Goal: Task Accomplishment & Management: Manage account settings

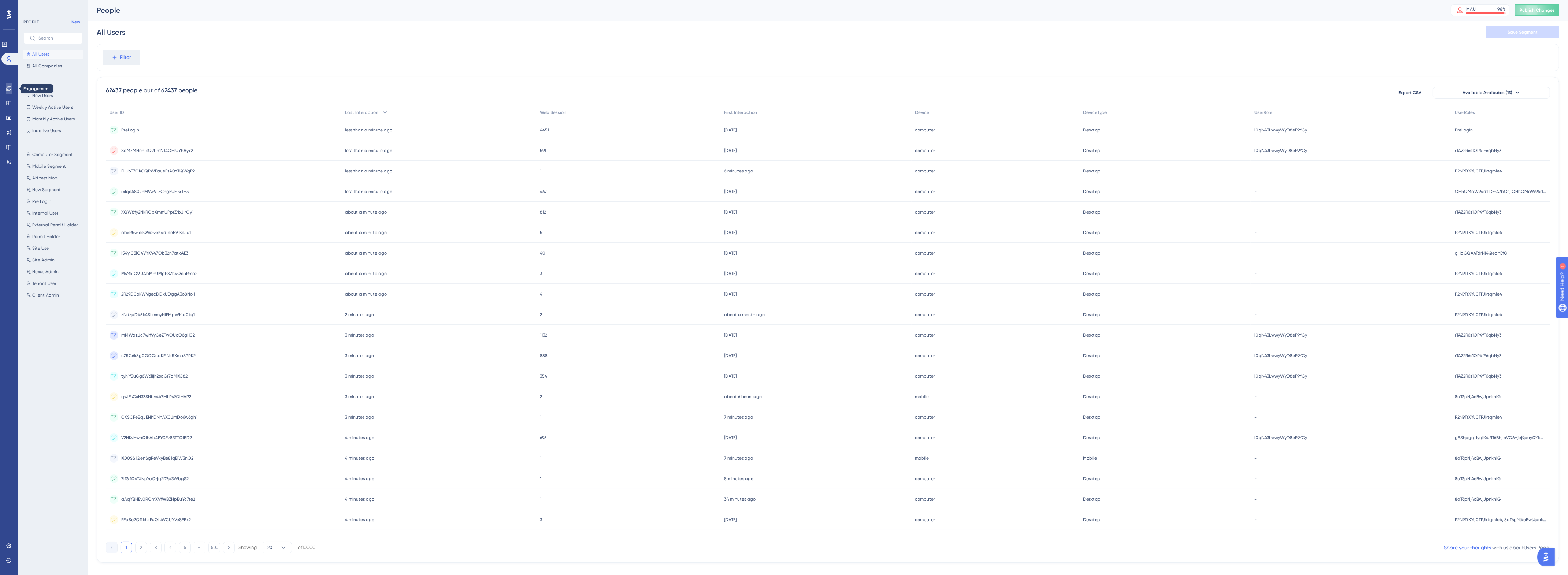
click at [12, 92] on link at bounding box center [9, 88] width 6 height 12
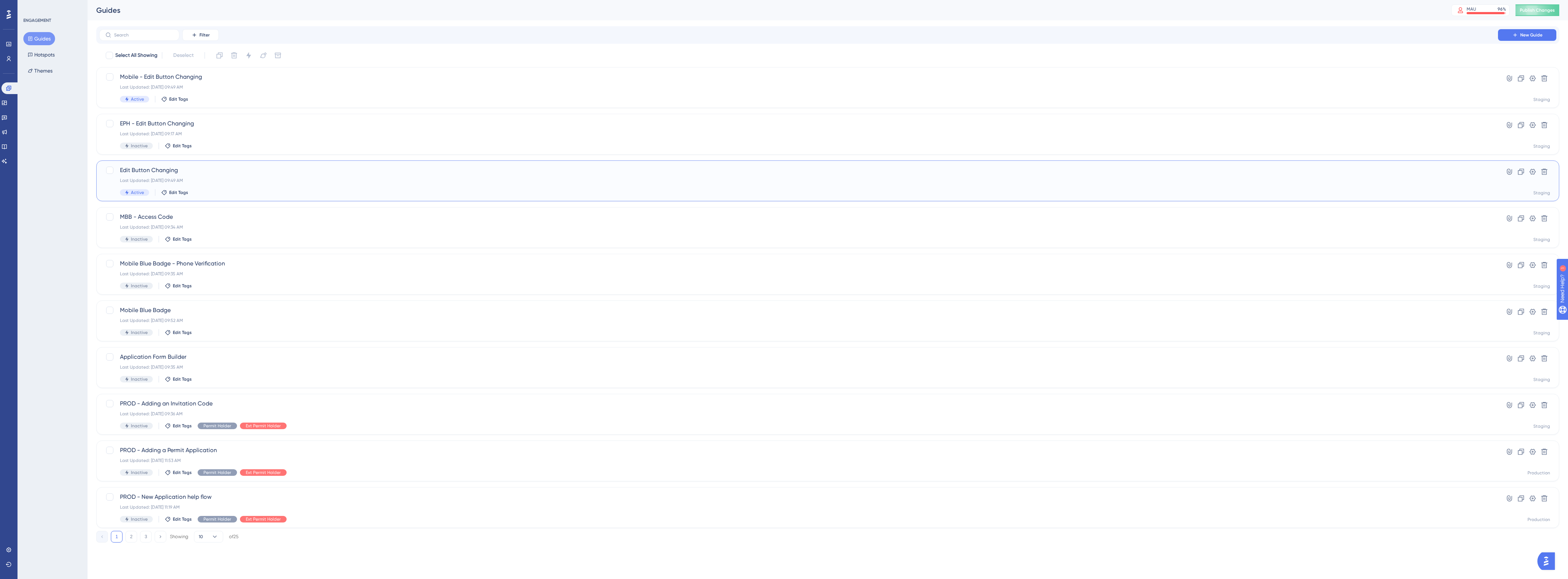
click at [278, 175] on div "Edit Button Changing Last Updated: Aug 19 2025, 09:49 AM Active Edit Tags" at bounding box center [799, 181] width 1357 height 30
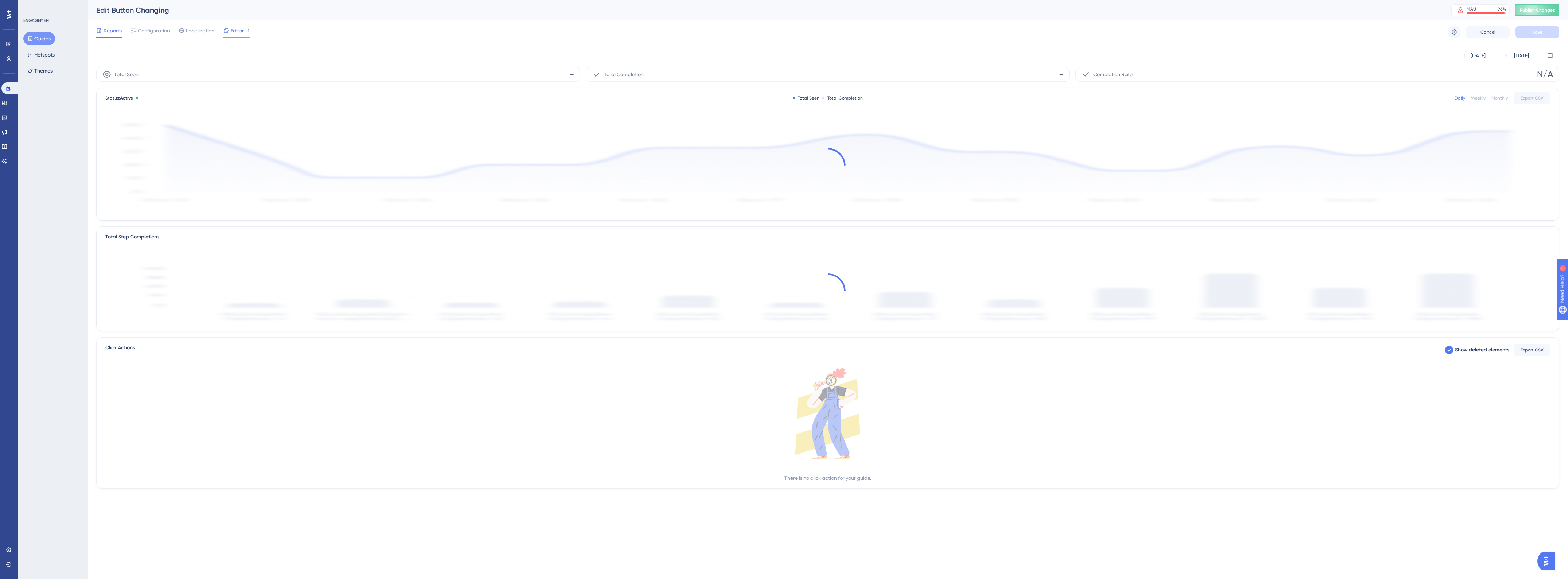
click at [241, 34] on span "Editor" at bounding box center [237, 30] width 13 height 9
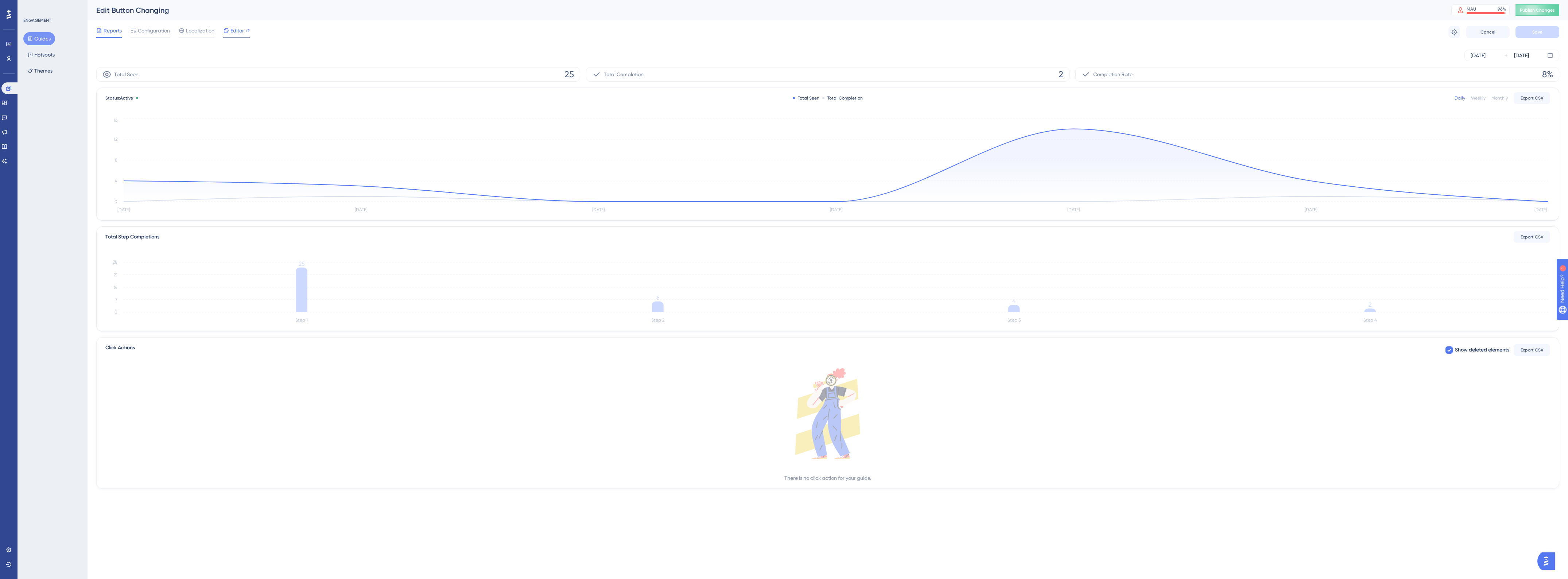
click at [227, 32] on icon at bounding box center [226, 31] width 6 height 6
click at [161, 33] on span "Configuration" at bounding box center [153, 30] width 32 height 9
click at [159, 32] on span "Configuration" at bounding box center [153, 30] width 32 height 9
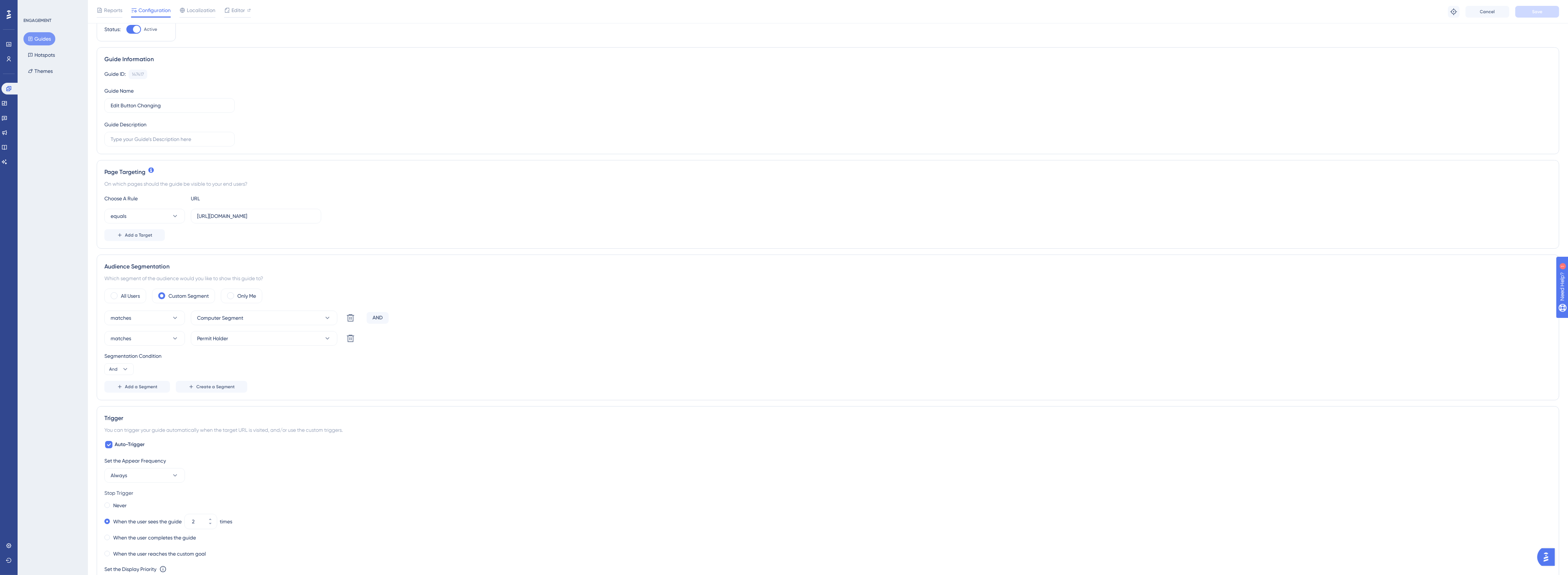
scroll to position [46, 0]
click at [236, 202] on input "https://gn.stg.nexusplatform.co.uk/user/home" at bounding box center [256, 200] width 118 height 8
click at [236, 202] on input "[URL][DOMAIN_NAME]" at bounding box center [256, 200] width 118 height 8
click at [236, 202] on input "https://gn.stg.nexusplatform.co.uk/user/home" at bounding box center [256, 200] width 118 height 8
paste input "nexusplatform.co.uk/user/home?__ug__=147417"
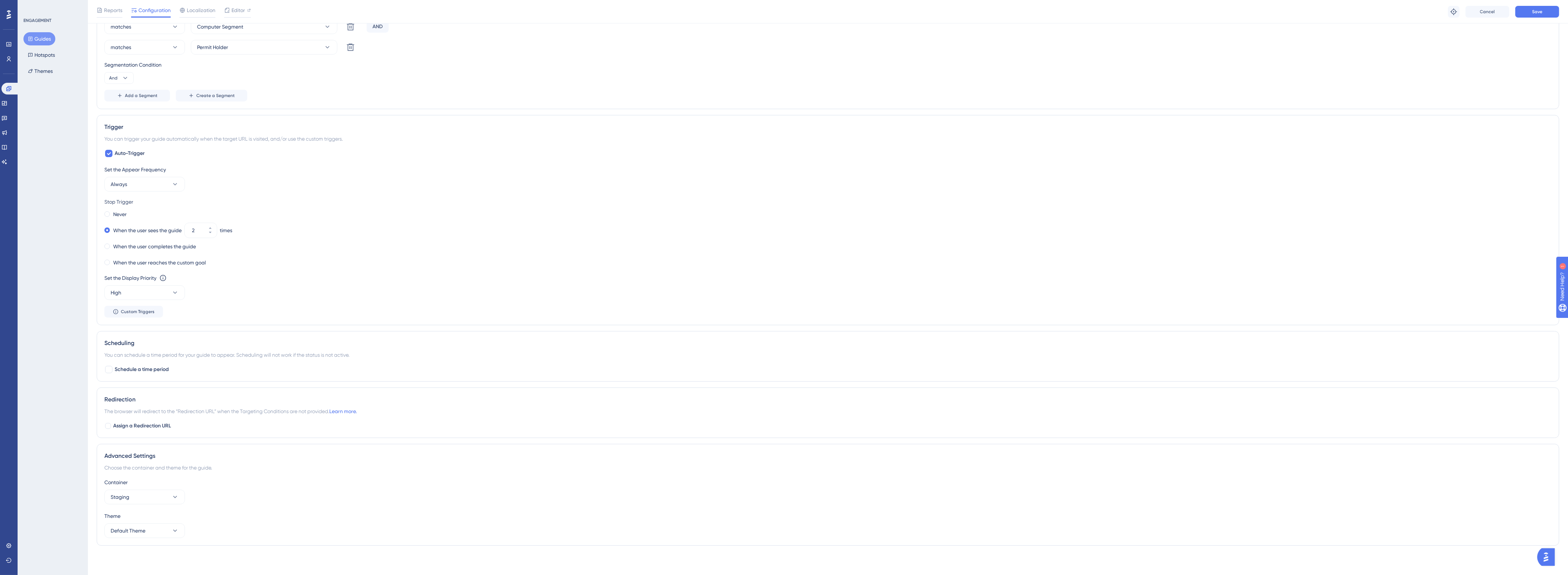
scroll to position [323, 0]
click at [134, 508] on div "Container Staging Theme Default Theme" at bounding box center [828, 508] width 1447 height 60
click at [134, 501] on button "Staging" at bounding box center [145, 497] width 81 height 15
click at [136, 530] on span "Production" at bounding box center [128, 533] width 26 height 9
click at [507, 452] on div "Advanced Settings" at bounding box center [828, 456] width 1447 height 9
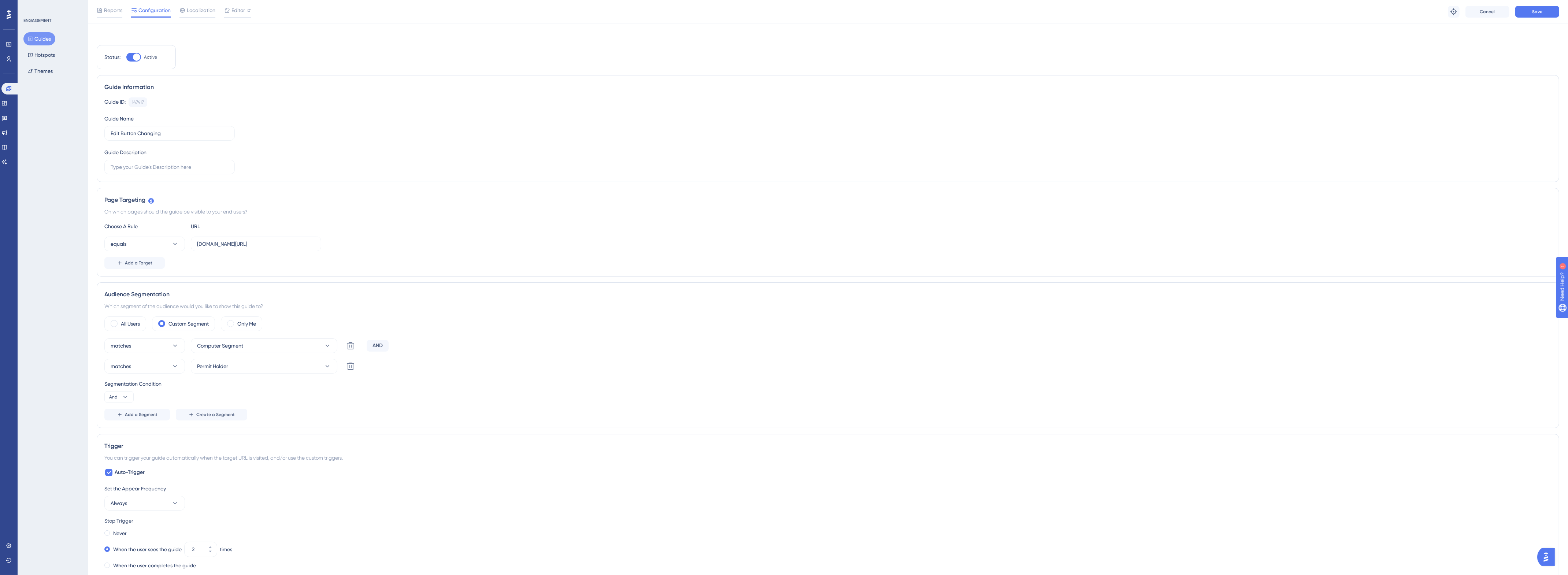
scroll to position [0, 0]
click at [1542, 10] on button "Publish Changes" at bounding box center [1537, 10] width 44 height 12
click at [246, 245] on input "nexusplatform.co.uk/user/home?__ug__=147417" at bounding box center [256, 243] width 118 height 8
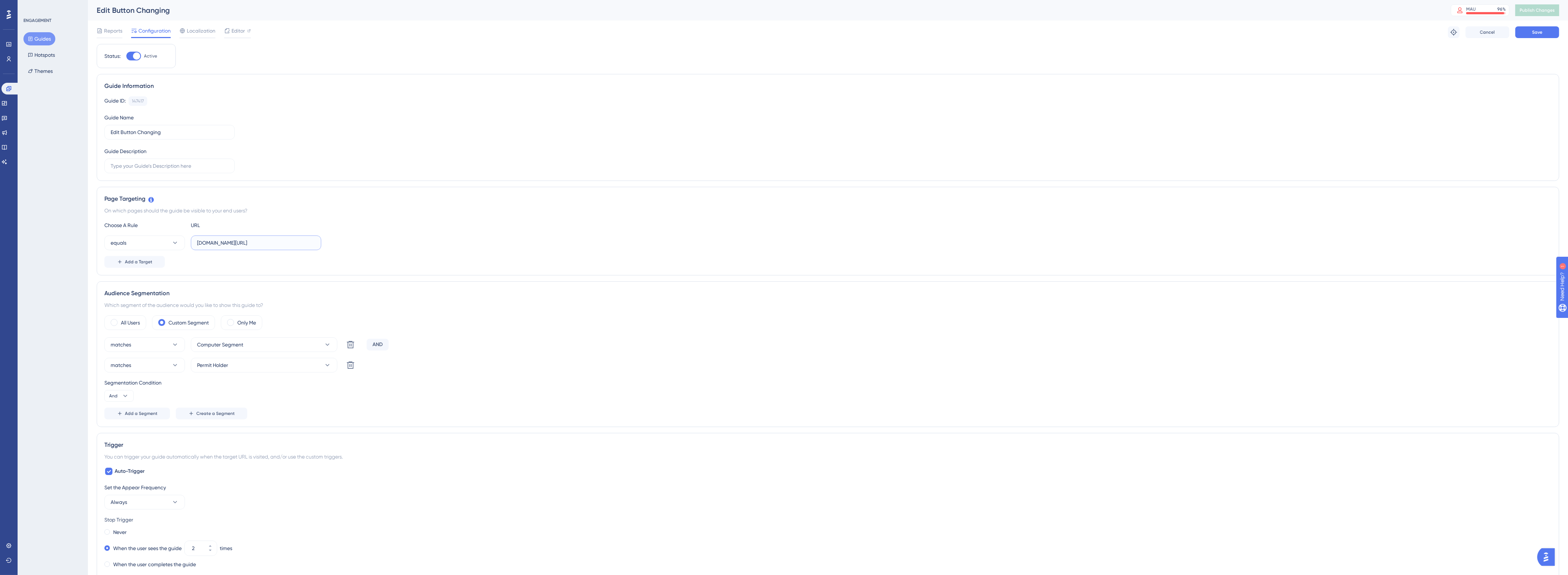
click at [246, 245] on input "nexusplatform.co.uk/user/home?__ug__=147417" at bounding box center [256, 243] width 118 height 8
paste input "text"
type input "nexusplatform.co.uk/user/home"
click at [425, 255] on div "Choose A Rule URL equals nexusplatform.co.uk/user/home Add a Target" at bounding box center [828, 244] width 1447 height 47
click at [1522, 30] on button "Save" at bounding box center [1537, 32] width 44 height 12
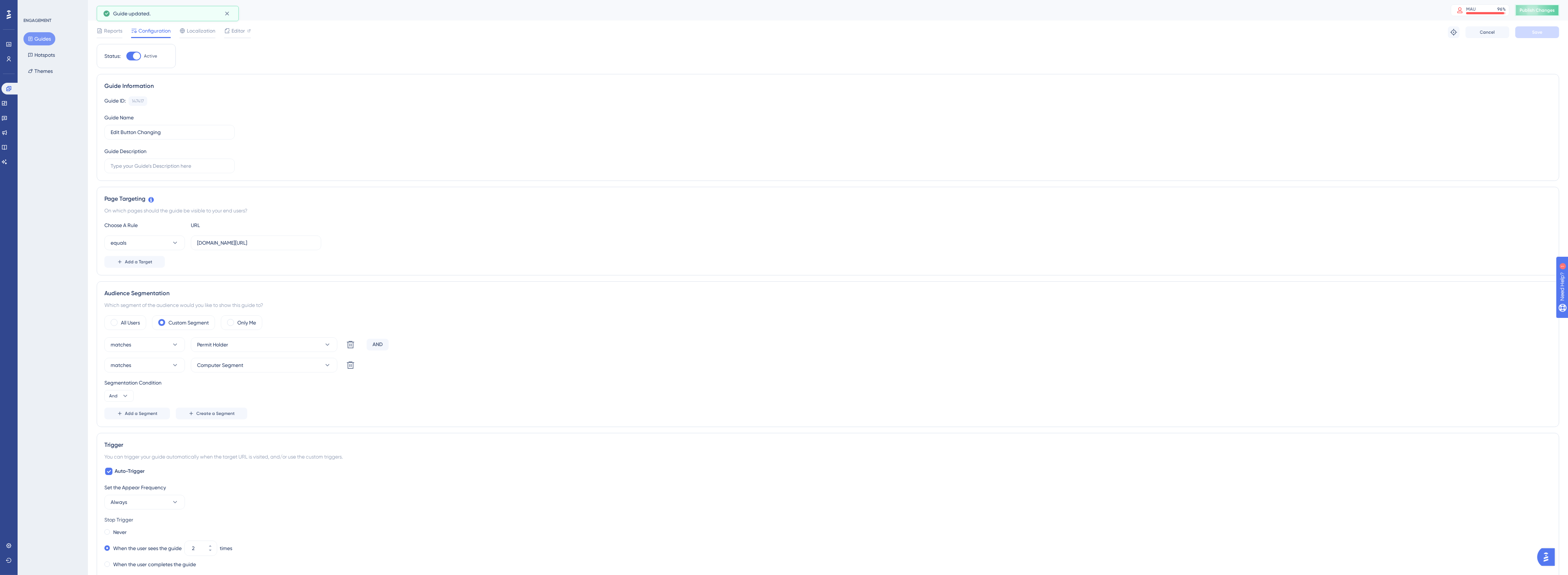
click at [1540, 8] on span "Publish Changes" at bounding box center [1537, 10] width 35 height 6
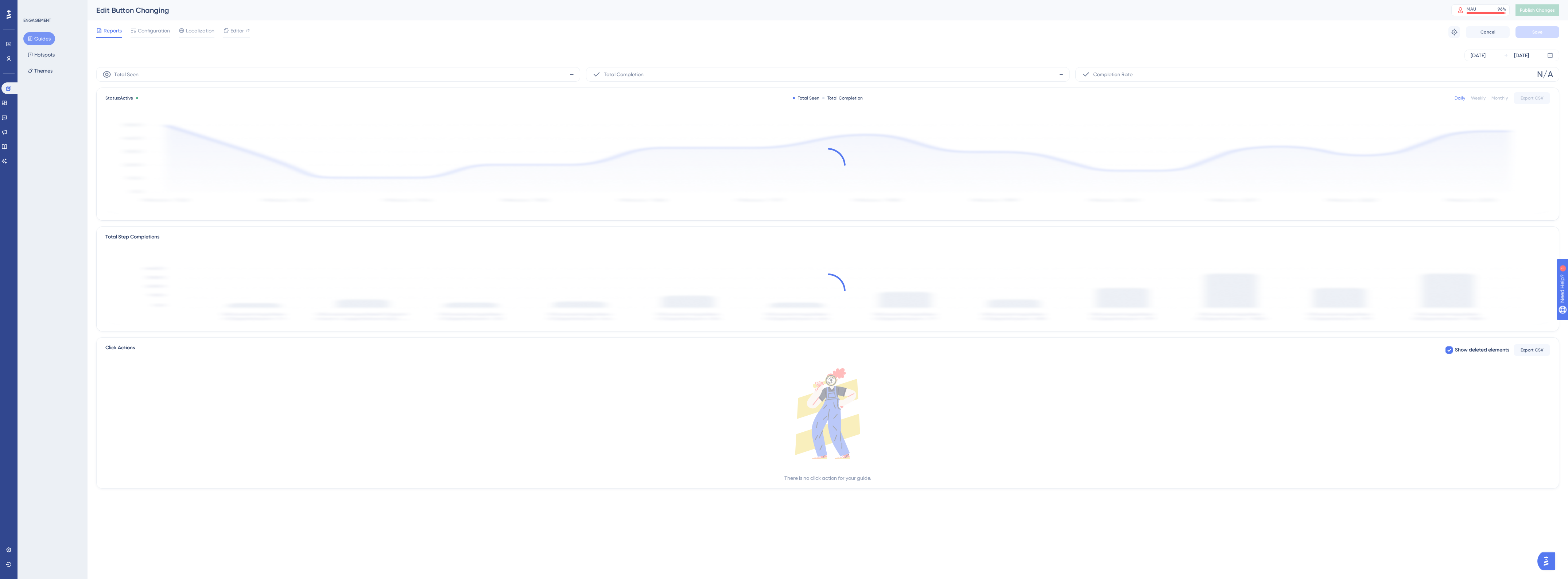
click at [45, 42] on button "Guides" at bounding box center [39, 39] width 32 height 13
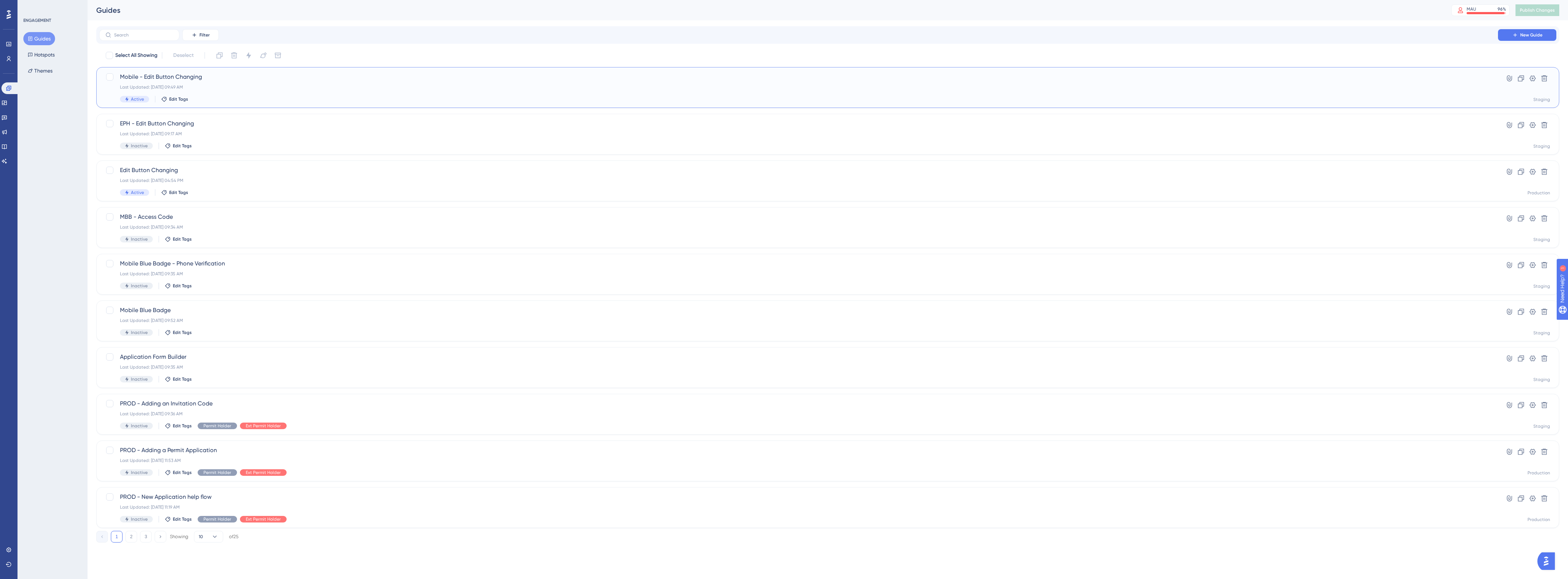
click at [269, 87] on div "Last Updated: Aug 19 2025, 09:49 AM" at bounding box center [799, 87] width 1357 height 6
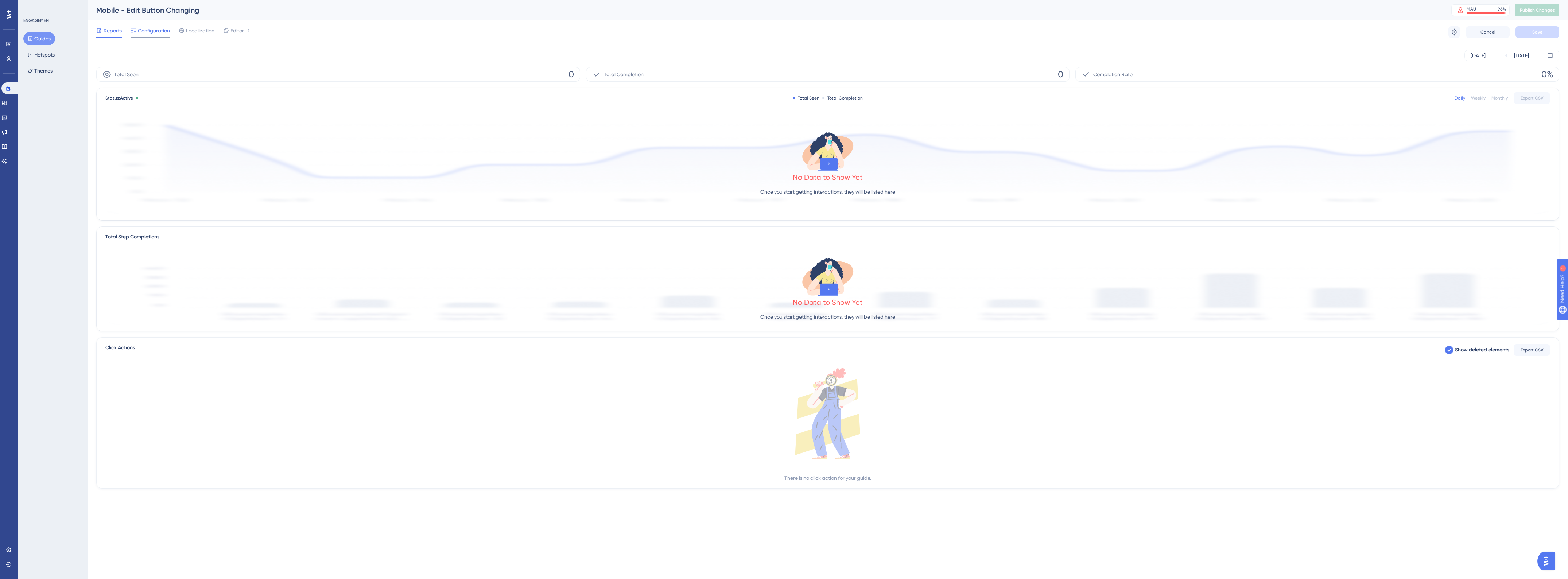
click at [161, 30] on span "Configuration" at bounding box center [153, 30] width 32 height 9
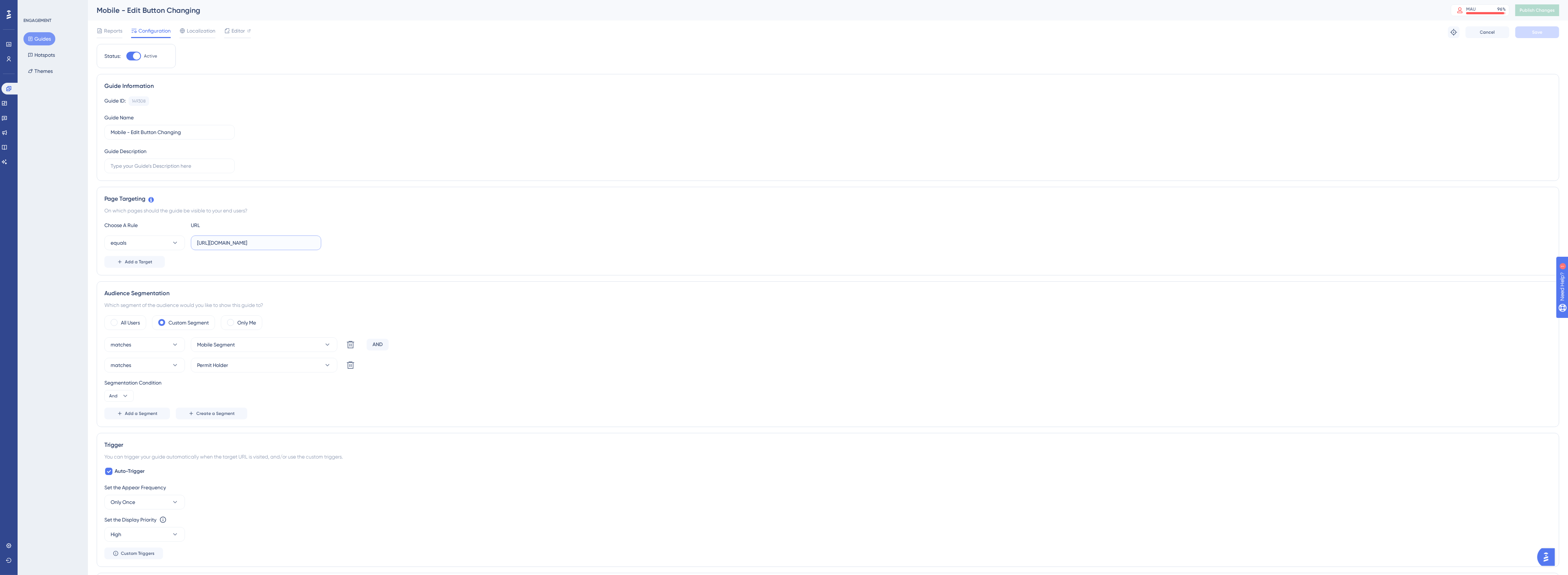
drag, startPoint x: 312, startPoint y: 241, endPoint x: 193, endPoint y: 239, distance: 119.0
click at [193, 239] on label "https://gn.stg.nexusplatform.co.uk/user/home" at bounding box center [256, 243] width 130 height 15
paste input "text"
type input "nexusplatform.co.uk/user/home"
click at [468, 236] on div "equals nexusplatform.co.uk/user/home" at bounding box center [828, 243] width 1447 height 15
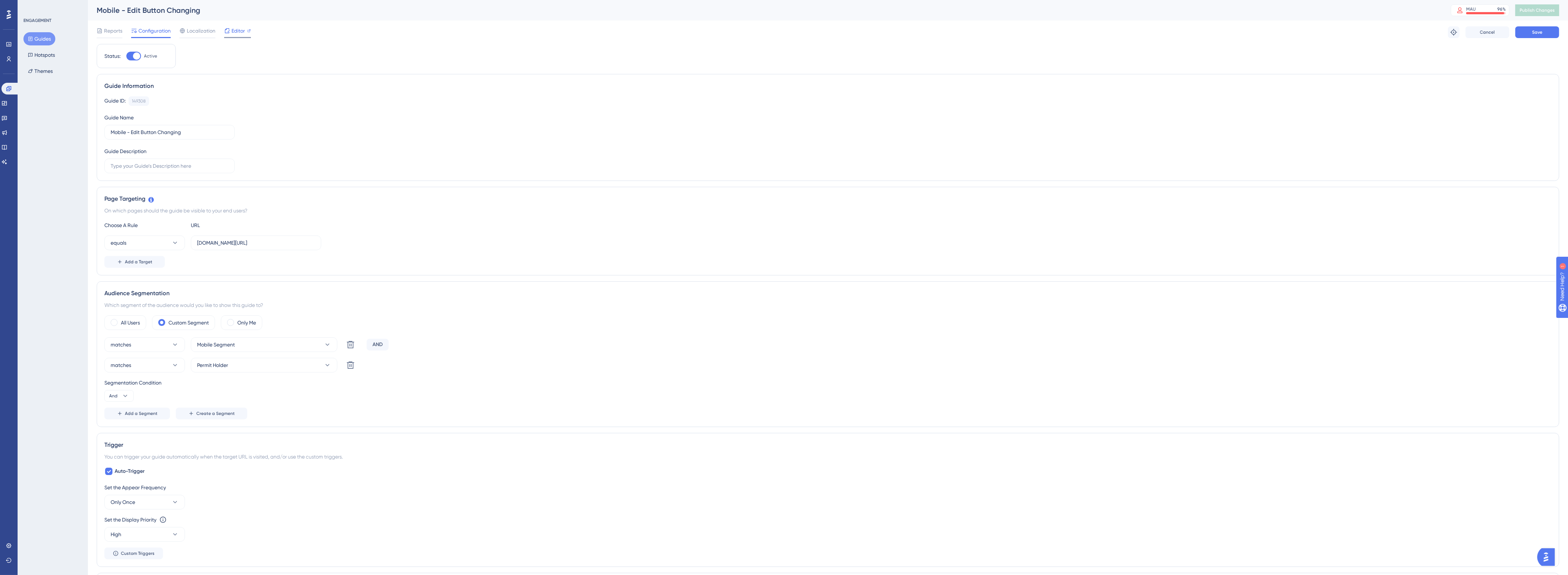
click at [242, 34] on span "Editor" at bounding box center [238, 31] width 13 height 9
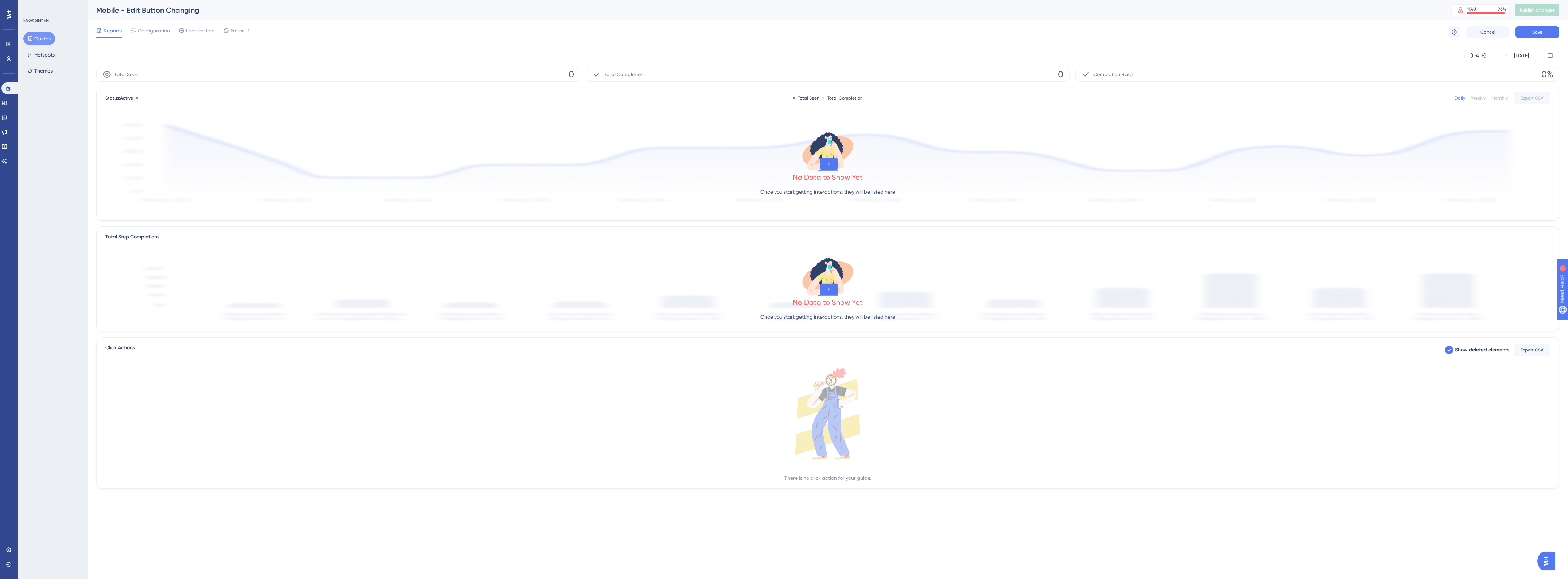
click at [40, 40] on button "Guides" at bounding box center [39, 39] width 32 height 13
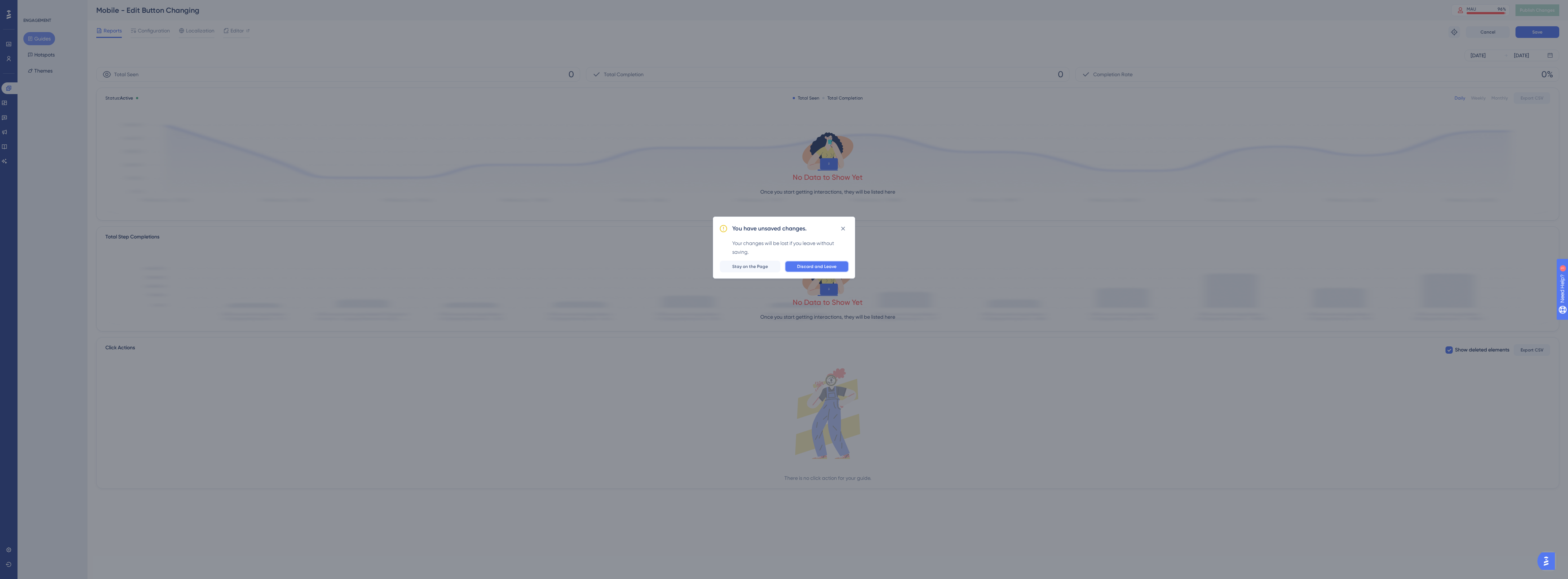
click at [797, 268] on button "Discard and Leave" at bounding box center [816, 266] width 64 height 12
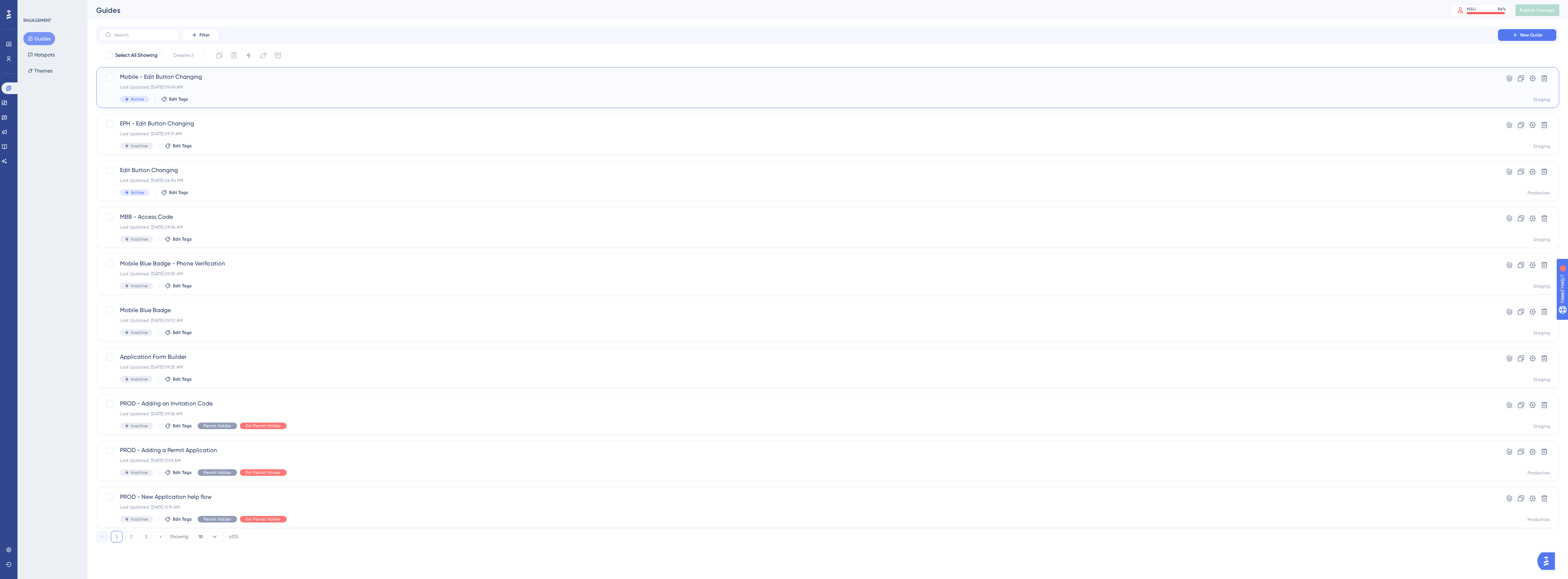
click at [226, 95] on div "Mobile - Edit Button Changing Last Updated: Aug 19 2025, 09:49 AM Active Edit T…" at bounding box center [799, 87] width 1357 height 30
click at [237, 183] on div "Last Updated: Aug 20 2025, 04:54 PM" at bounding box center [799, 181] width 1357 height 6
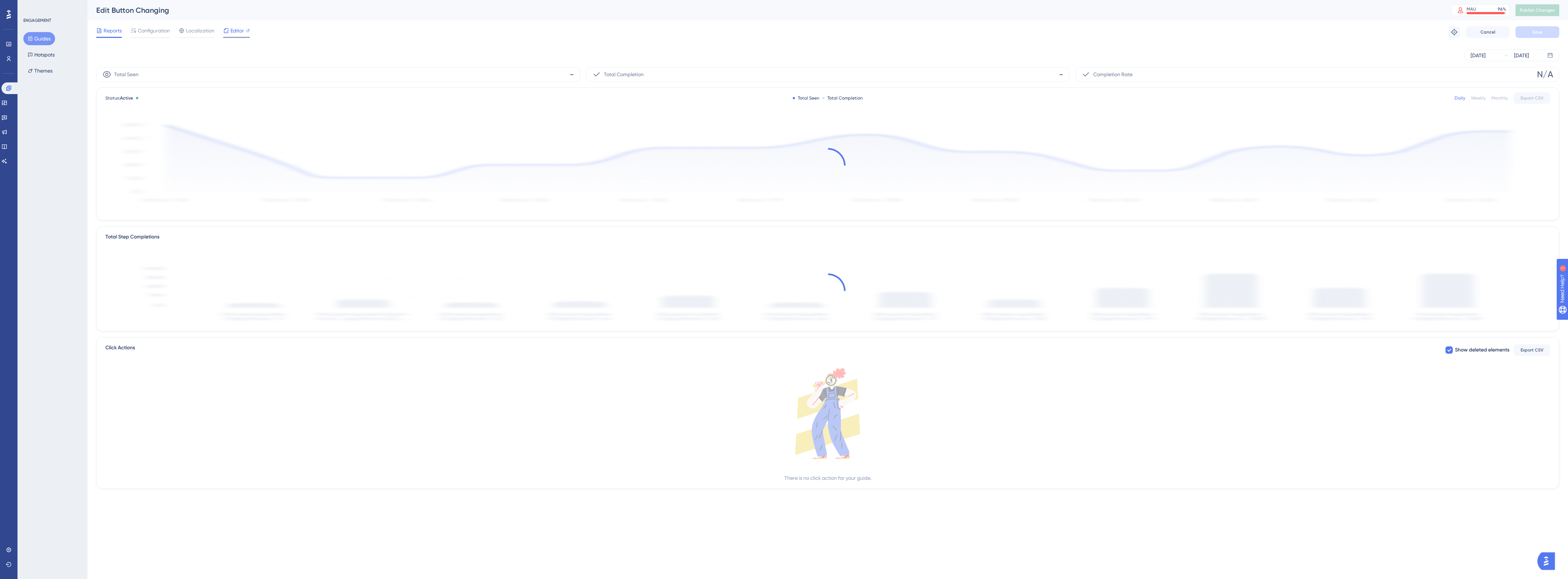
click at [232, 35] on div "Editor" at bounding box center [237, 32] width 27 height 12
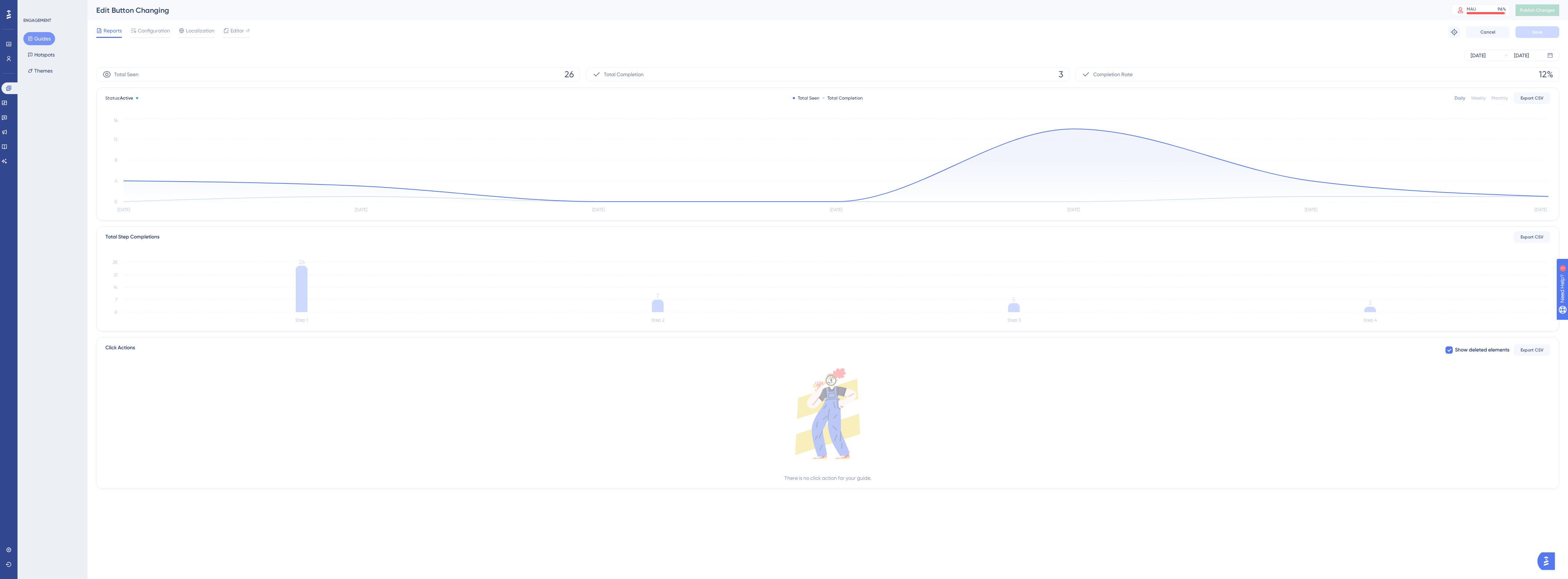
click at [41, 40] on button "Guides" at bounding box center [39, 39] width 32 height 13
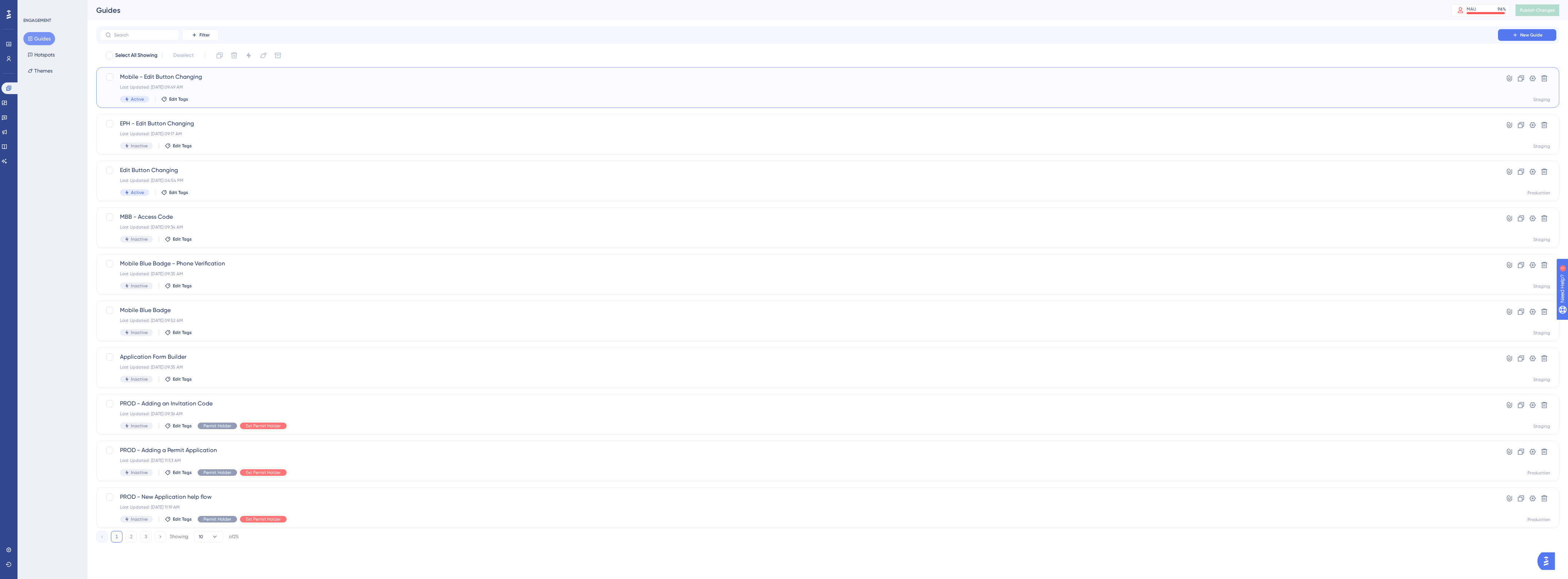
click at [251, 101] on div "Active Edit Tags" at bounding box center [799, 99] width 1357 height 7
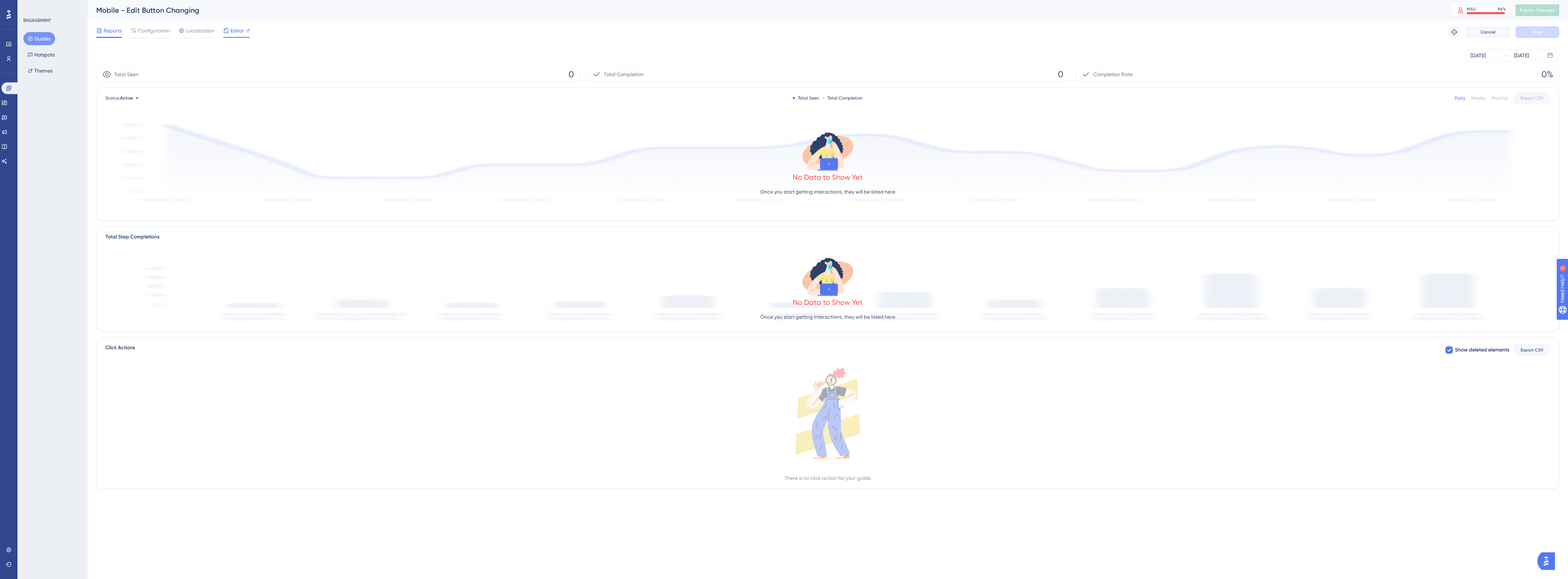
click at [233, 32] on span "Editor" at bounding box center [237, 30] width 13 height 9
click at [49, 40] on button "Guides" at bounding box center [39, 39] width 32 height 13
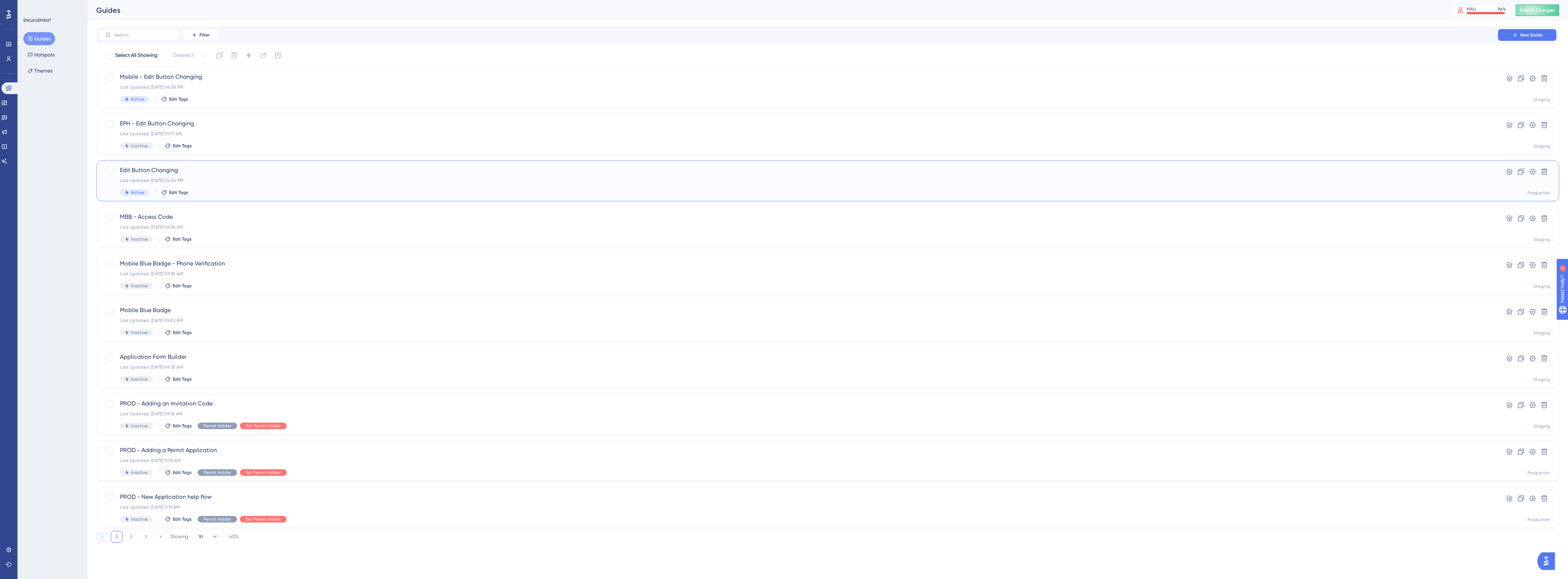
click at [275, 175] on div "Edit Button Changing Last Updated: Aug 20 2025, 04:54 PM Active Edit Tags" at bounding box center [799, 181] width 1357 height 30
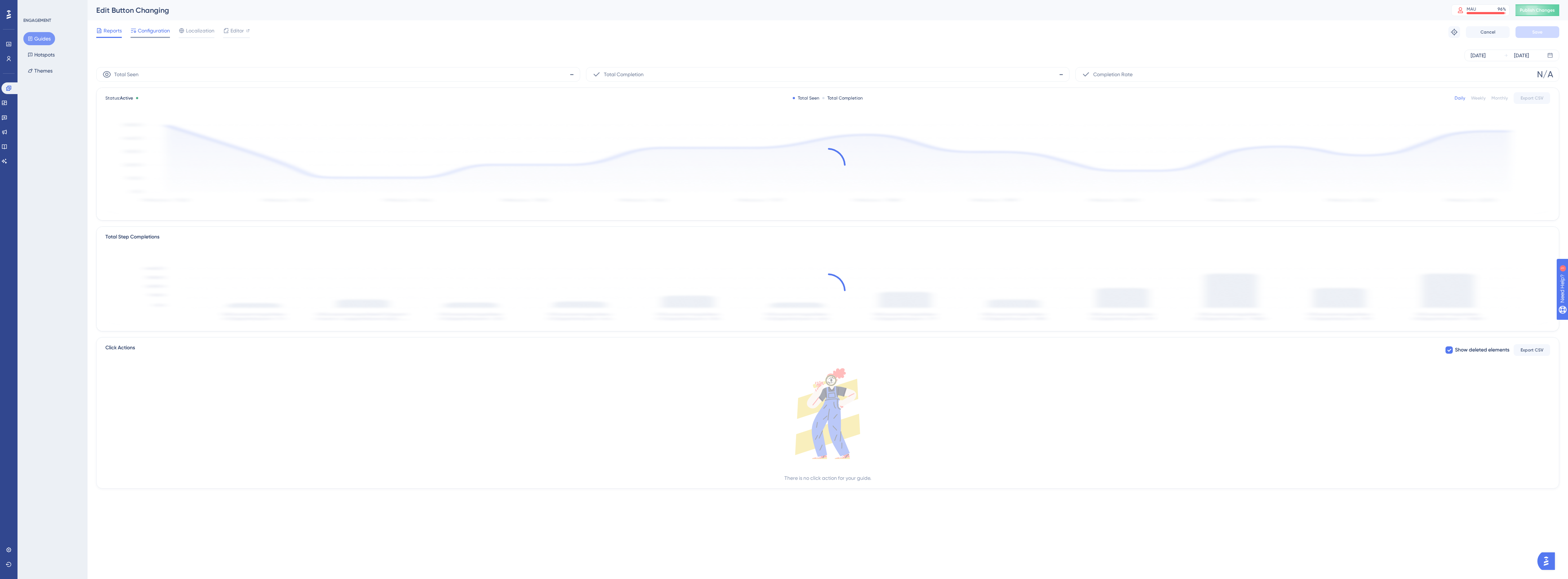
click at [143, 32] on span "Configuration" at bounding box center [153, 30] width 32 height 9
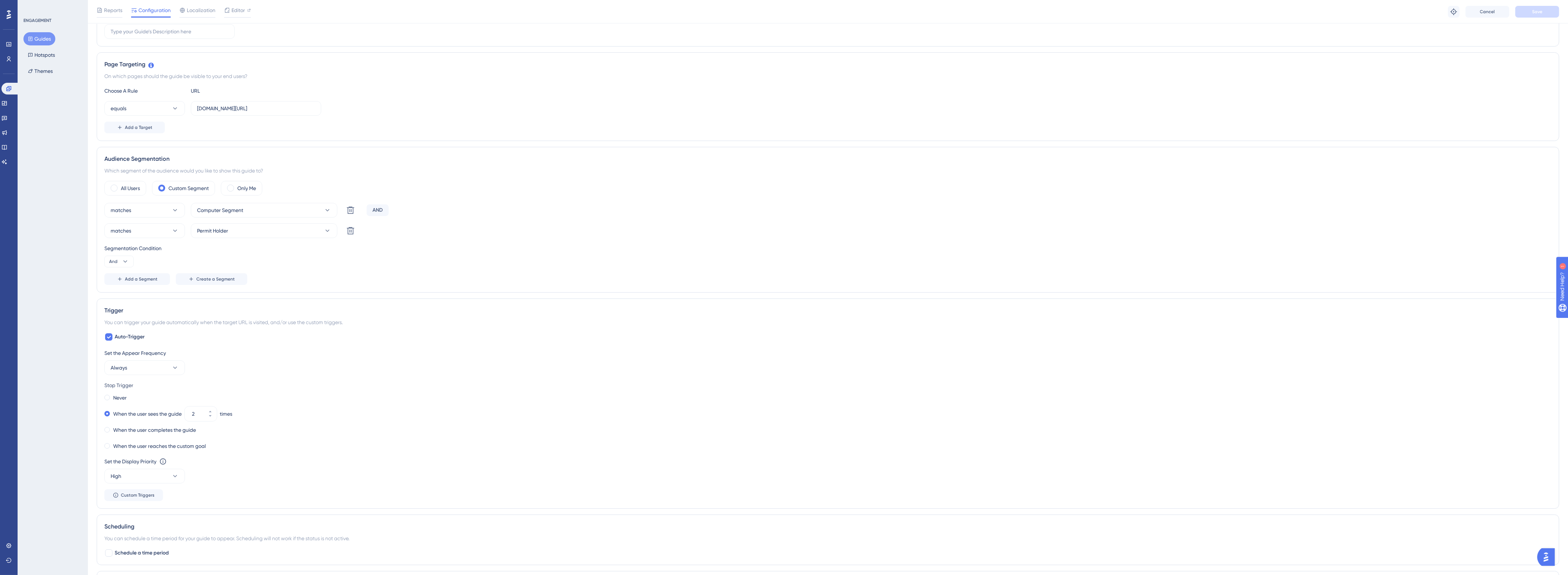
scroll to position [92, 0]
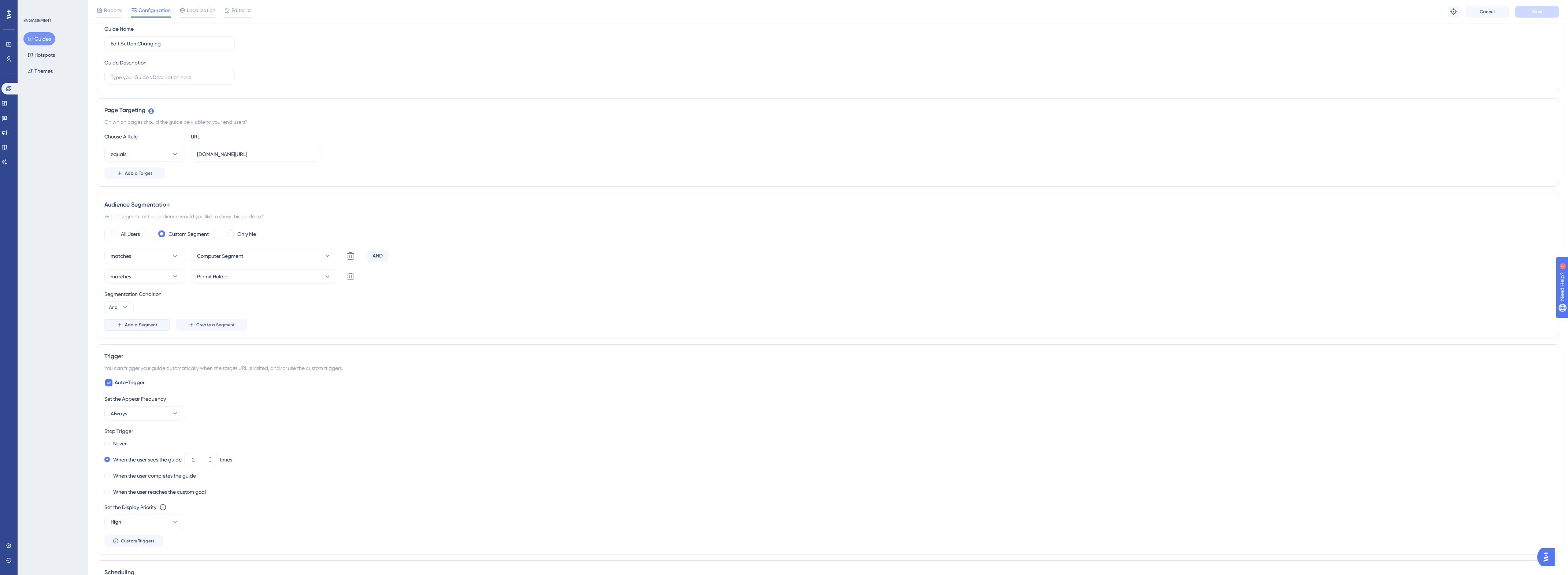
click at [132, 327] on span "Add a Segment" at bounding box center [141, 325] width 32 height 6
click at [201, 306] on div "matches Computer Segment Delete AND matches Permit Holder Delete AND matches Ch…" at bounding box center [828, 300] width 1447 height 103
click at [206, 302] on button "Choose a segment" at bounding box center [264, 297] width 147 height 15
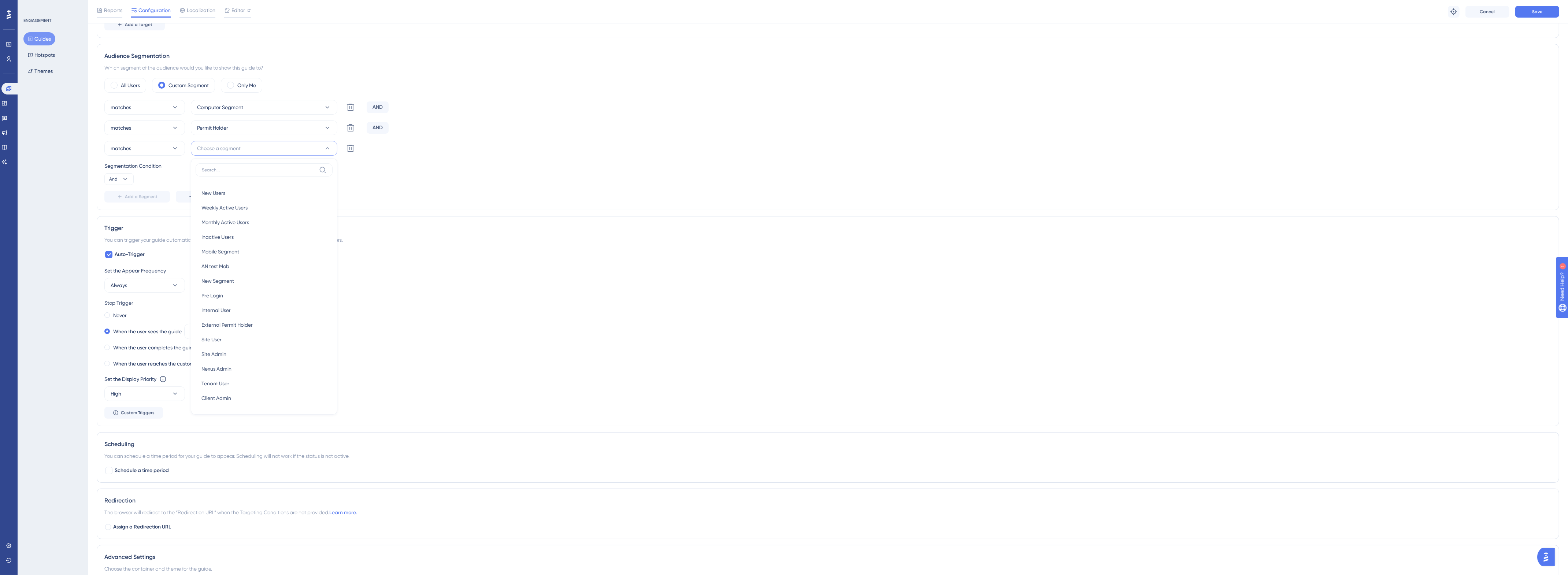
click at [590, 229] on div "Trigger" at bounding box center [828, 228] width 1447 height 9
click at [354, 112] on icon at bounding box center [350, 107] width 9 height 9
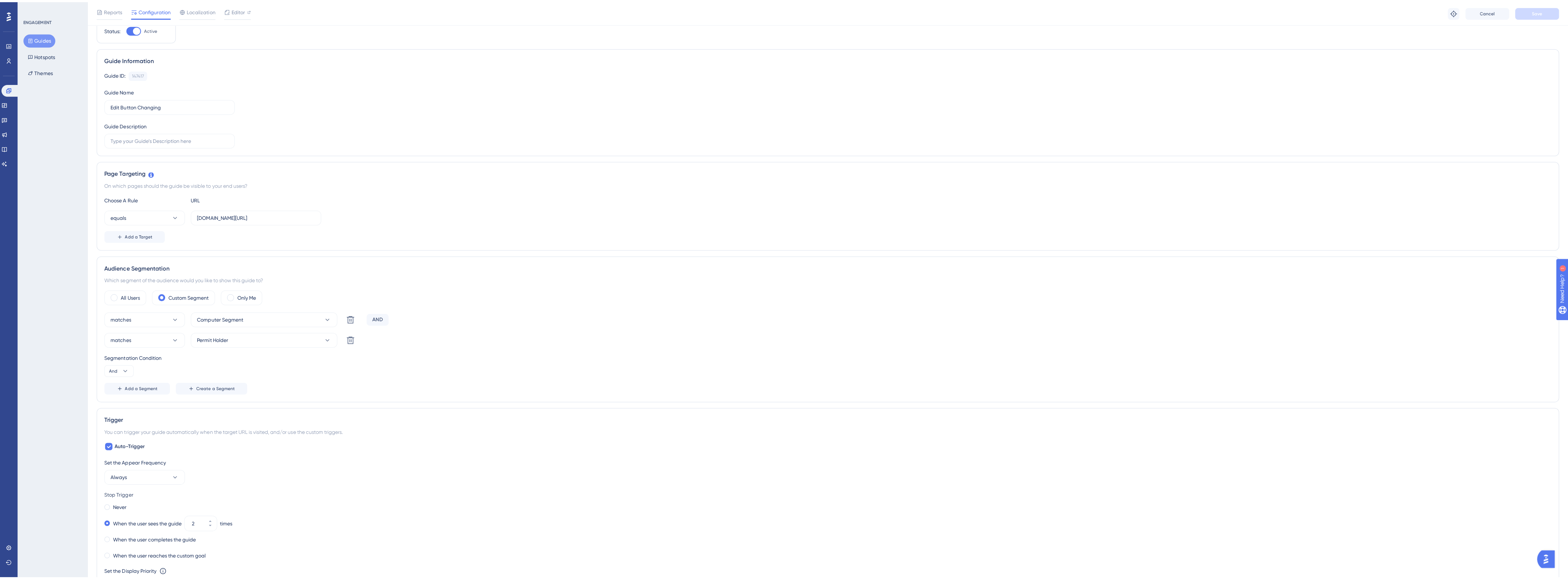
scroll to position [0, 0]
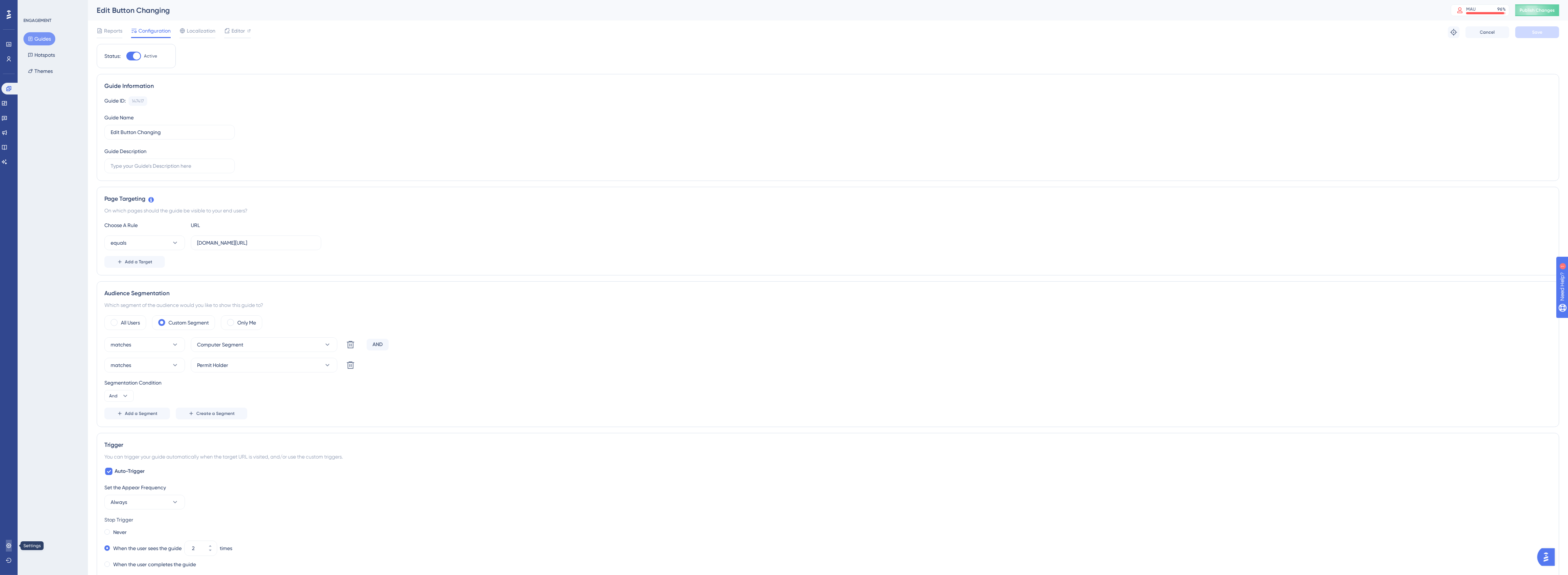
click at [10, 544] on icon at bounding box center [9, 546] width 6 height 6
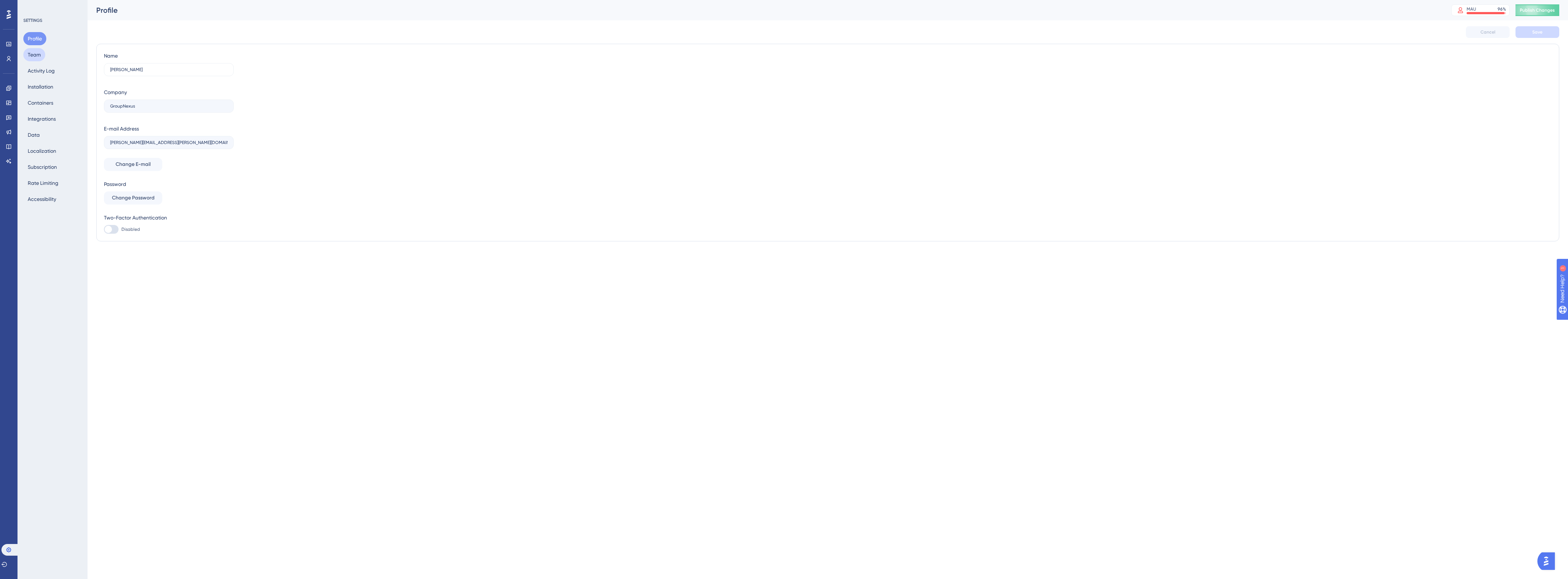
click at [38, 53] on button "Team" at bounding box center [34, 55] width 22 height 13
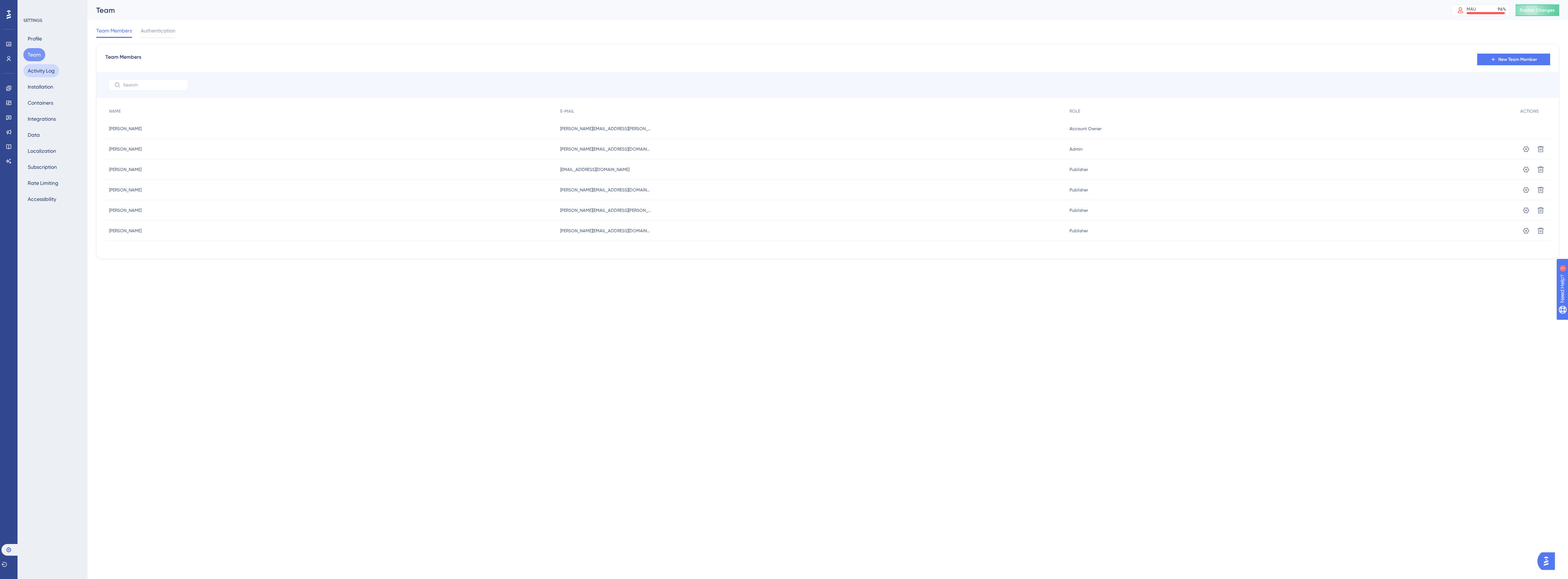
click at [40, 75] on button "Activity Log" at bounding box center [41, 71] width 36 height 13
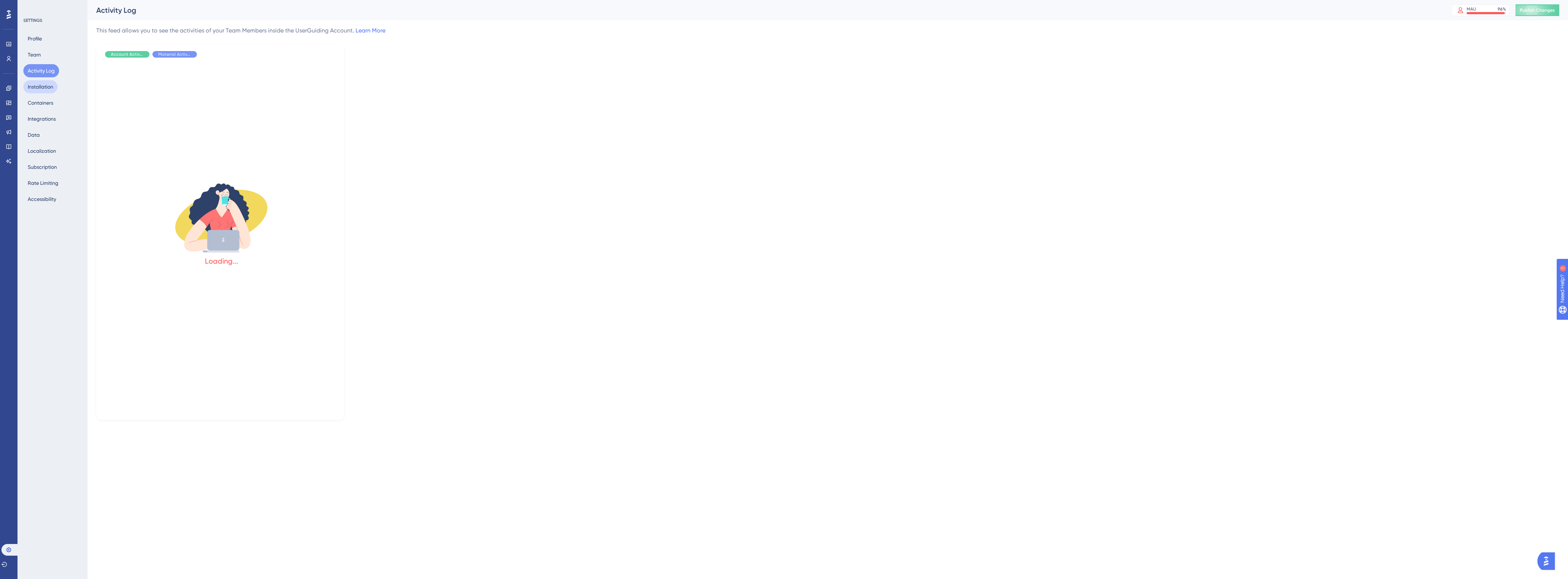
click at [40, 89] on button "Installation" at bounding box center [40, 87] width 34 height 13
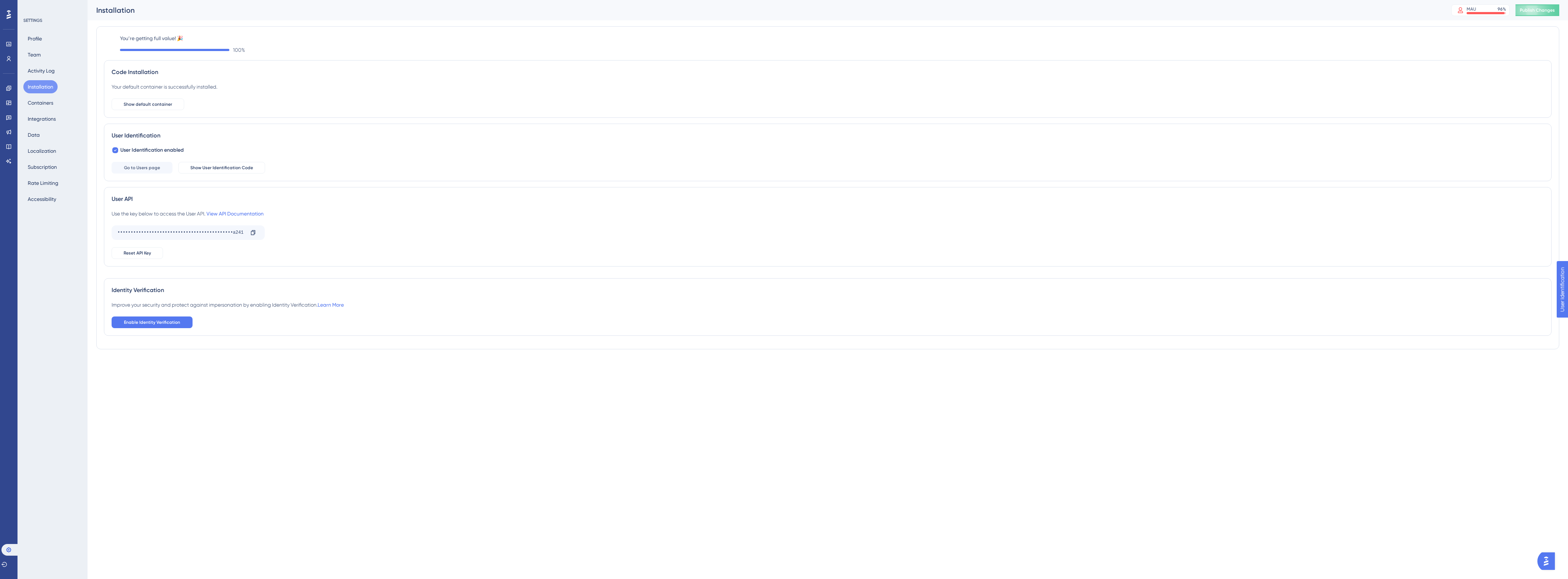
click at [44, 110] on div "Profile Team Activity Log Installation Containers Integrations Data Localizatio…" at bounding box center [52, 119] width 59 height 174
click at [40, 100] on button "Containers" at bounding box center [40, 103] width 34 height 13
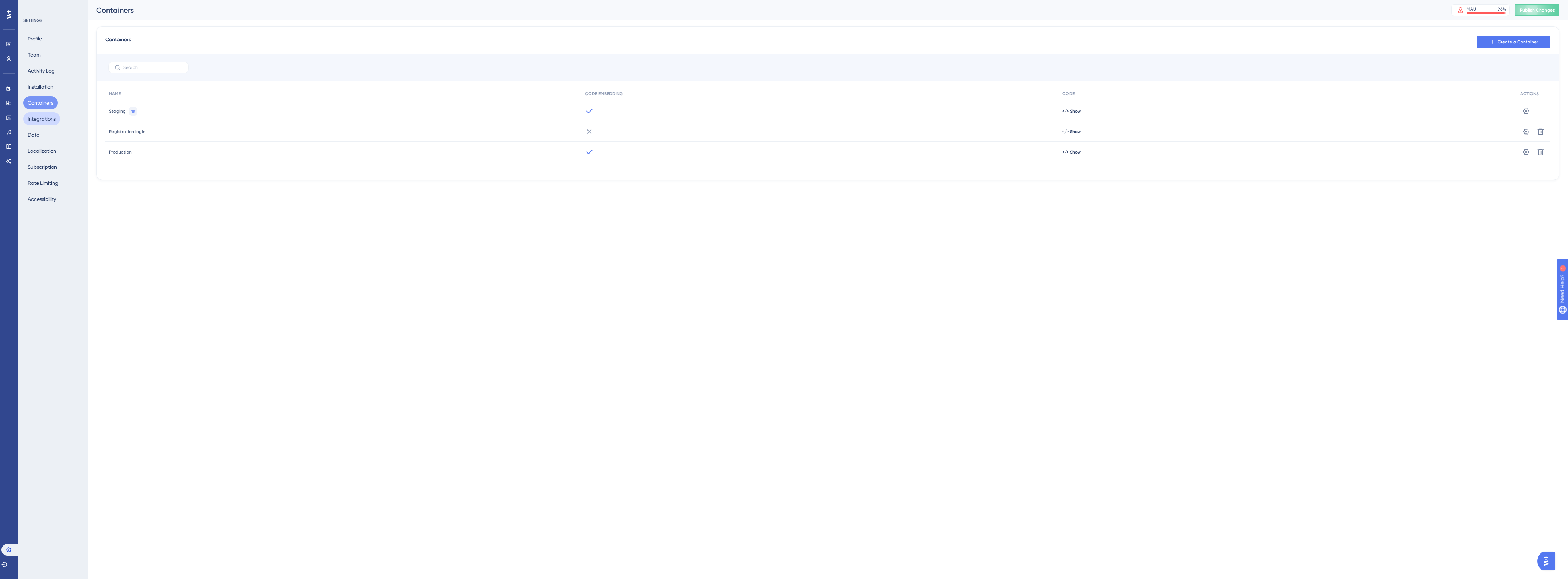
click at [35, 125] on button "Integrations" at bounding box center [41, 119] width 37 height 13
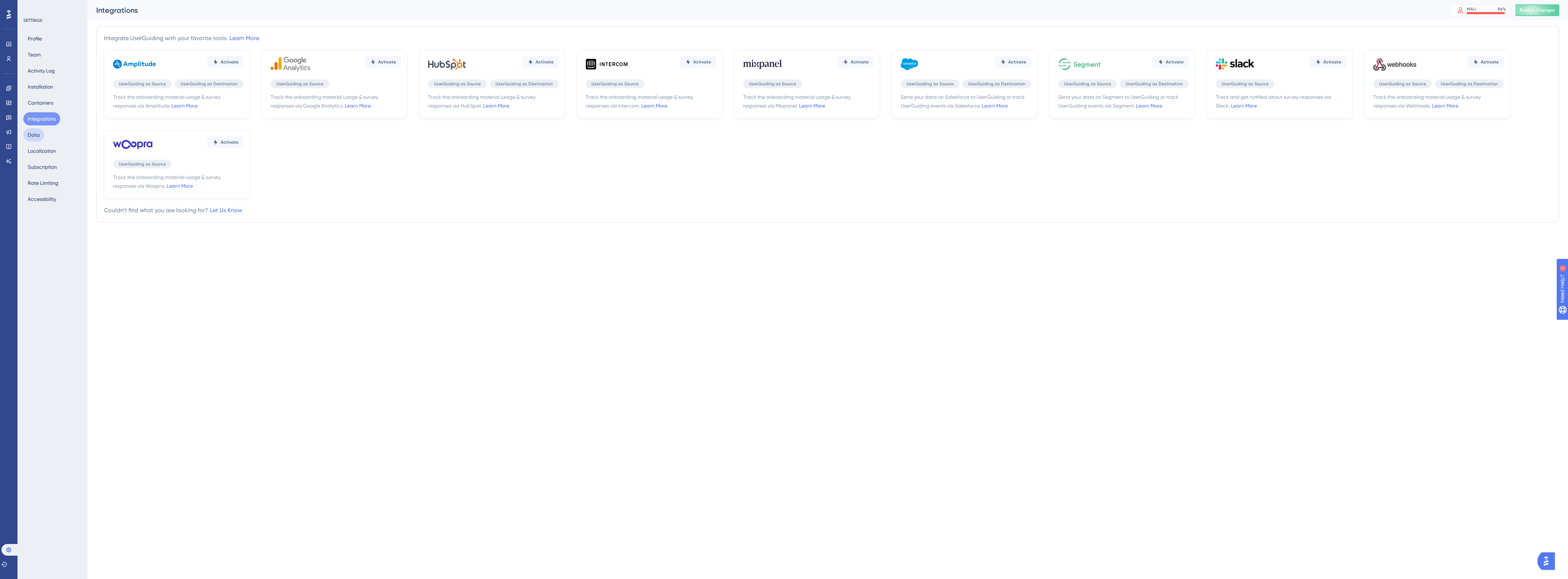
click at [40, 133] on button "Data" at bounding box center [33, 135] width 21 height 13
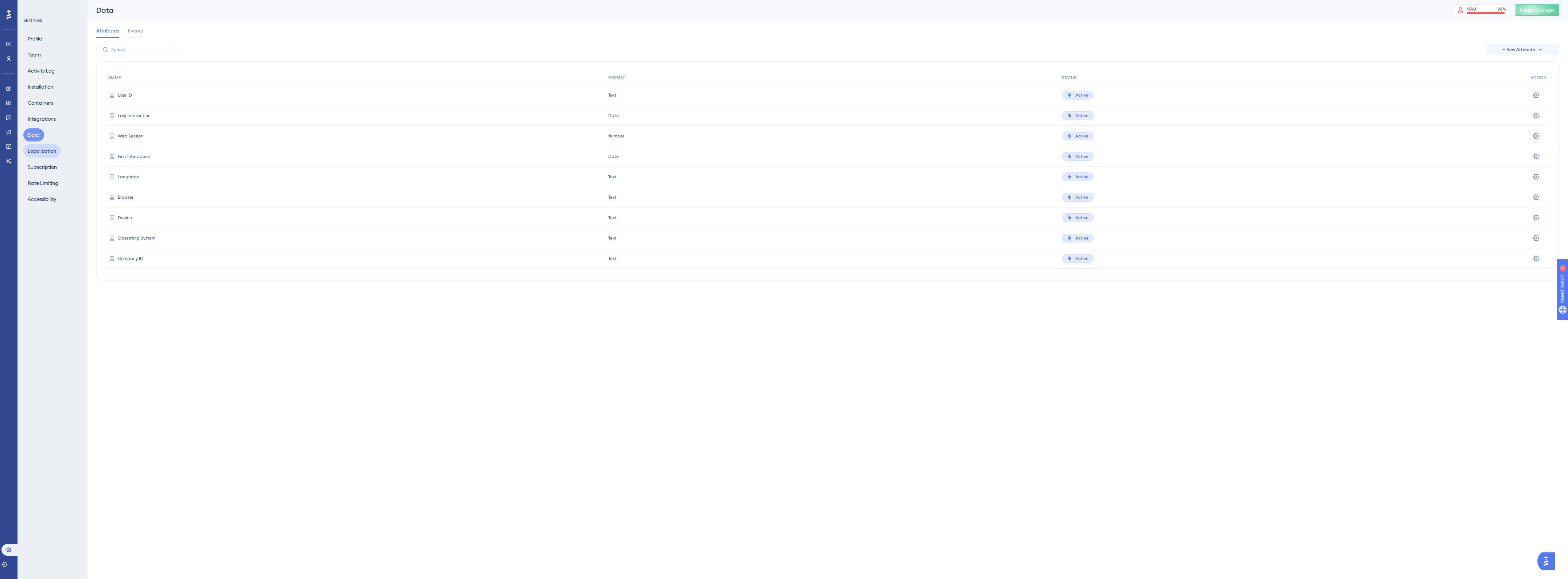
click at [38, 154] on button "Localization" at bounding box center [41, 151] width 37 height 13
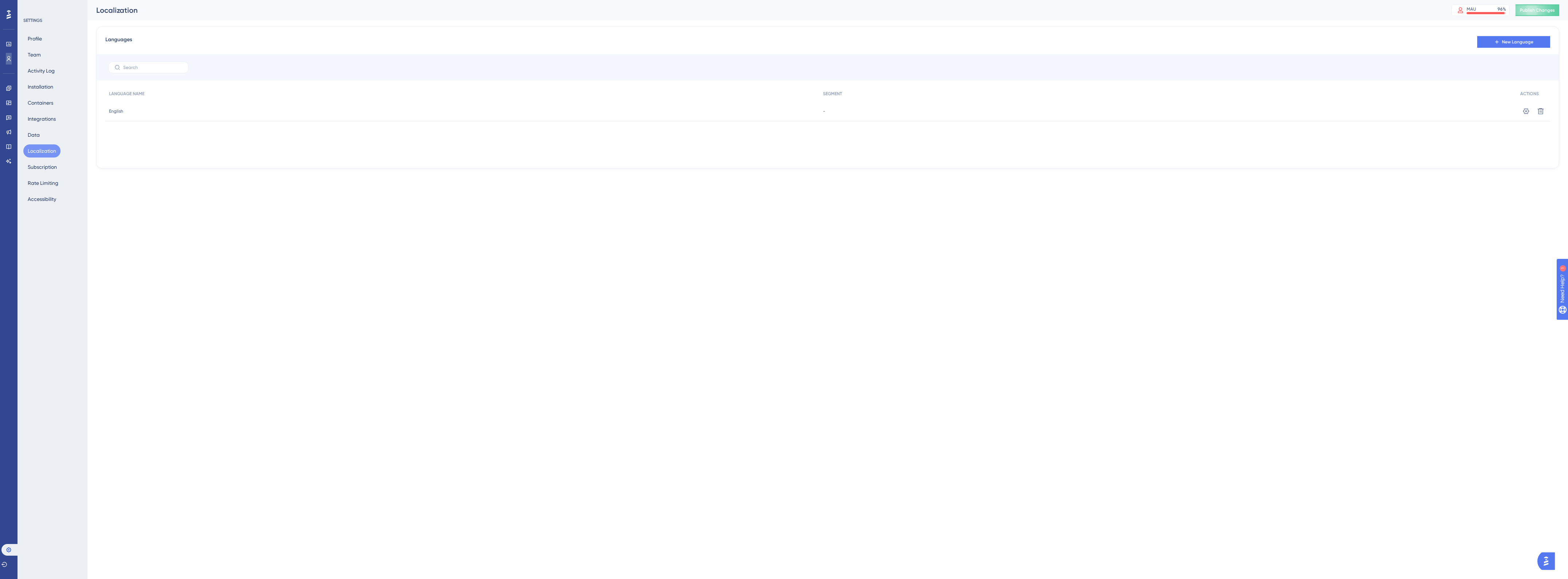
click at [8, 57] on icon at bounding box center [9, 59] width 6 height 6
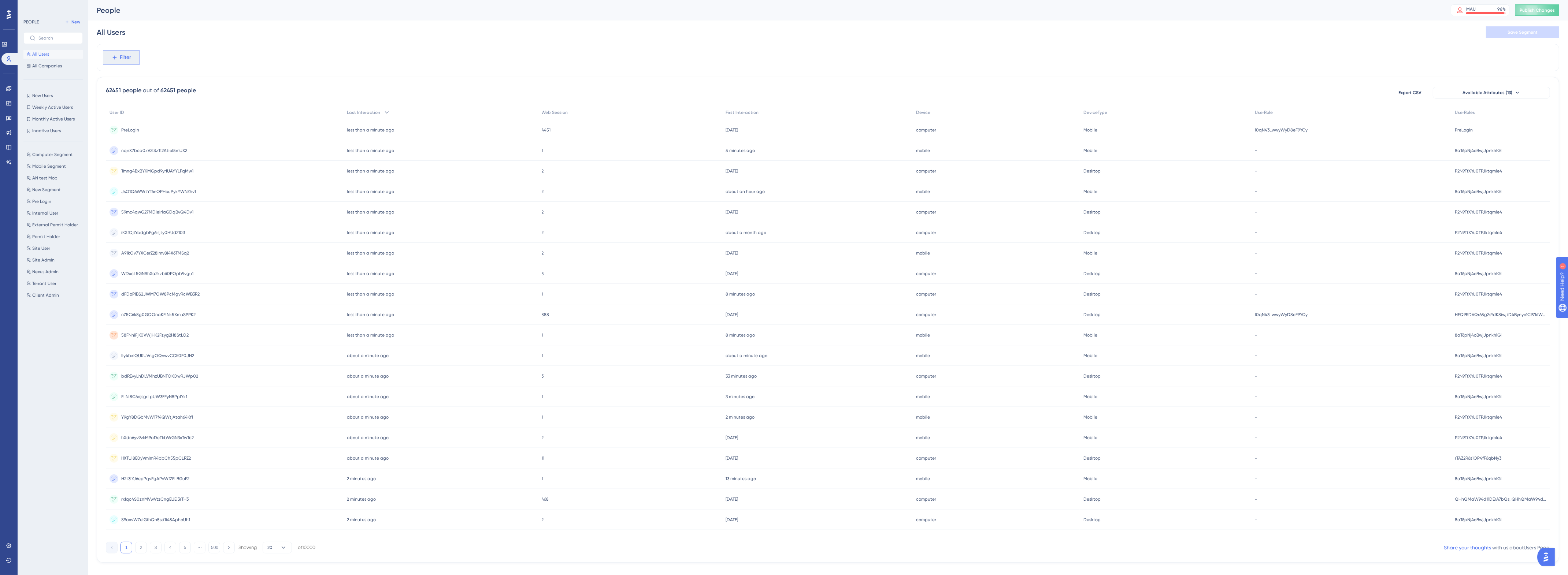
click at [116, 59] on icon at bounding box center [114, 57] width 7 height 7
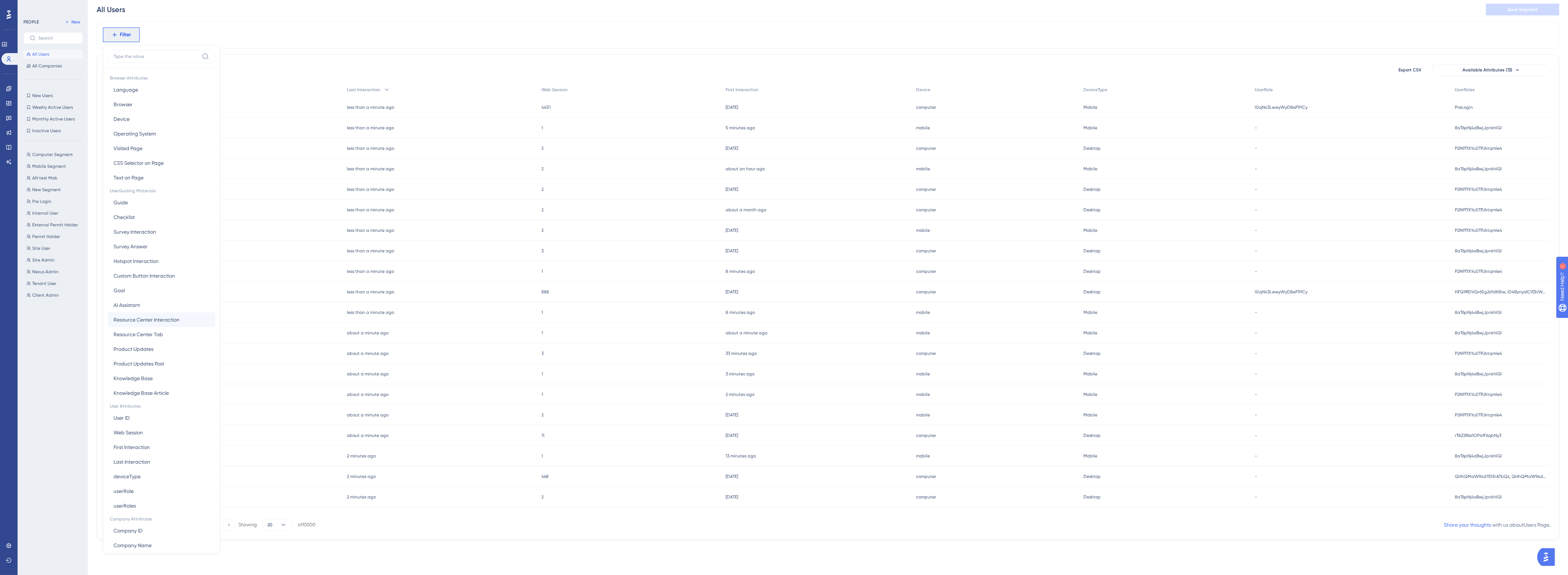
scroll to position [37, 0]
click at [134, 504] on span "Company Name" at bounding box center [133, 508] width 38 height 9
click at [279, 56] on div "Company Name is Remove is is not contains does not contain starts with ends wit…" at bounding box center [828, 46] width 1462 height 27
click at [143, 48] on div "Filter" at bounding box center [828, 46] width 1462 height 27
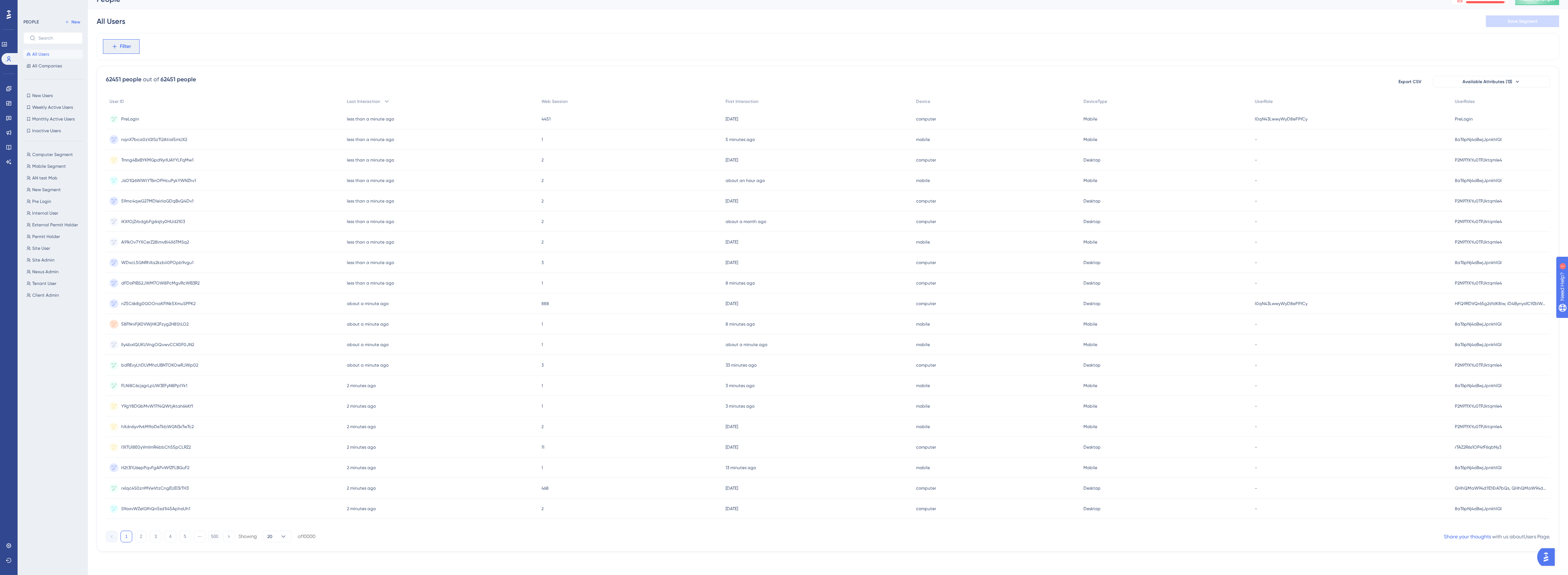
click at [121, 49] on button "Filter" at bounding box center [121, 46] width 37 height 15
click at [136, 522] on span "Company Name" at bounding box center [133, 521] width 38 height 9
click at [120, 79] on input "text" at bounding box center [151, 81] width 68 height 5
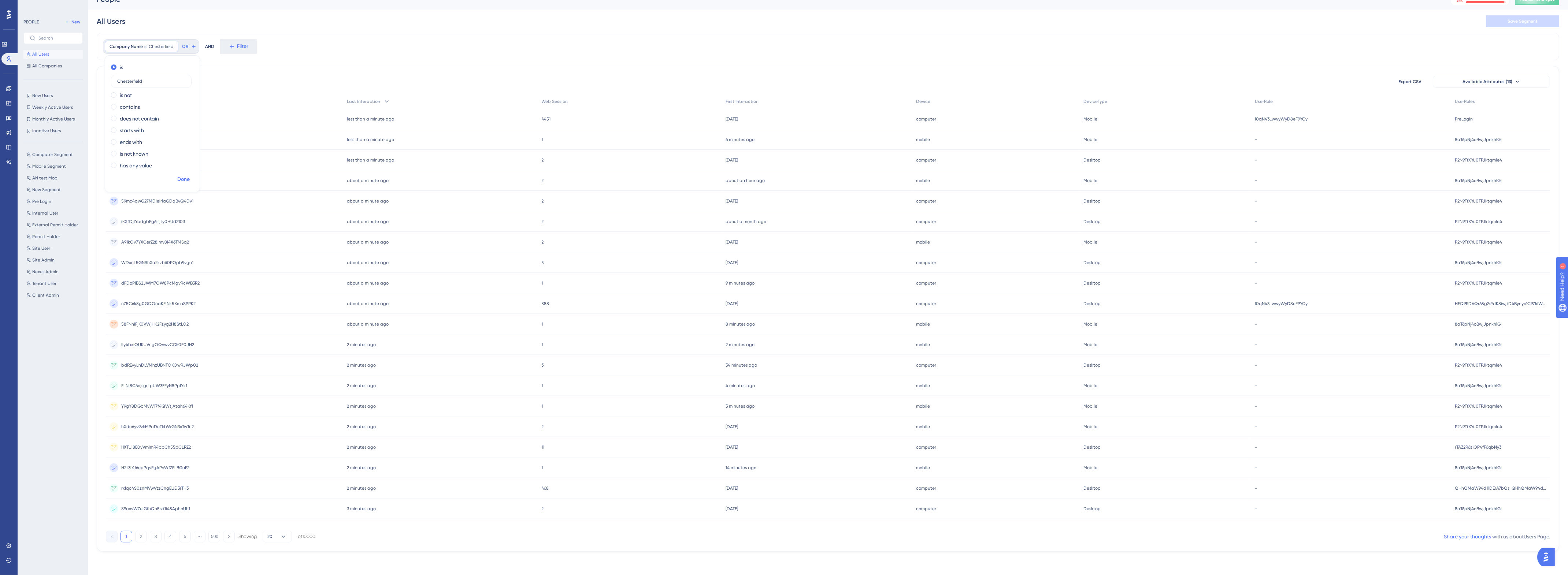
type input "Chesterfield"
click at [187, 178] on span "Done" at bounding box center [183, 179] width 12 height 9
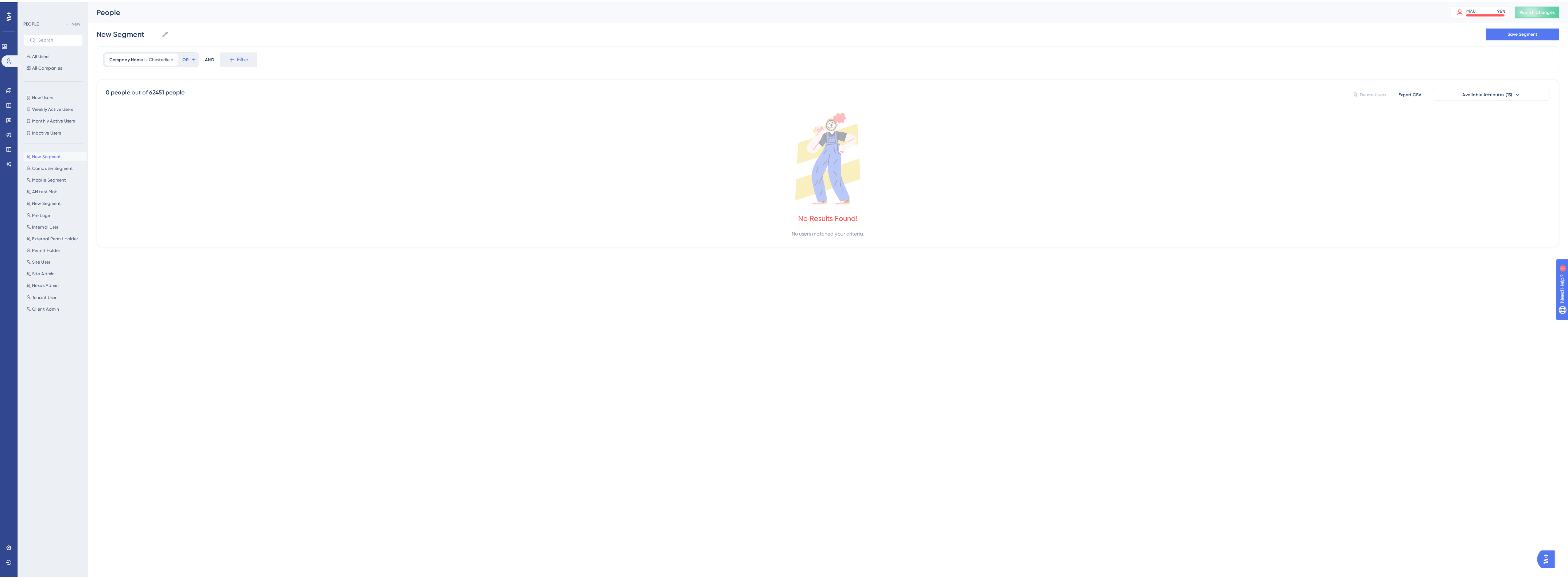
scroll to position [0, 0]
click at [234, 59] on button "Filter" at bounding box center [237, 57] width 37 height 15
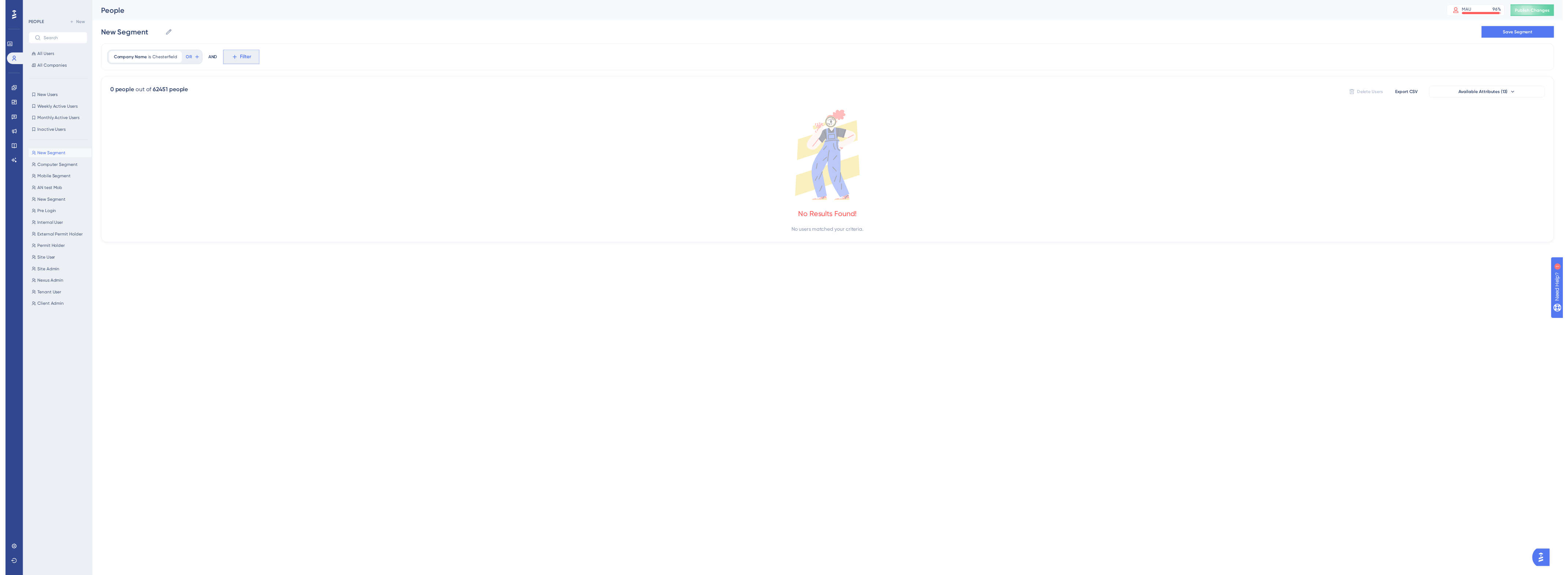
scroll to position [23, 0]
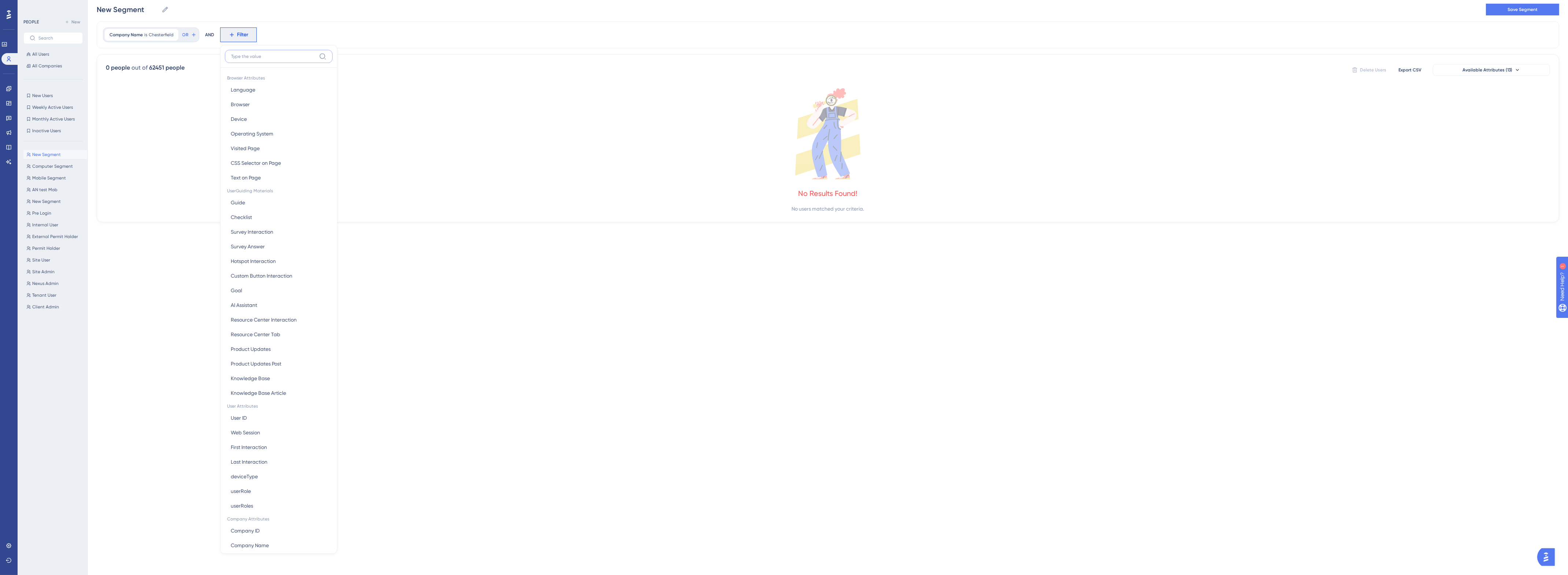
click at [252, 59] on input at bounding box center [273, 56] width 85 height 6
paste input "Royal Devon"
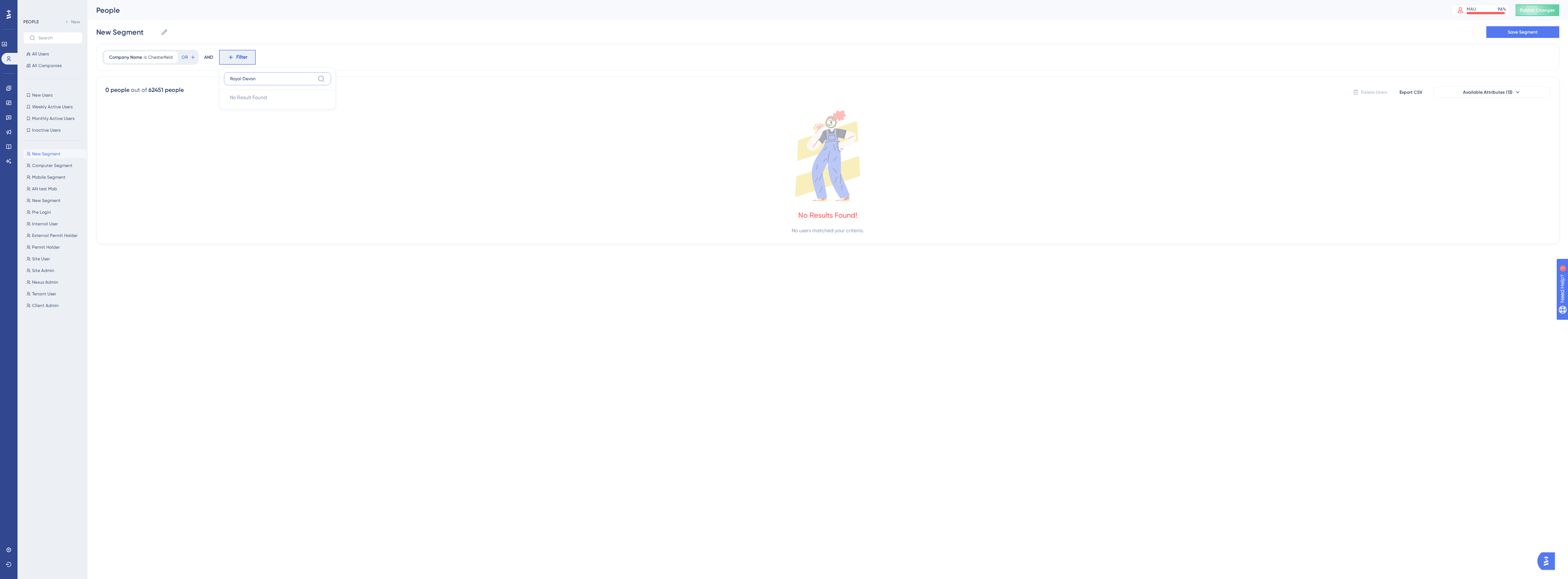
type input "Royal Devon"
click at [242, 62] on button "Filter" at bounding box center [237, 57] width 37 height 15
click at [233, 60] on button "Filter" at bounding box center [237, 57] width 37 height 15
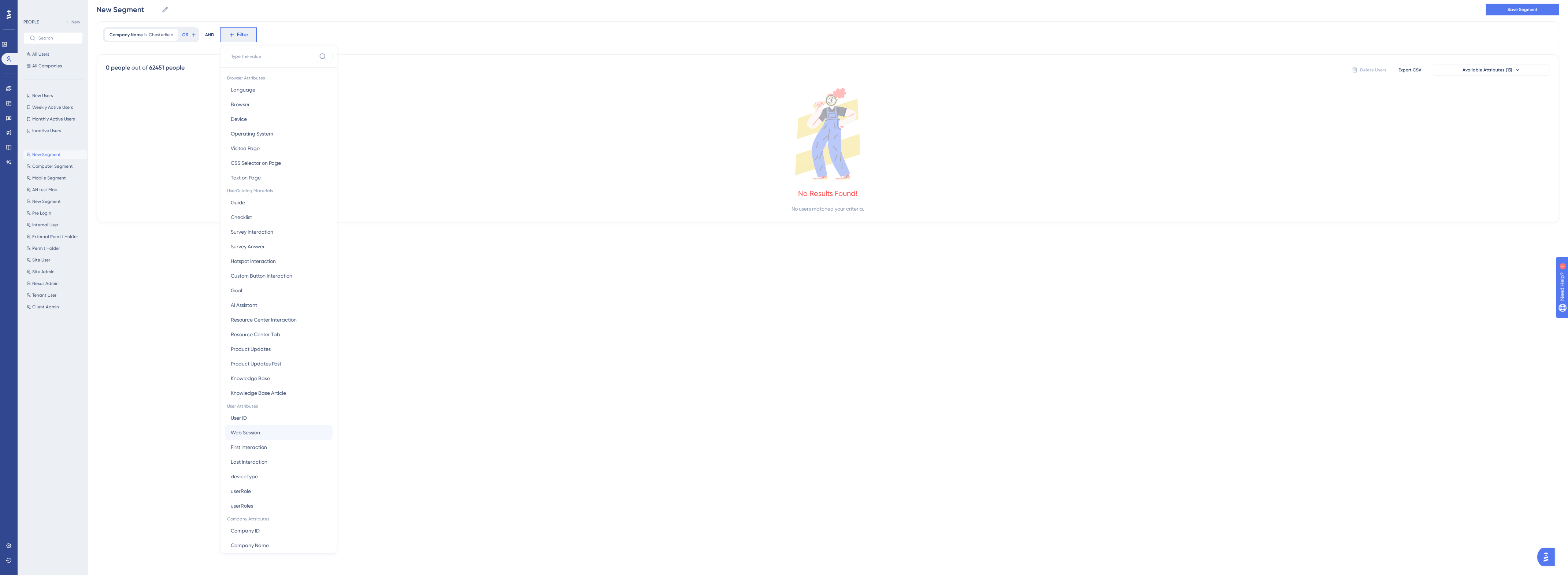
scroll to position [37, 0]
click at [260, 505] on span "Company Name" at bounding box center [249, 508] width 38 height 9
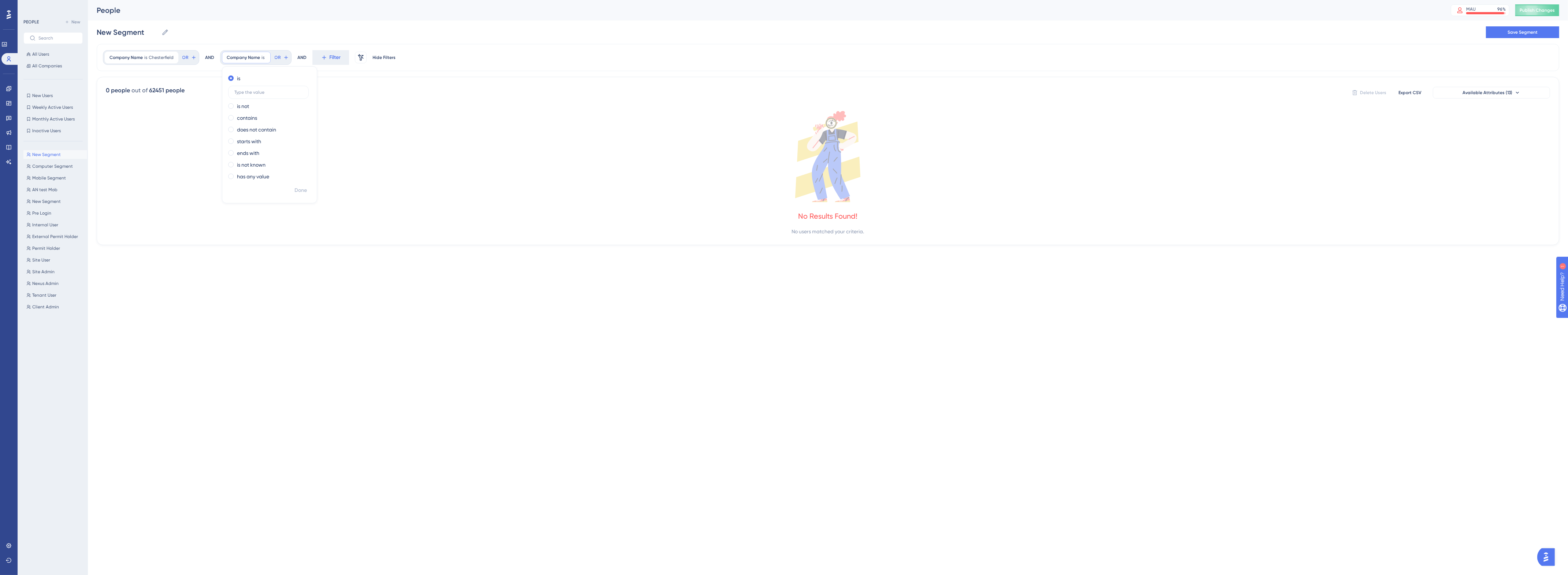
scroll to position [0, 0]
type input "Royal Devon"
click at [548, 26] on div "New Segment New Segment Save Segment" at bounding box center [831, 32] width 1469 height 23
click at [134, 58] on span "Company Name" at bounding box center [126, 57] width 34 height 6
click at [152, 95] on label "Chesterfield" at bounding box center [152, 92] width 81 height 13
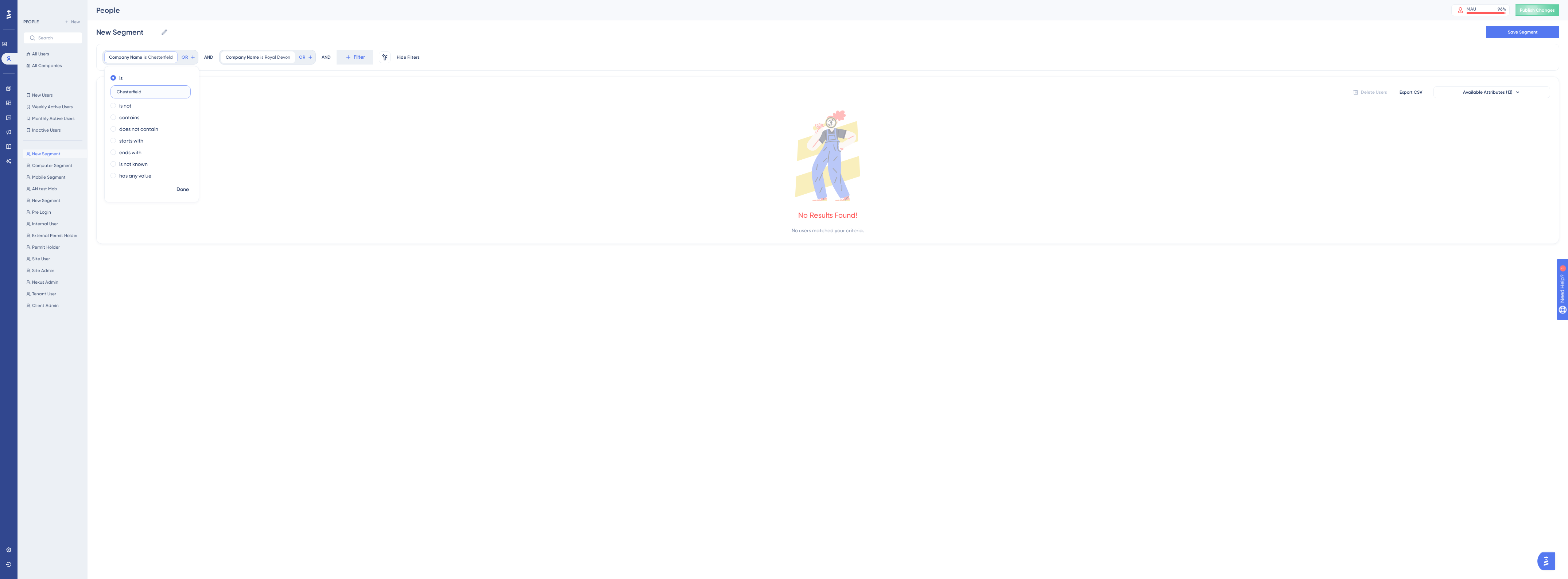
click at [152, 94] on input "Chesterfield" at bounding box center [150, 92] width 68 height 5
click at [338, 91] on div "0 people out of 62451 people Delete Users Export CSV Available Attributes (13)" at bounding box center [828, 93] width 1445 height 13
click at [348, 58] on icon at bounding box center [348, 57] width 7 height 7
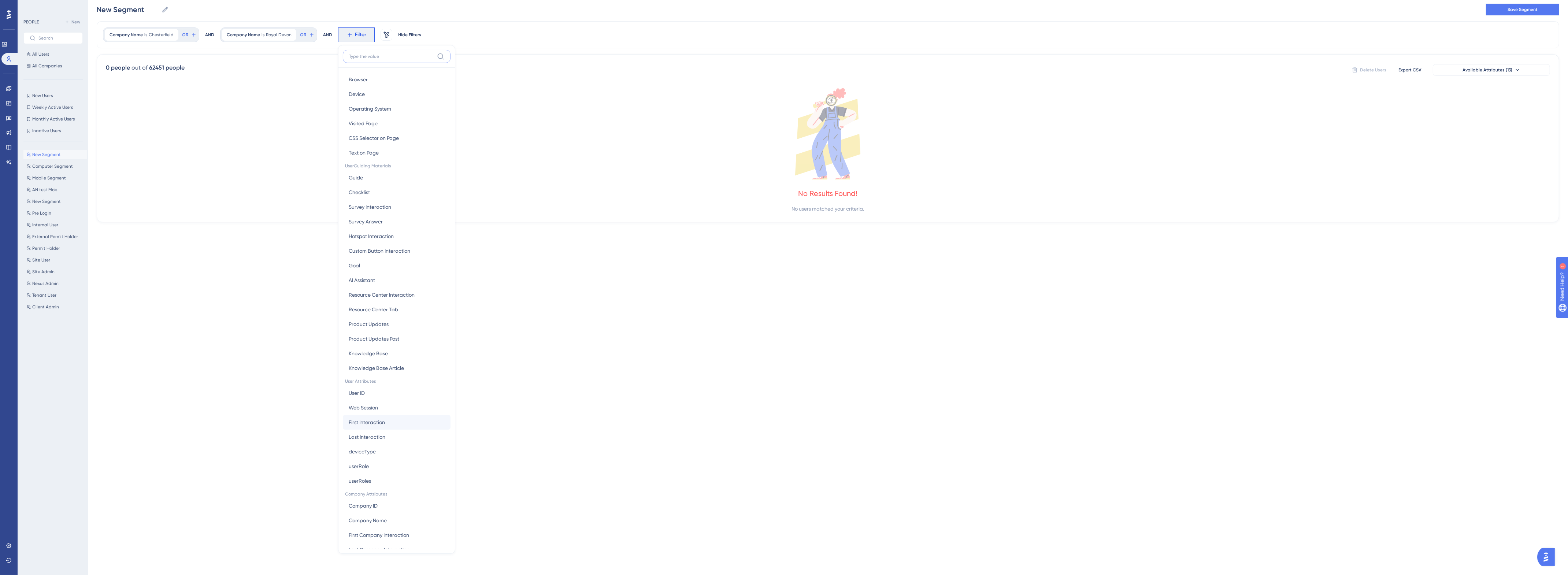
scroll to position [37, 0]
click at [602, 202] on div "No Results Found! No users matched your criteria." at bounding box center [828, 150] width 1444 height 125
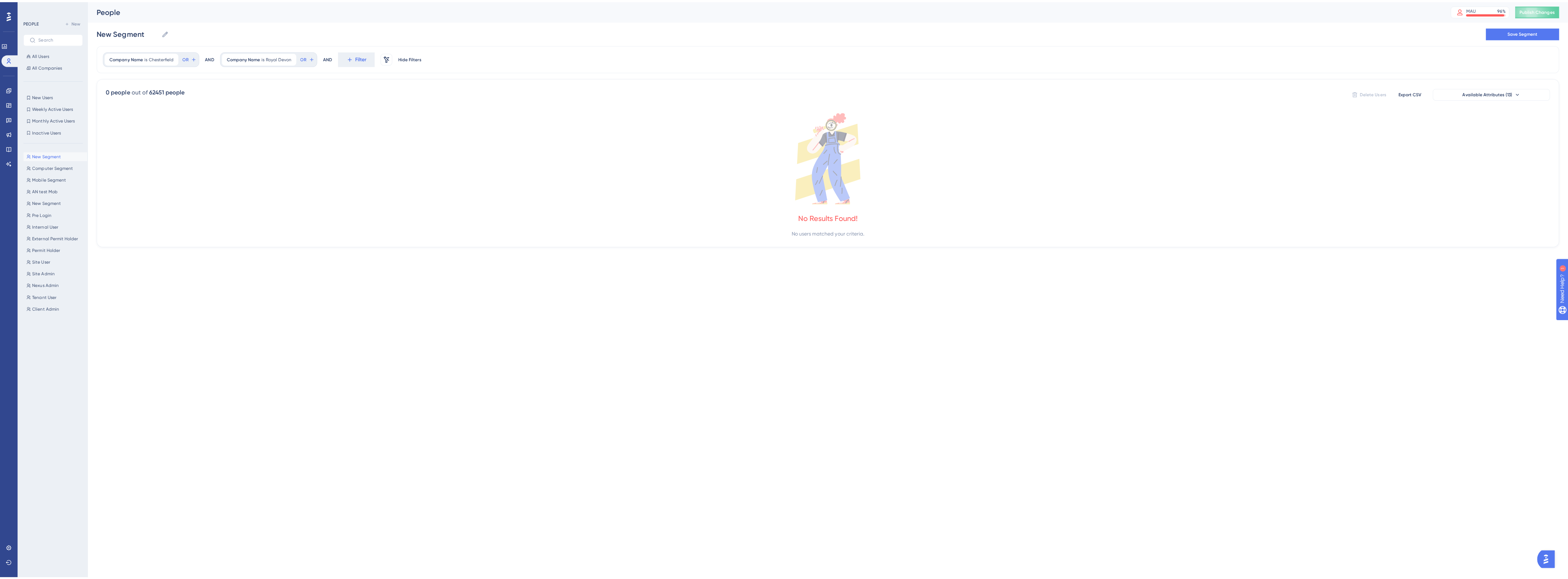
scroll to position [0, 0]
click at [148, 139] on icon at bounding box center [828, 156] width 1445 height 91
click at [6, 89] on icon at bounding box center [9, 88] width 6 height 6
click at [8, 89] on icon at bounding box center [9, 88] width 6 height 6
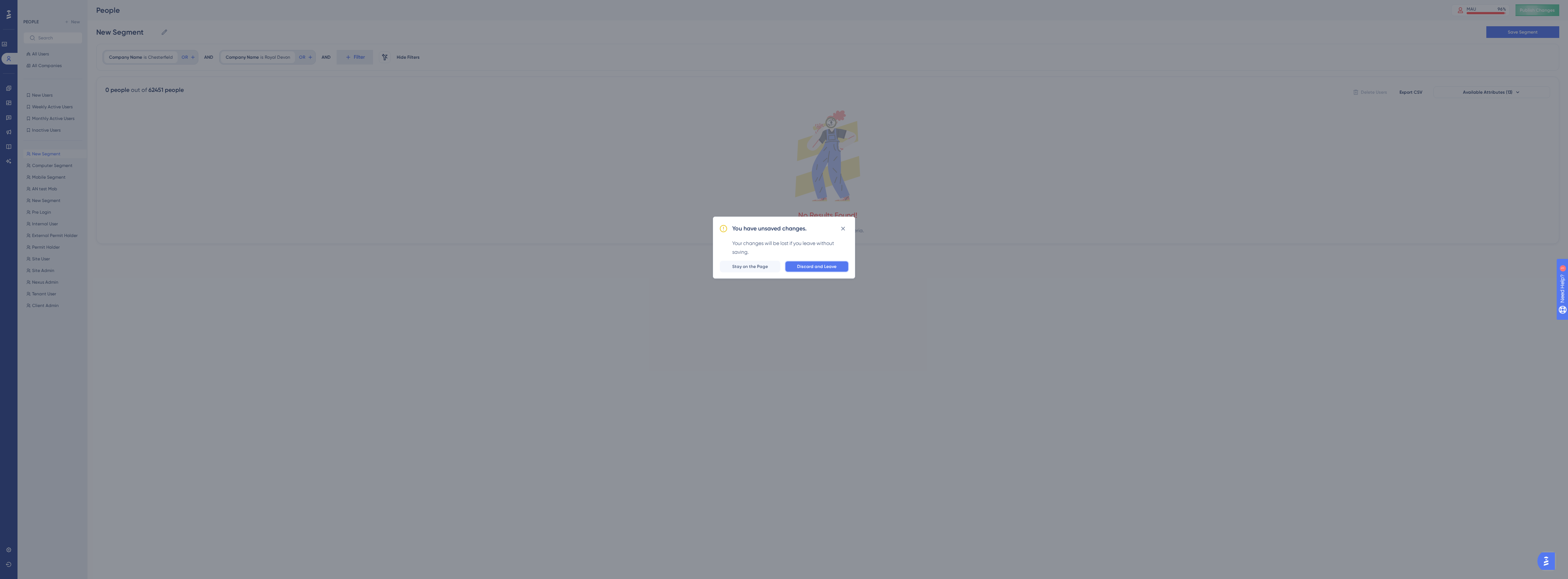
click at [814, 265] on span "Discard and Leave" at bounding box center [817, 267] width 40 height 6
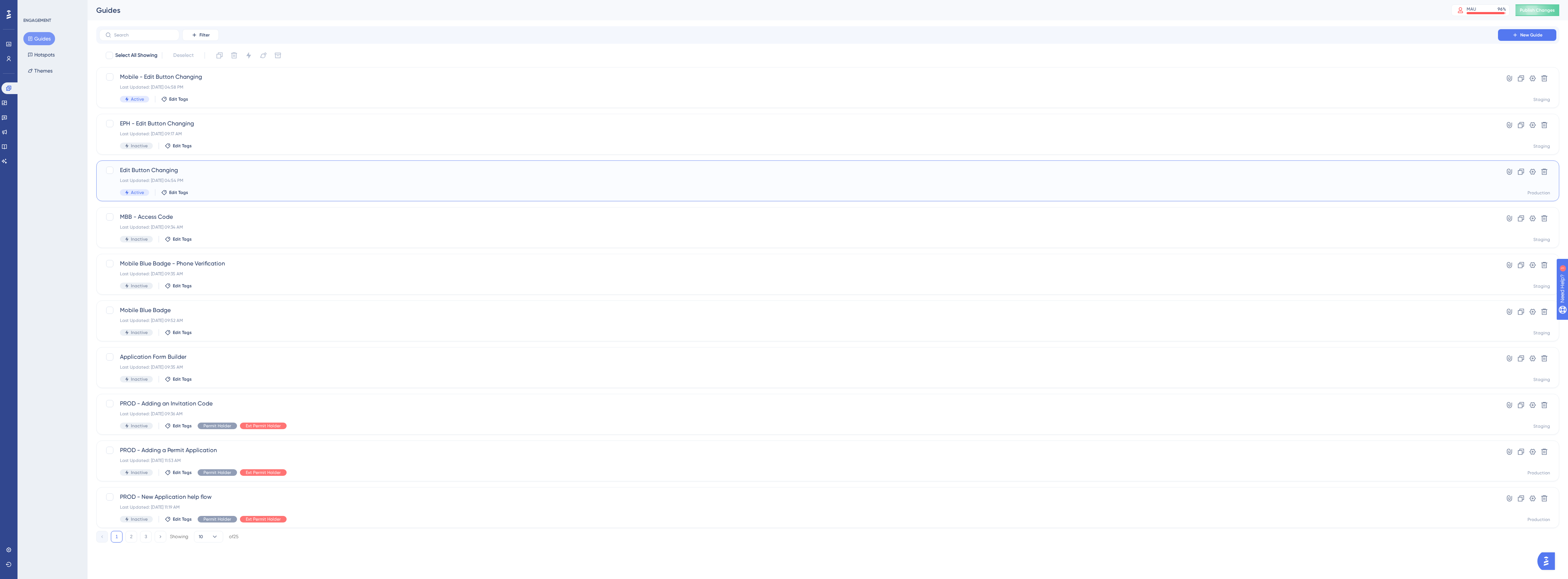
click at [245, 183] on div "Edit Button Changing Last Updated: Aug 20 2025, 04:54 PM Active Edit Tags" at bounding box center [799, 181] width 1357 height 30
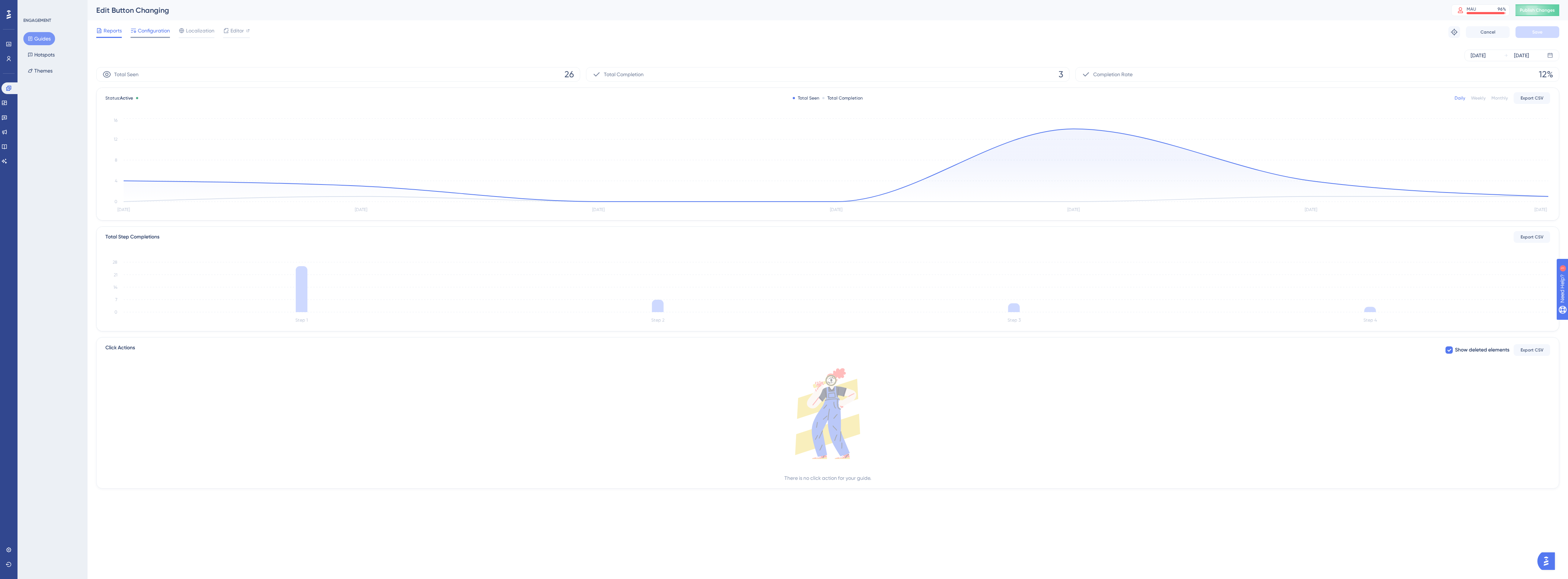
click at [145, 32] on span "Configuration" at bounding box center [153, 30] width 32 height 9
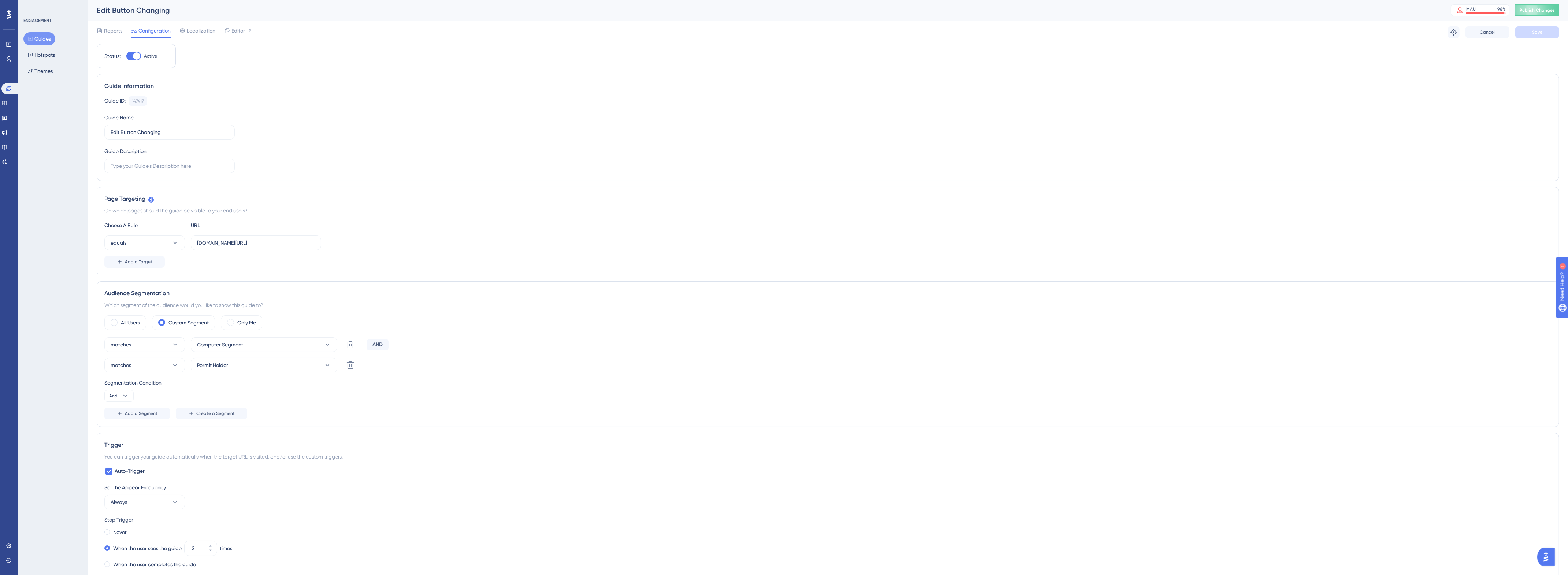
click at [133, 57] on div at bounding box center [134, 56] width 15 height 9
click at [127, 56] on input "Active" at bounding box center [126, 56] width 1 height 1
checkbox input "false"
click at [1544, 32] on button "Save" at bounding box center [1537, 32] width 44 height 12
click at [42, 40] on button "Guides" at bounding box center [39, 39] width 32 height 13
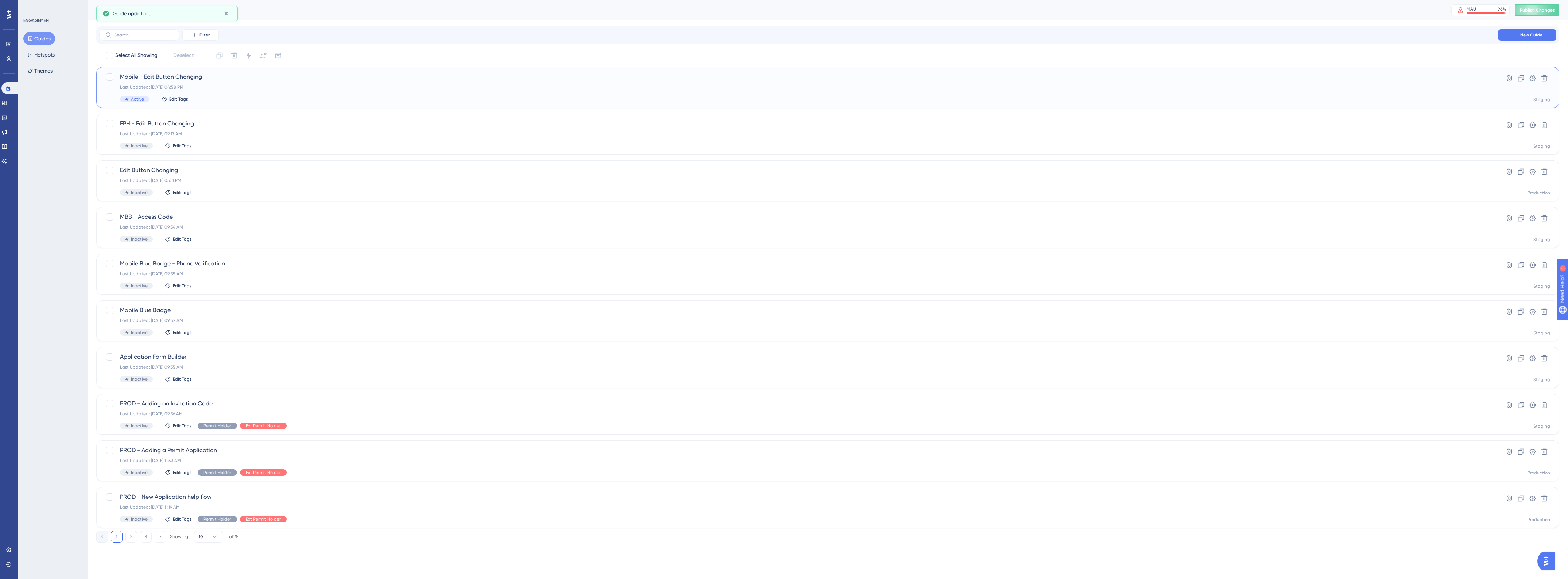
click at [233, 91] on div "Mobile - Edit Button Changing Last Updated: Aug 20 2025, 04:58 PM Active Edit T…" at bounding box center [799, 87] width 1357 height 30
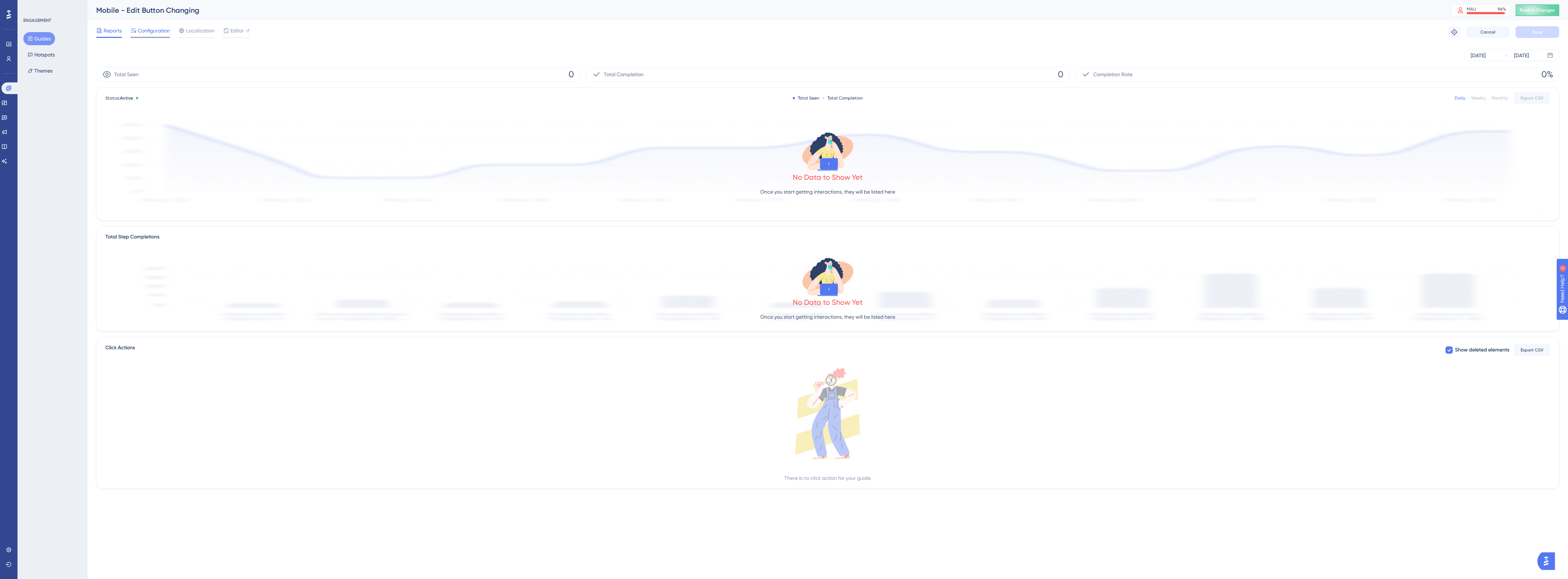
click at [161, 32] on span "Configuration" at bounding box center [153, 30] width 32 height 9
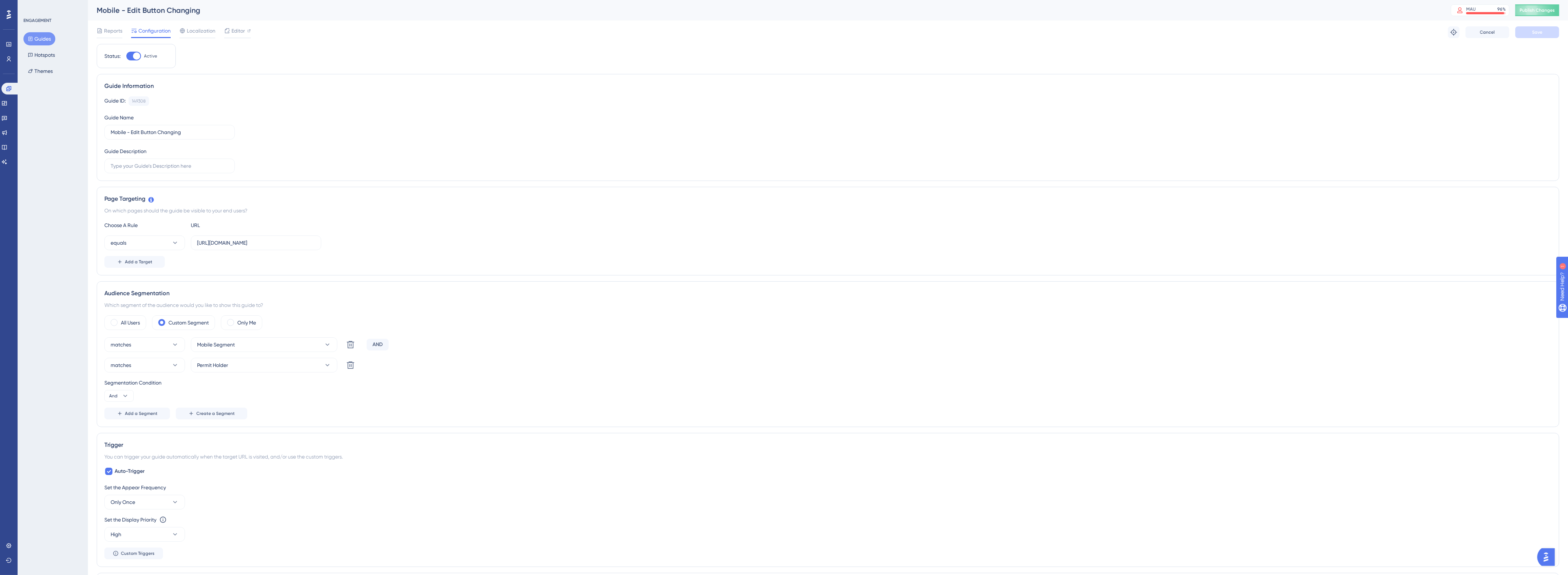
click at [133, 57] on div at bounding box center [134, 56] width 15 height 9
click at [127, 56] on input "Active" at bounding box center [126, 56] width 1 height 1
checkbox input "false"
click at [1532, 32] on span "Save" at bounding box center [1537, 32] width 10 height 6
click at [1534, 12] on span "Publish Changes" at bounding box center [1537, 10] width 35 height 6
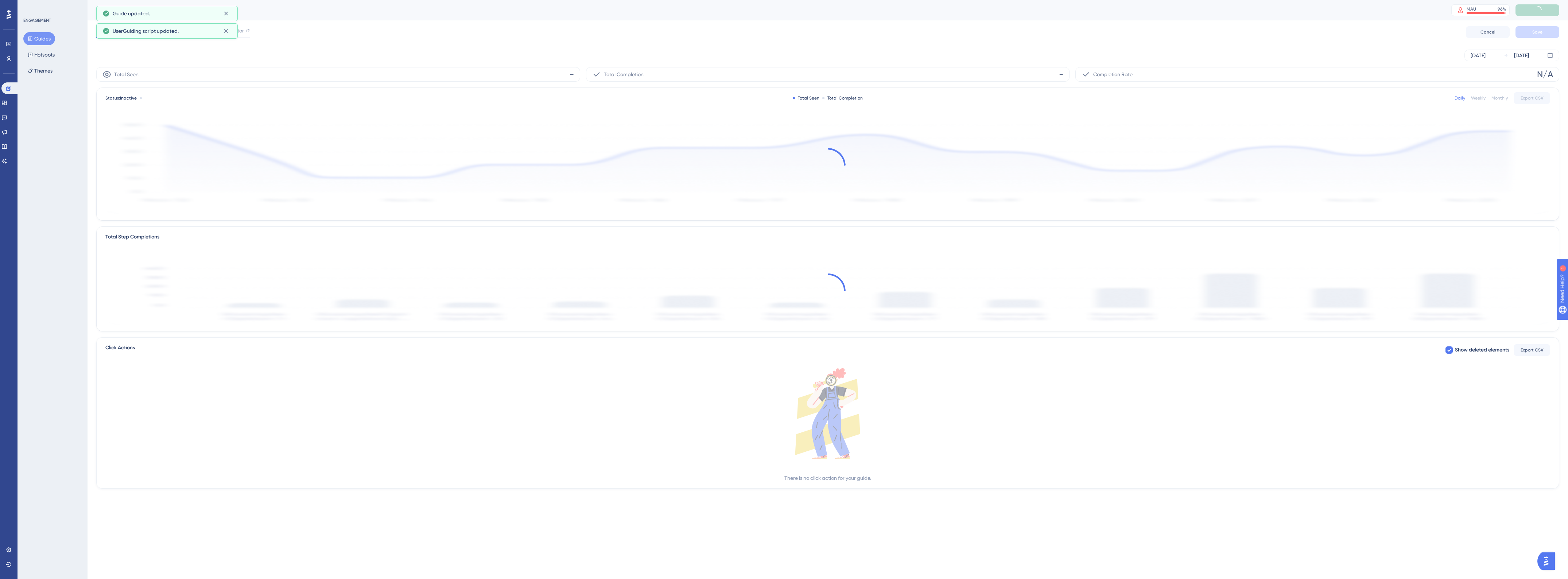
click at [43, 38] on button "Guides" at bounding box center [39, 39] width 32 height 13
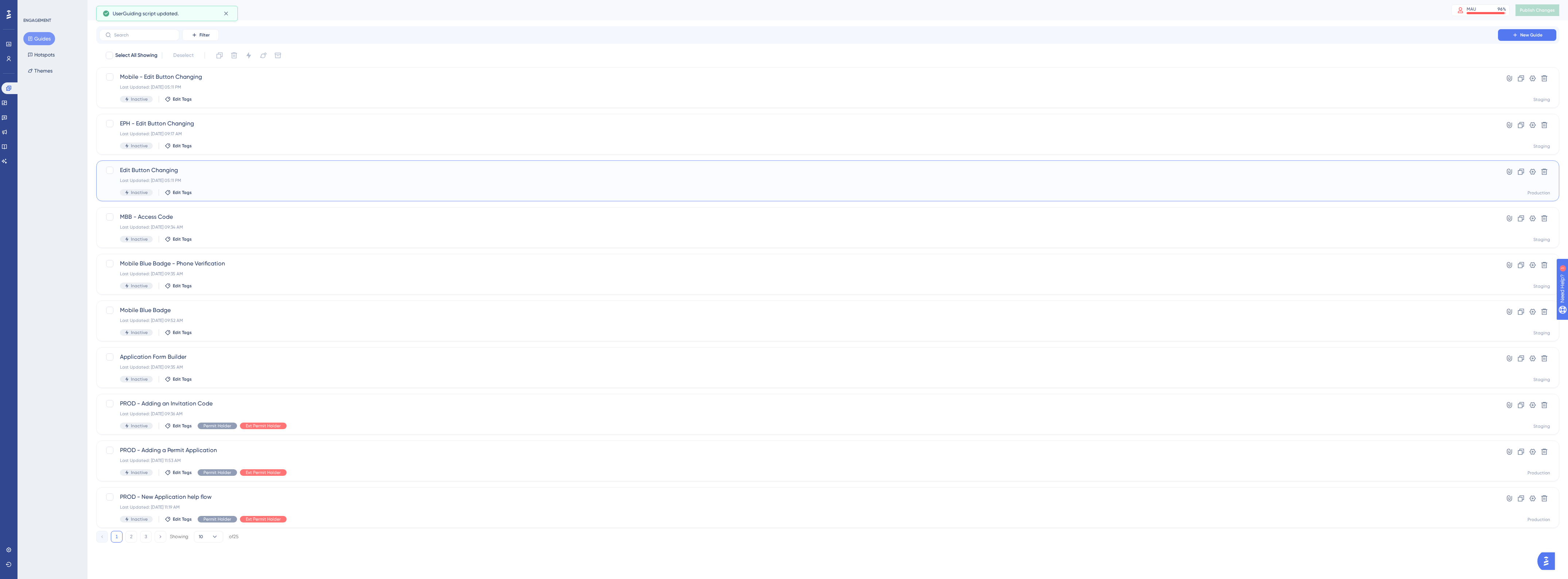
click at [209, 179] on div "Last Updated: Aug 20 2025, 05:11 PM" at bounding box center [799, 181] width 1357 height 6
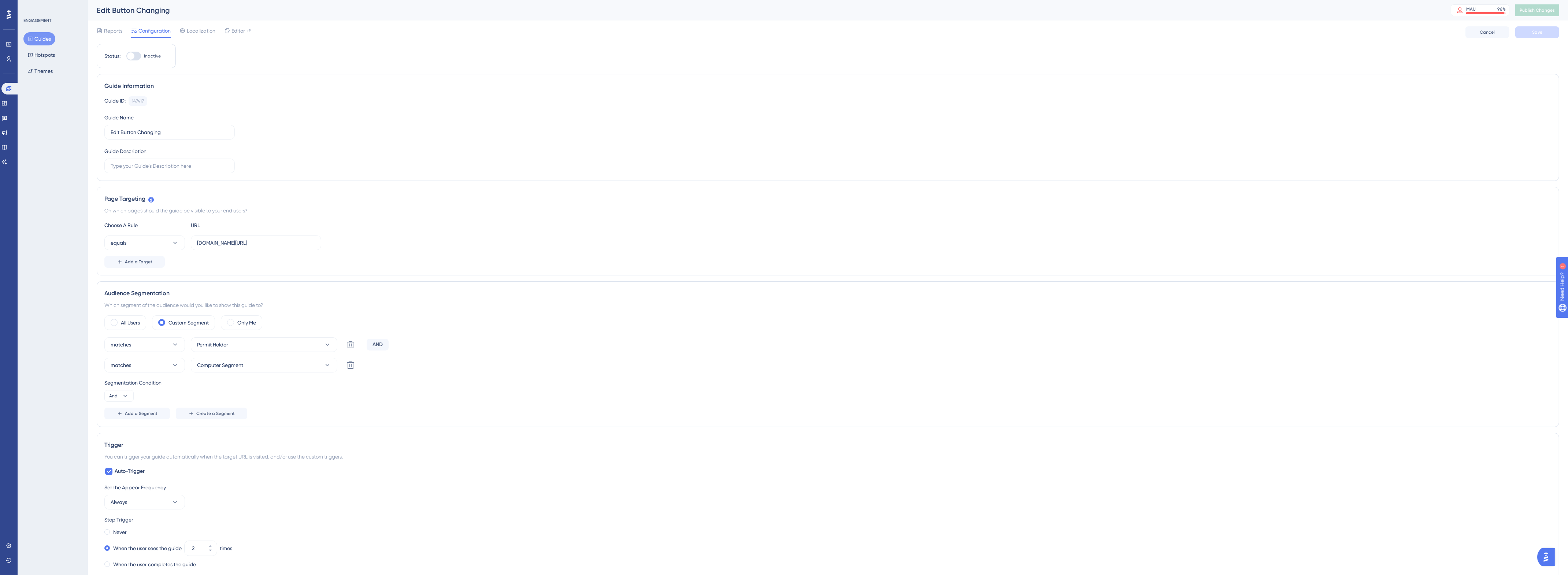
click at [1548, 17] on div "Edit Button Changing MAU 96 % Click to see add-on and upgrade options Publish C…" at bounding box center [828, 10] width 1480 height 21
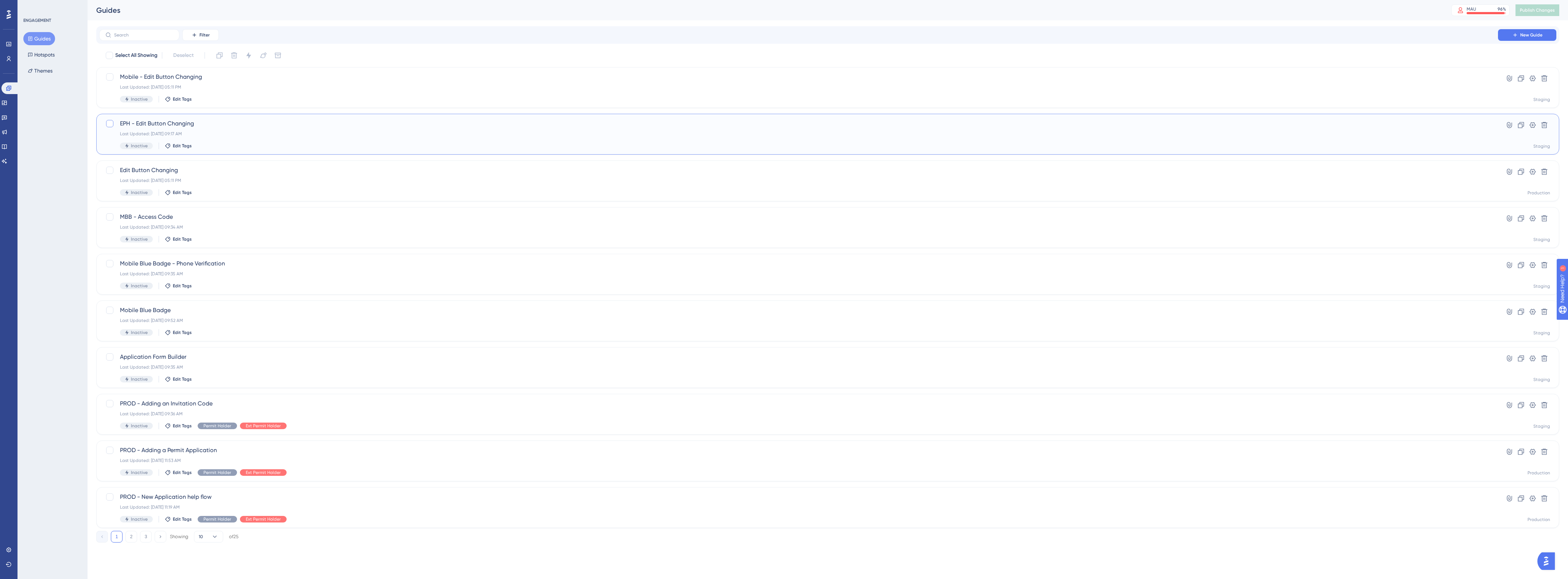
click at [108, 125] on div at bounding box center [110, 124] width 7 height 7
checkbox input "true"
click at [233, 55] on icon at bounding box center [234, 55] width 6 height 6
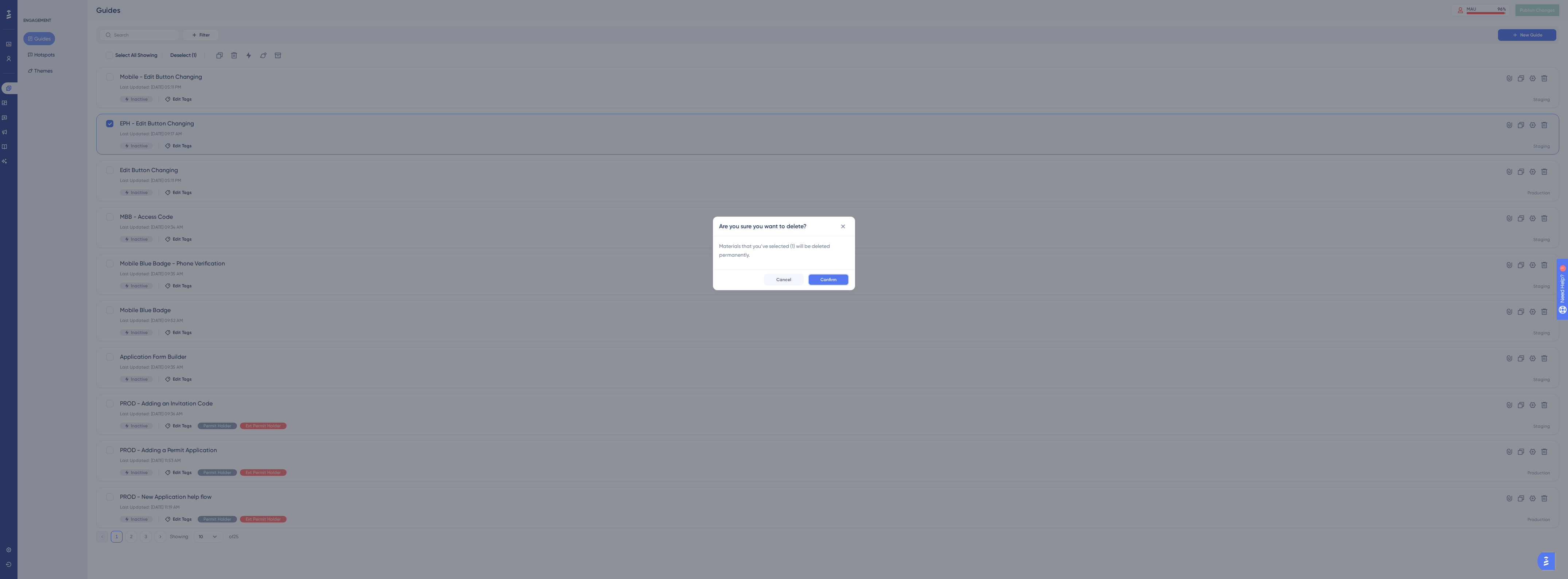
click at [830, 284] on button "Confirm" at bounding box center [828, 279] width 41 height 12
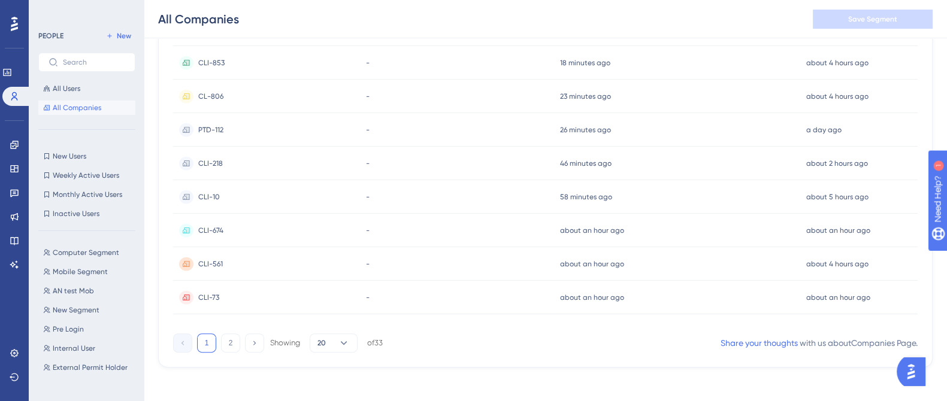
scroll to position [561, 0]
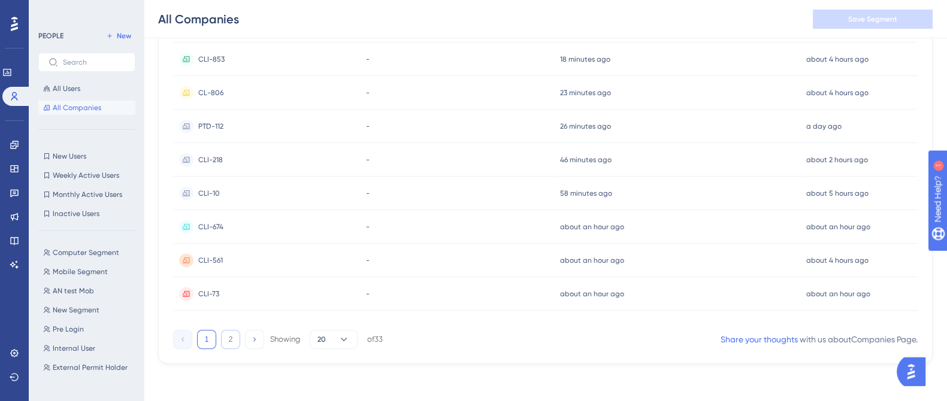
click at [228, 340] on button "2" at bounding box center [230, 339] width 19 height 19
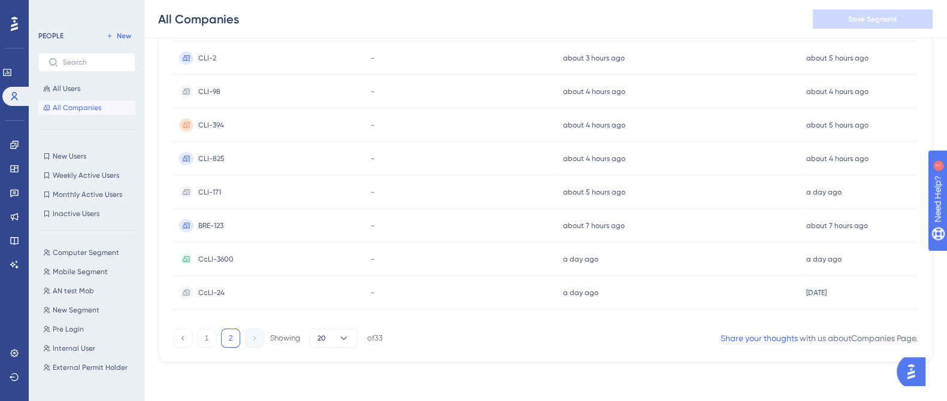
scroll to position [326, 0]
click at [204, 339] on button "1" at bounding box center [206, 338] width 19 height 19
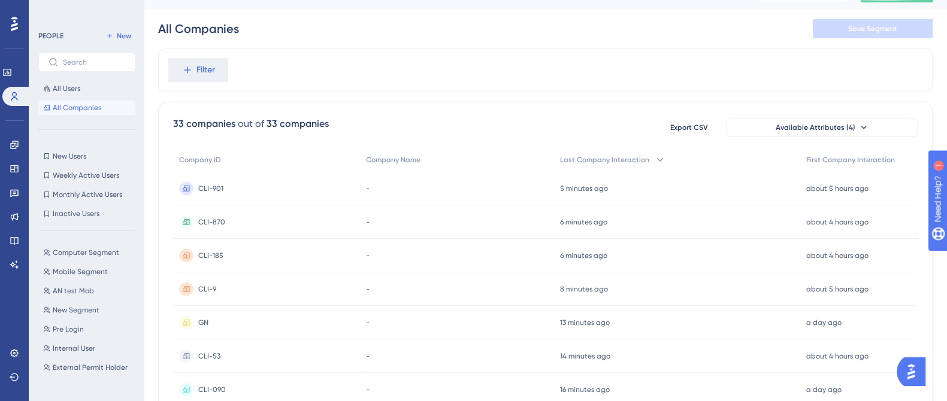
scroll to position [0, 0]
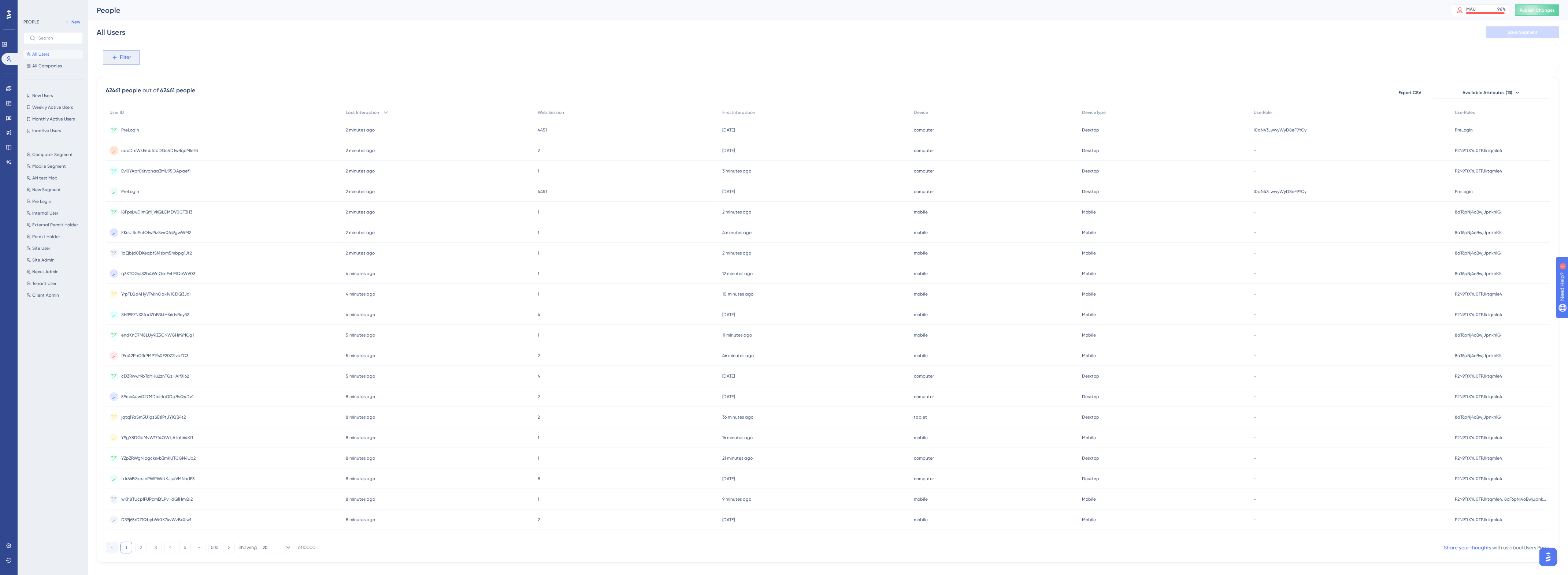
click at [127, 62] on span "Filter" at bounding box center [125, 57] width 12 height 9
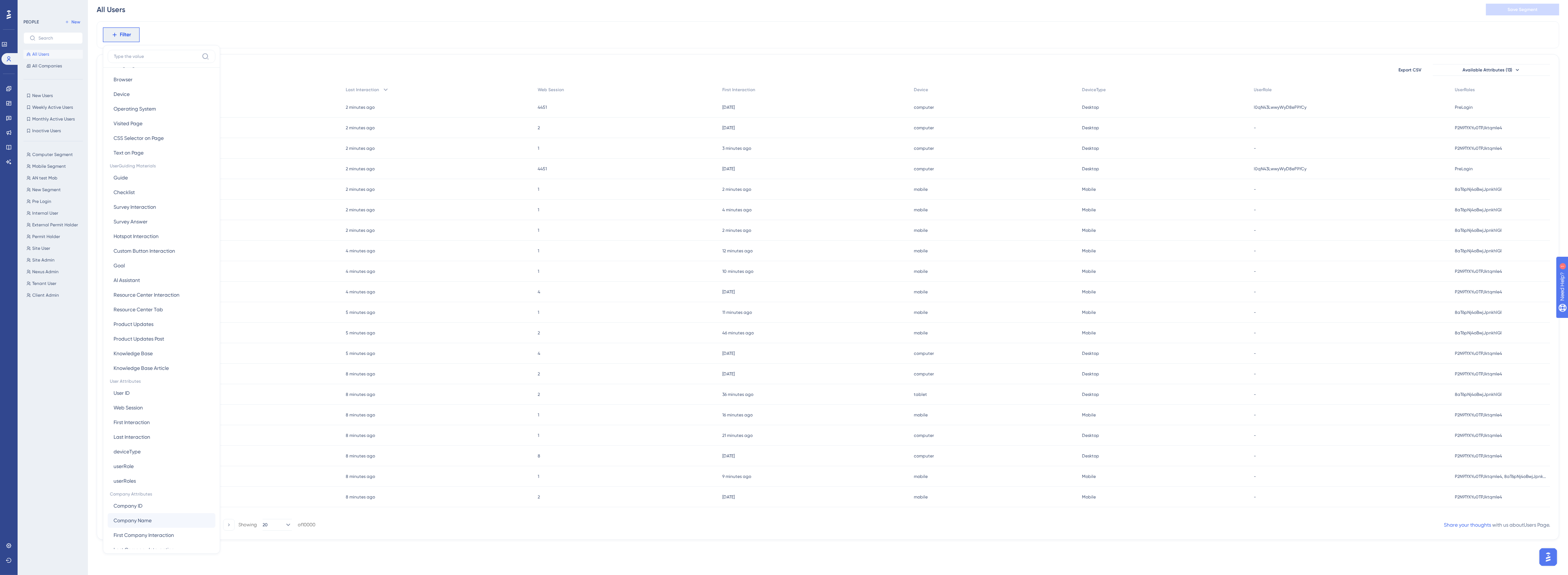
scroll to position [37, 0]
click at [136, 496] on span "Company ID" at bounding box center [128, 493] width 29 height 9
click at [149, 81] on input "text" at bounding box center [151, 81] width 68 height 5
paste input "CLI-185"
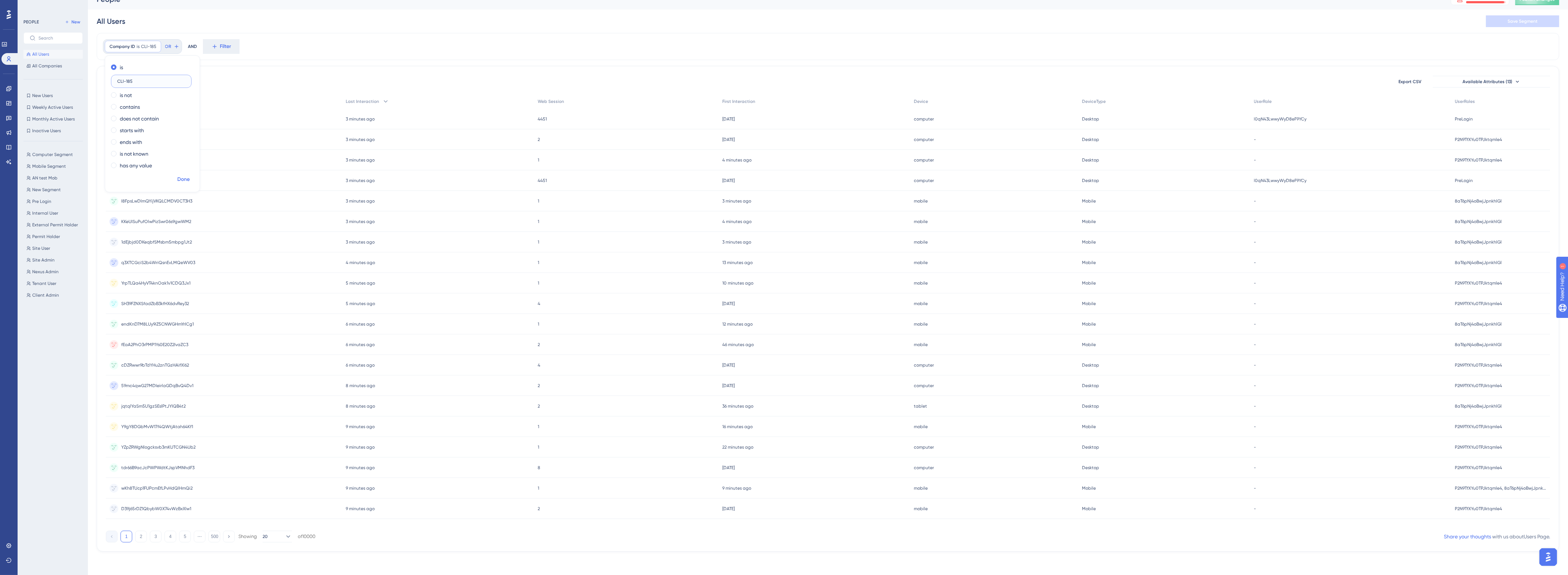
type input "CLI-185"
click at [182, 178] on span "Done" at bounding box center [183, 179] width 12 height 9
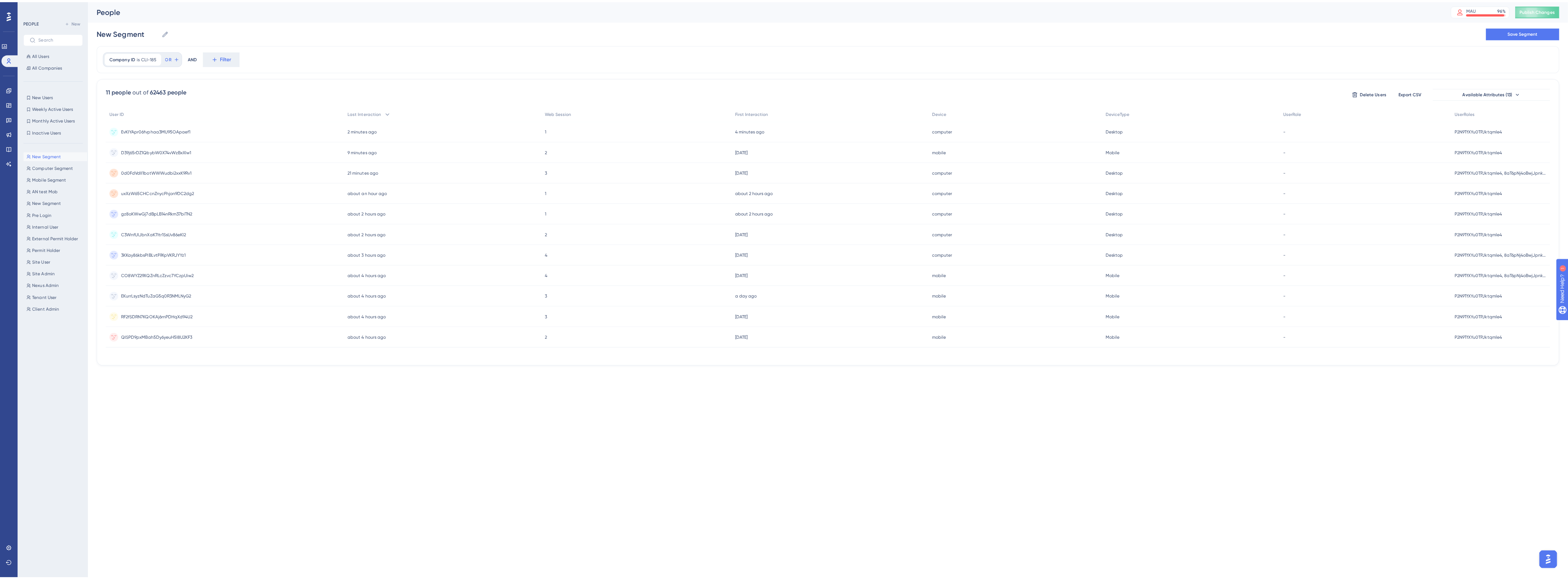
scroll to position [0, 0]
drag, startPoint x: 155, startPoint y: 32, endPoint x: 95, endPoint y: 29, distance: 60.1
click at [95, 29] on div "Performance Users Engagement Widgets Feedback Product Updates Knowledge Base AI…" at bounding box center [828, 186] width 1480 height 373
click at [1543, 37] on button "Save Segment" at bounding box center [1523, 32] width 73 height 12
click at [48, 176] on span "Mobile Segment" at bounding box center [49, 177] width 33 height 6
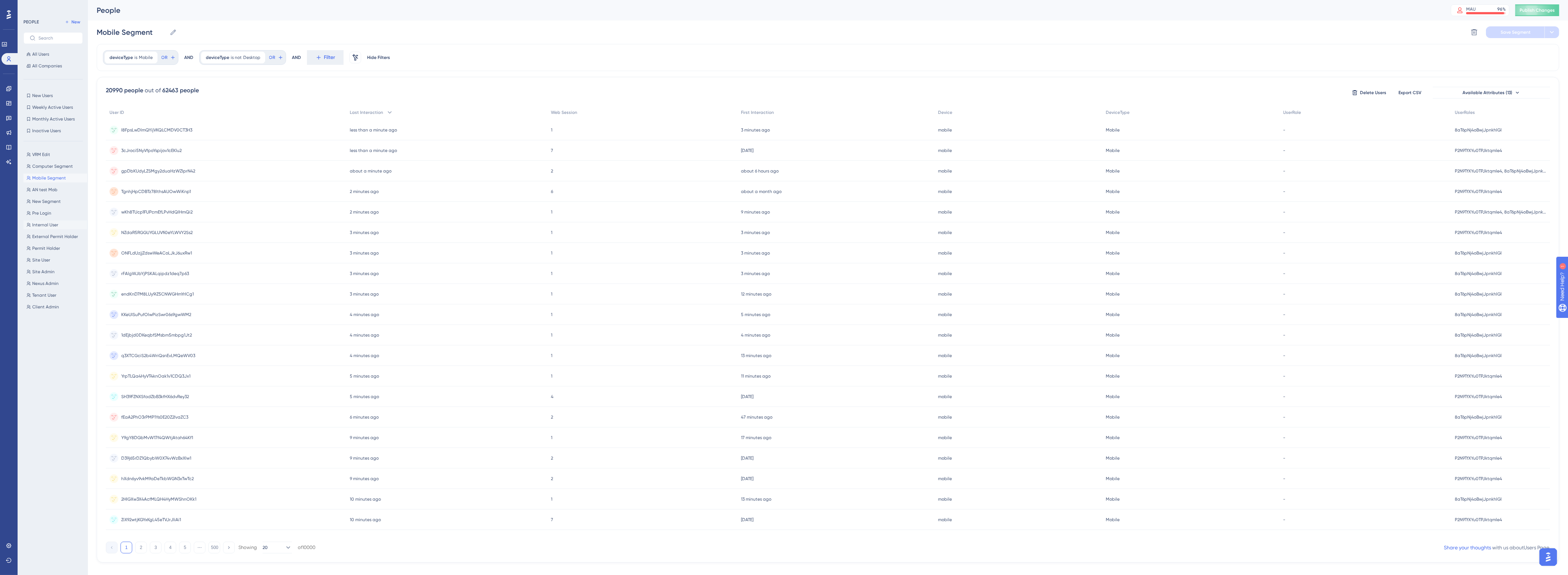
click at [44, 225] on span "Internal User" at bounding box center [45, 225] width 26 height 6
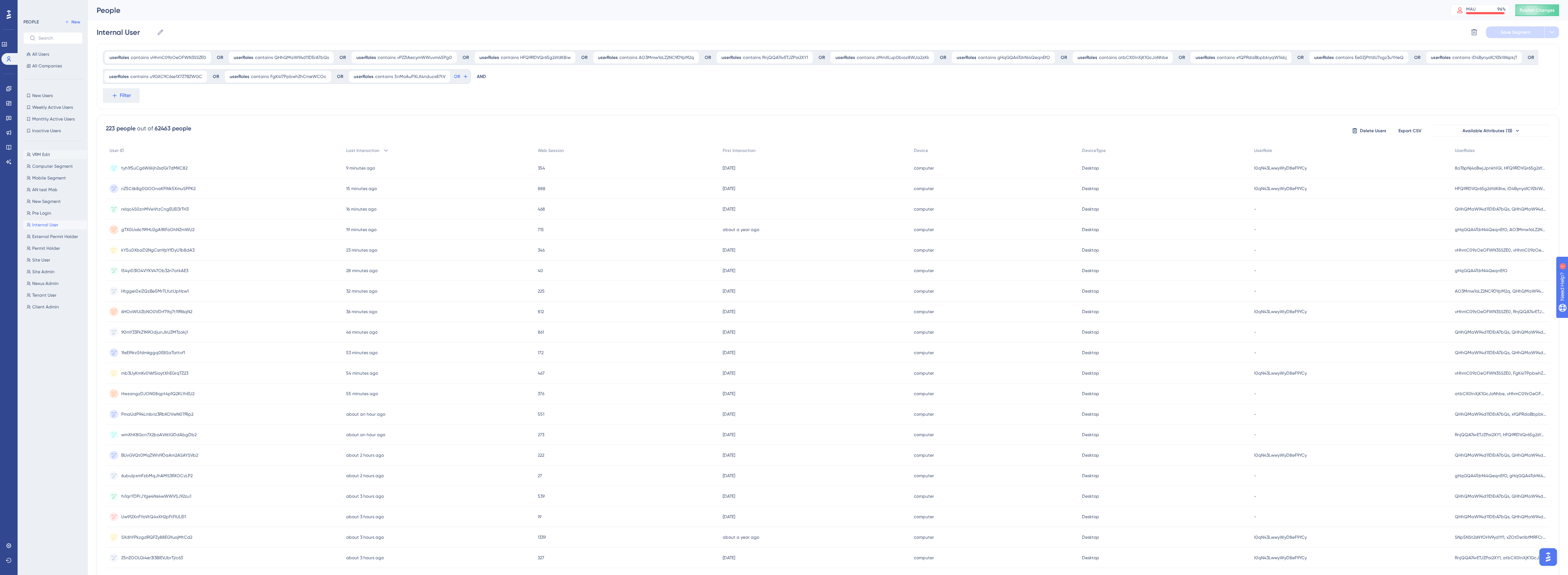
click at [40, 152] on span "VRM Edit" at bounding box center [41, 155] width 18 height 6
type input "VRM Edit"
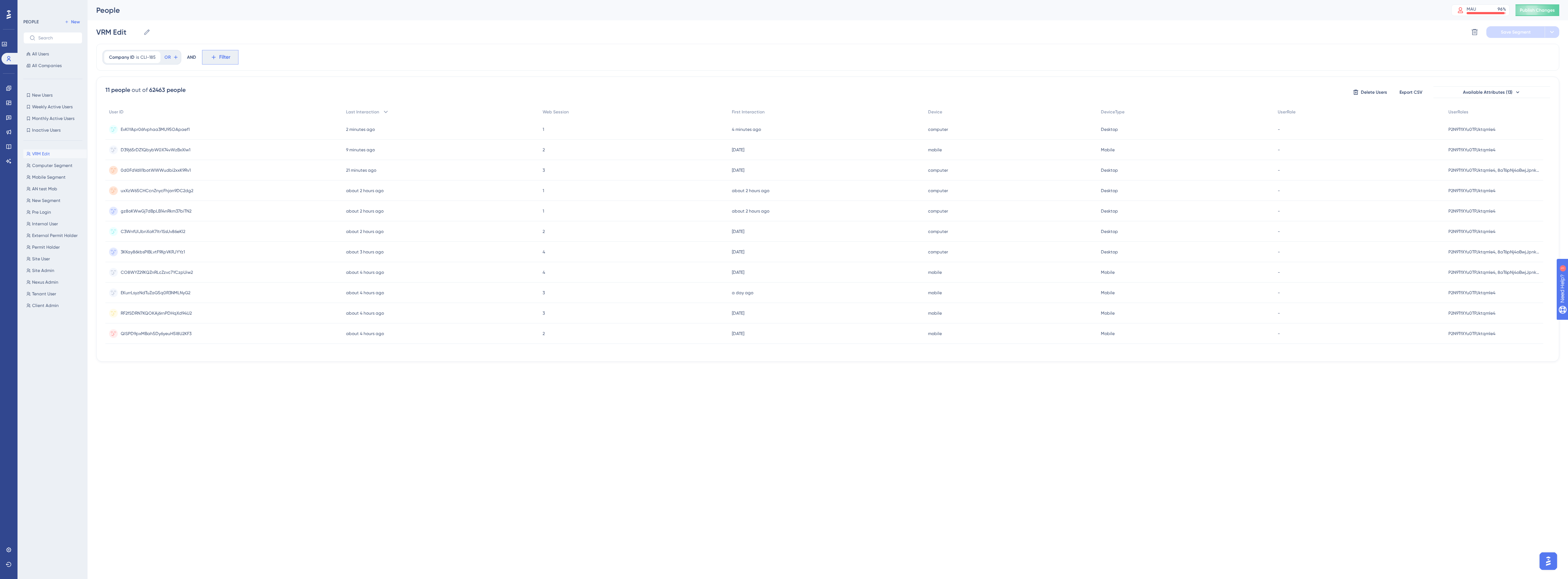
click at [218, 57] on button "Filter" at bounding box center [220, 57] width 37 height 15
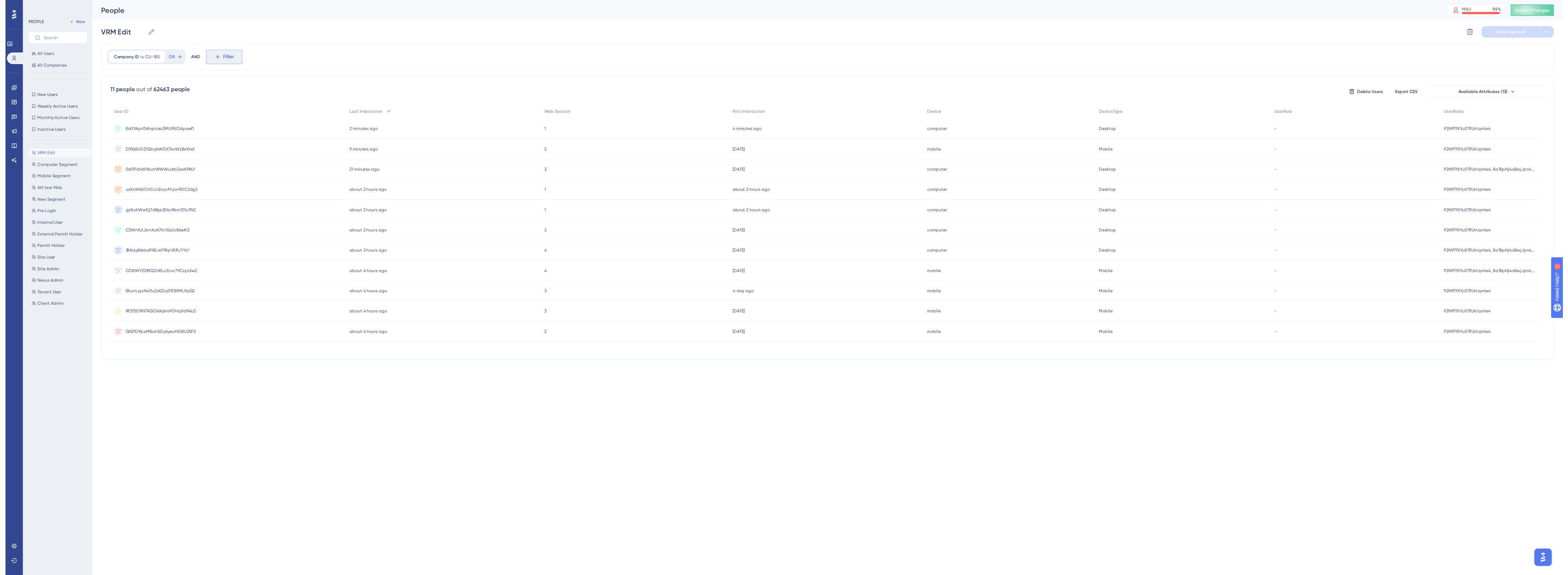
scroll to position [23, 0]
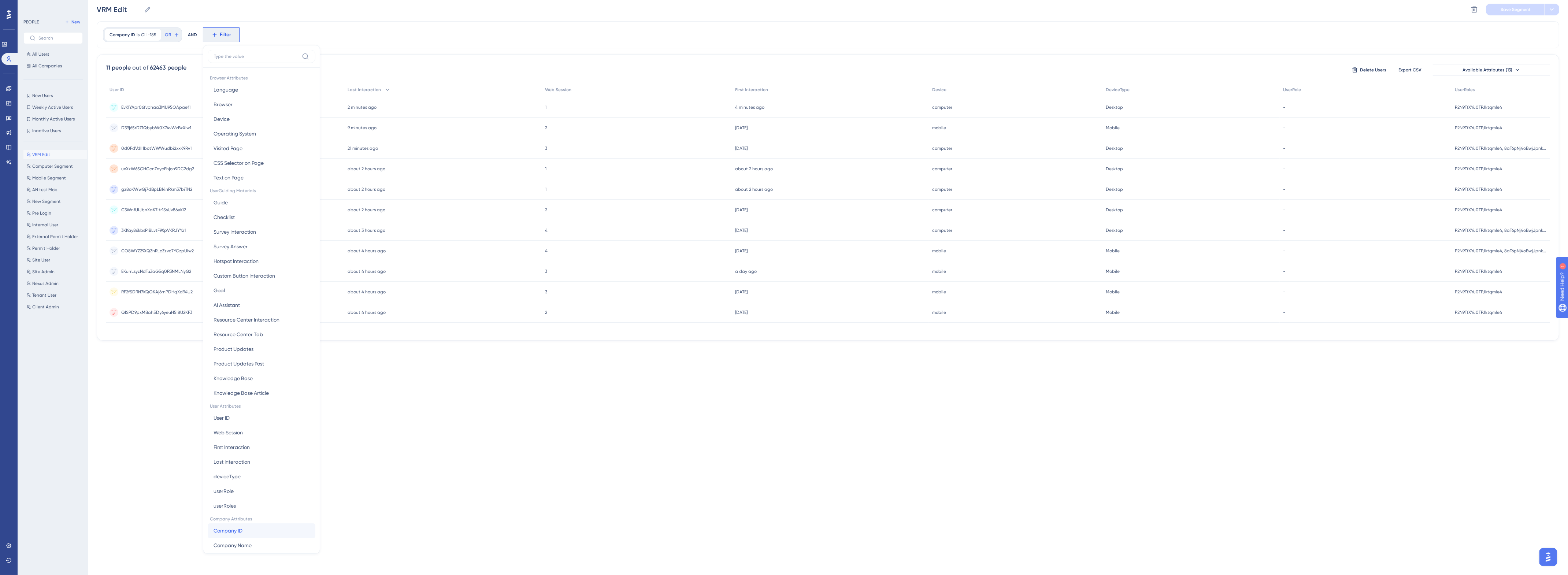
click at [245, 526] on button "Company ID Company ID" at bounding box center [262, 530] width 108 height 15
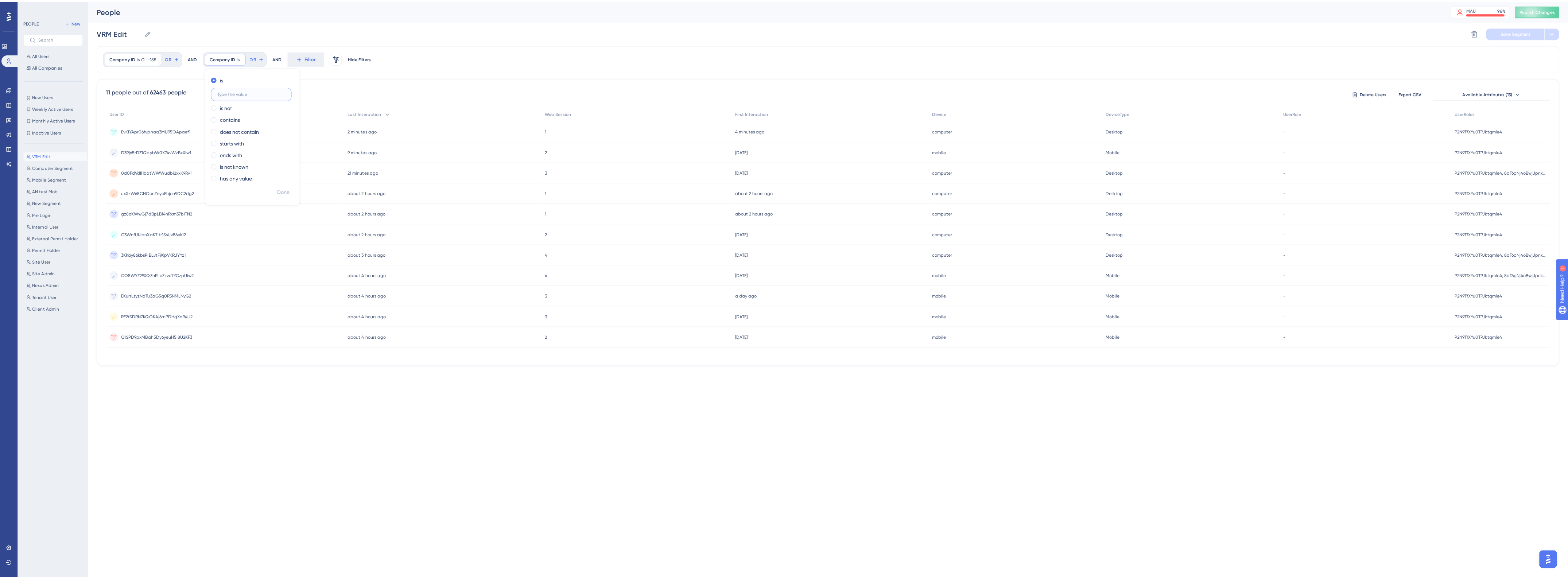
scroll to position [0, 0]
click at [231, 92] on input "text" at bounding box center [250, 92] width 68 height 5
paste input "CLI-206"
type input "CLI-206"
click at [284, 192] on span "Done" at bounding box center [282, 189] width 12 height 9
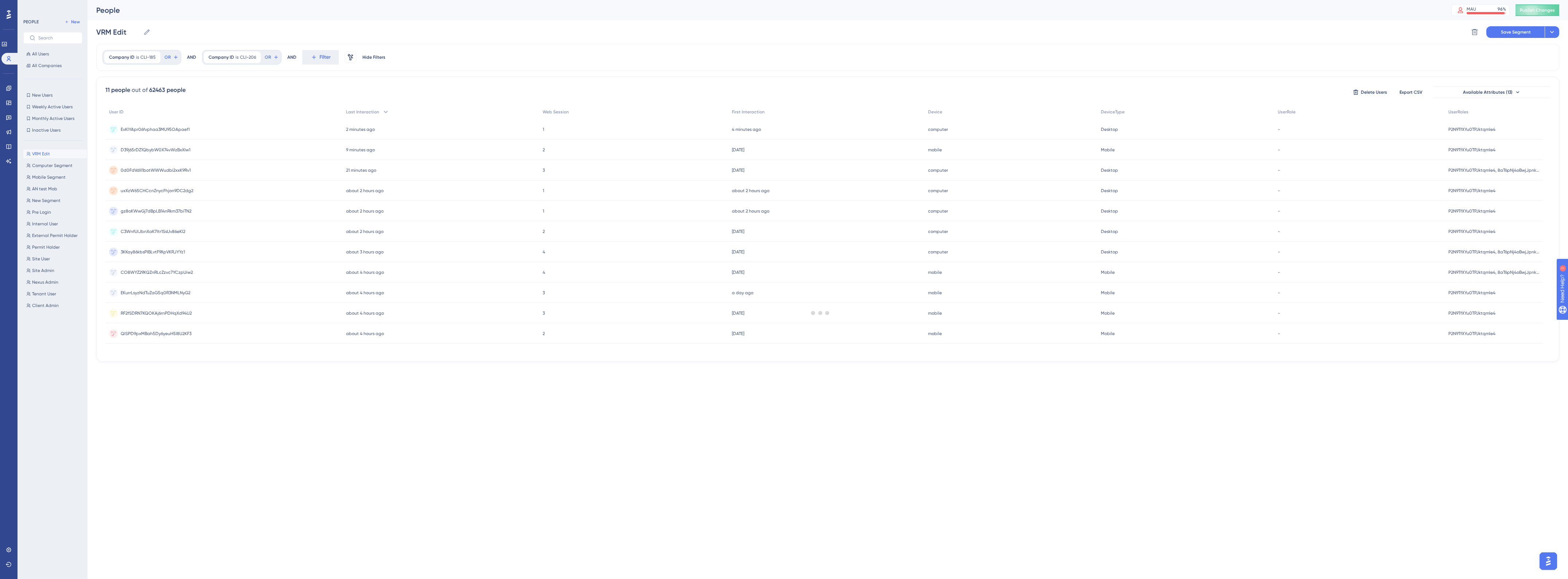
click at [316, 59] on div at bounding box center [821, 312] width 1495 height 527
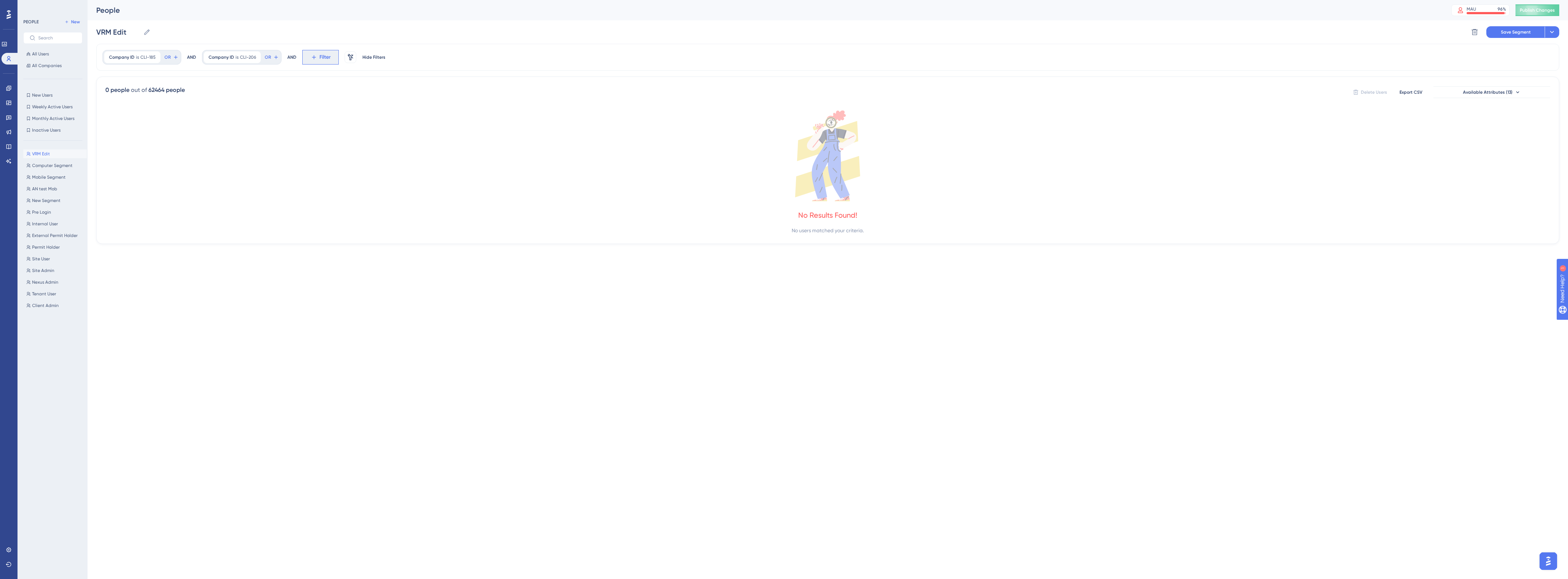
click at [314, 57] on icon at bounding box center [313, 57] width 4 height 4
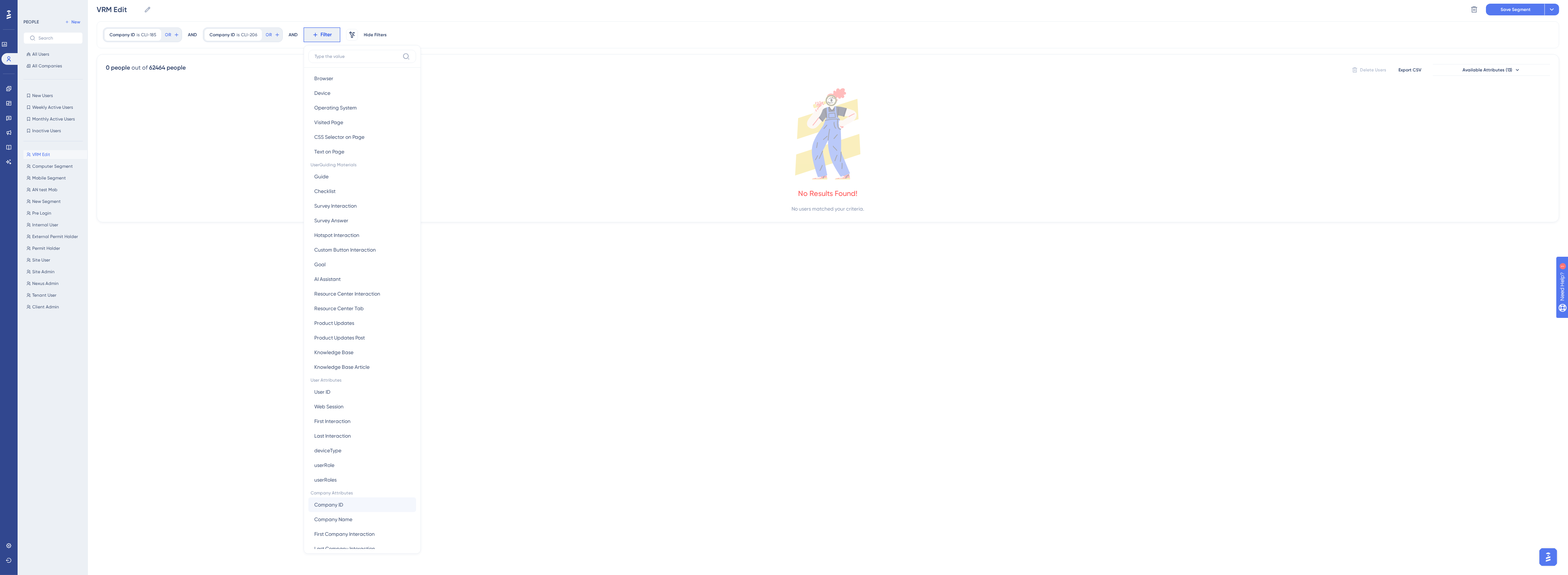
scroll to position [37, 0]
click at [336, 493] on span "Company ID" at bounding box center [328, 493] width 29 height 9
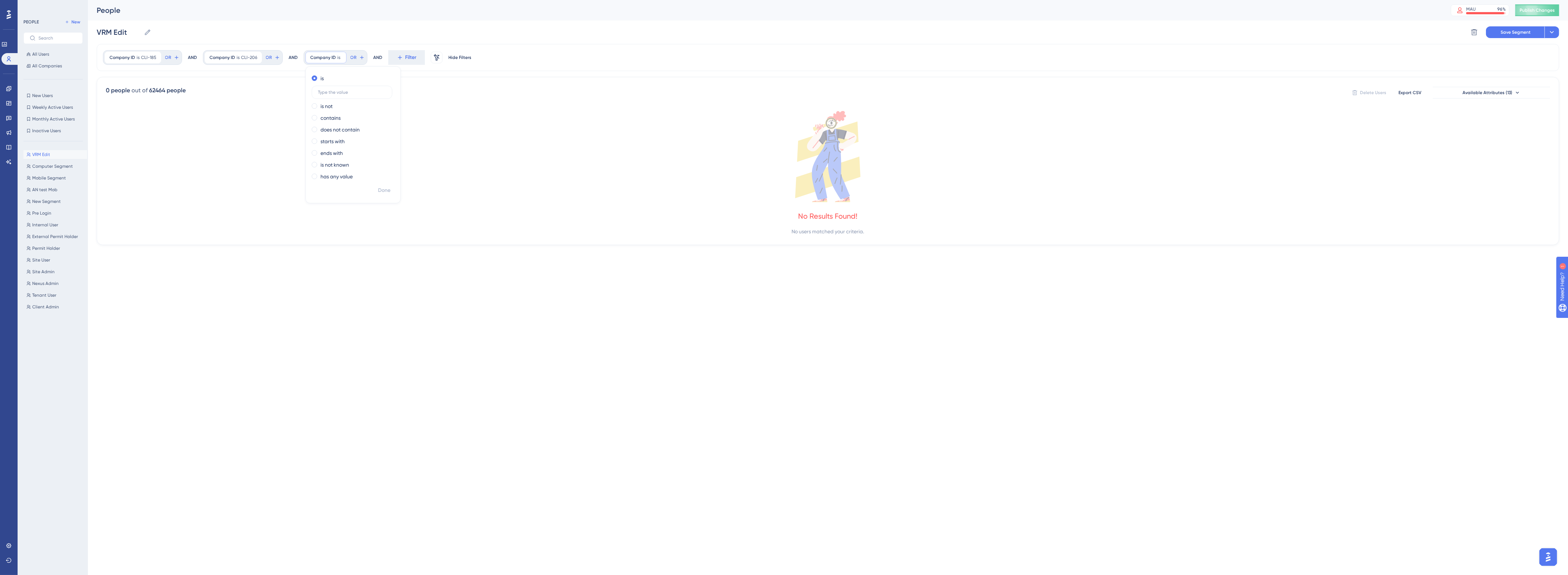
scroll to position [0, 0]
click at [325, 93] on input "text" at bounding box center [352, 92] width 68 height 5
paste input "CLI-696"
type input "CLI-696"
click at [381, 193] on span "Done" at bounding box center [384, 190] width 12 height 9
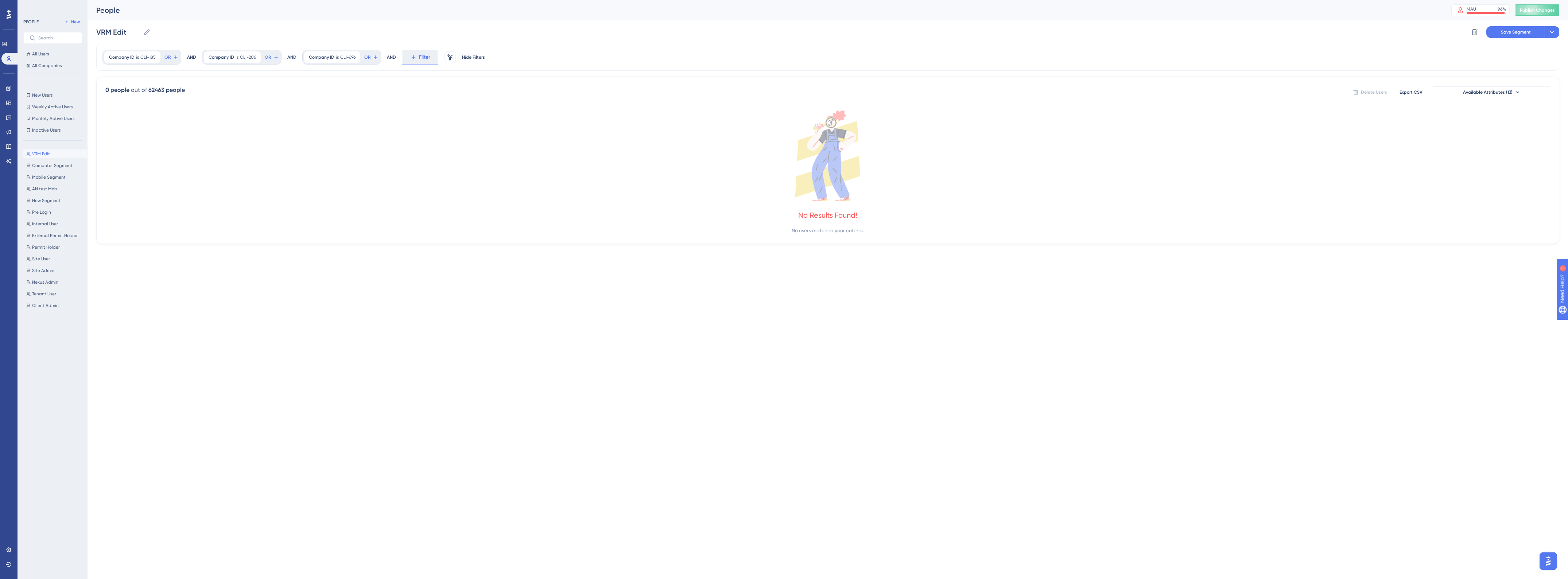
click at [407, 57] on button "Filter" at bounding box center [420, 57] width 37 height 15
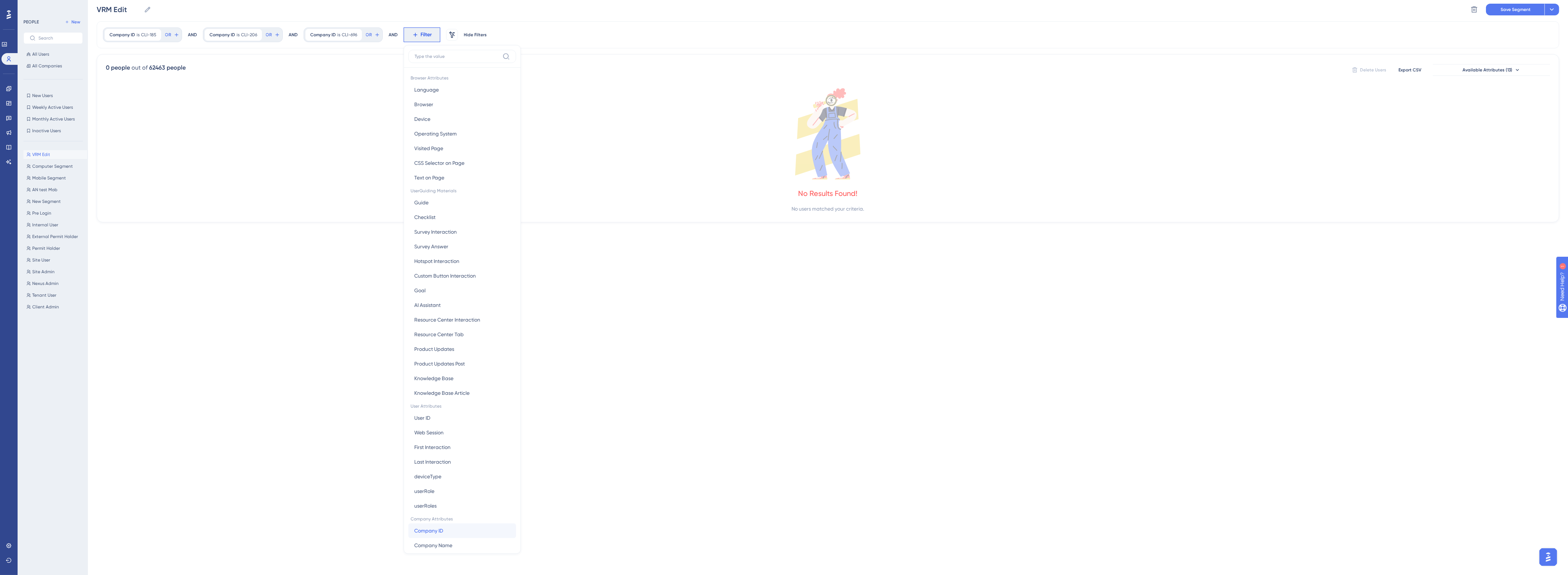
click at [438, 527] on span "Company ID" at bounding box center [429, 530] width 29 height 9
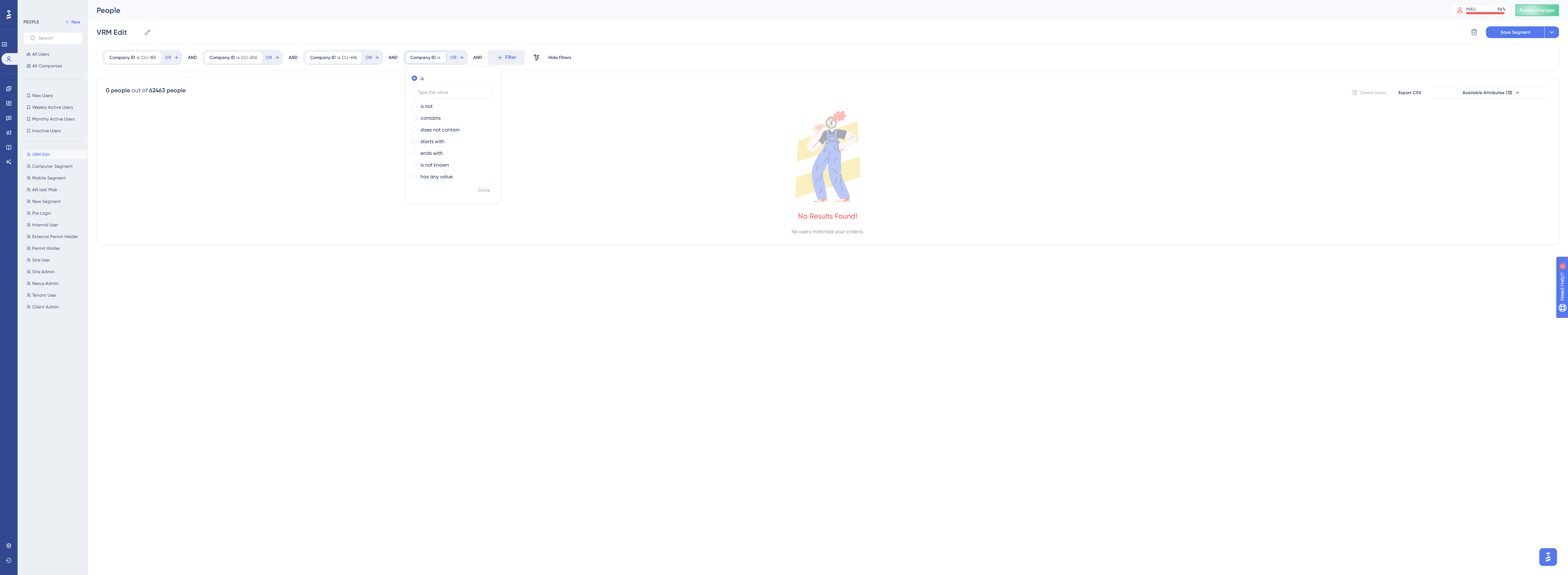
scroll to position [0, 0]
drag, startPoint x: 426, startPoint y: 89, endPoint x: 428, endPoint y: 92, distance: 3.6
click at [426, 89] on label at bounding box center [452, 92] width 81 height 13
click at [426, 90] on input "text" at bounding box center [452, 92] width 68 height 5
paste input "CL-806"
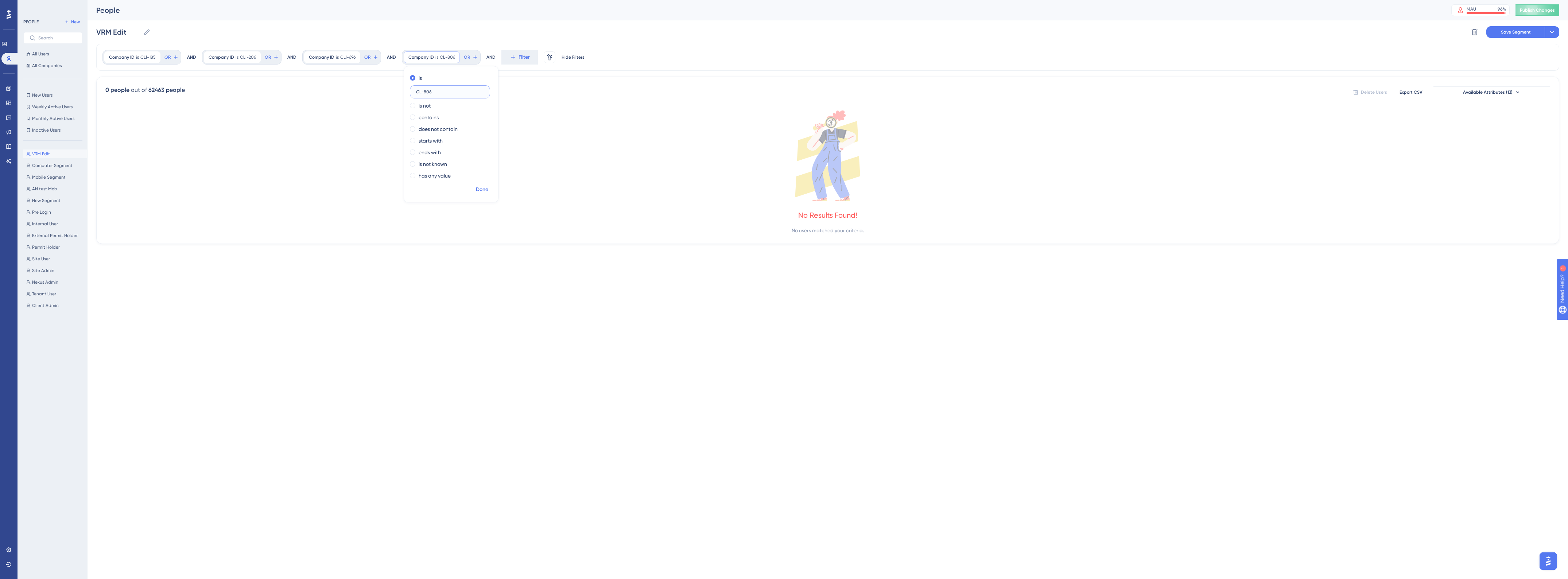
type input "CL-806"
click at [478, 192] on span "Done" at bounding box center [482, 189] width 12 height 9
click at [513, 56] on div at bounding box center [821, 312] width 1495 height 527
click at [494, 51] on div "Company ID is CLI-185 CLI-185 Remove OR AND Company ID is CLI-206 CLI-206 Remov…" at bounding box center [827, 57] width 1463 height 27
click at [519, 57] on span "Filter" at bounding box center [524, 57] width 12 height 9
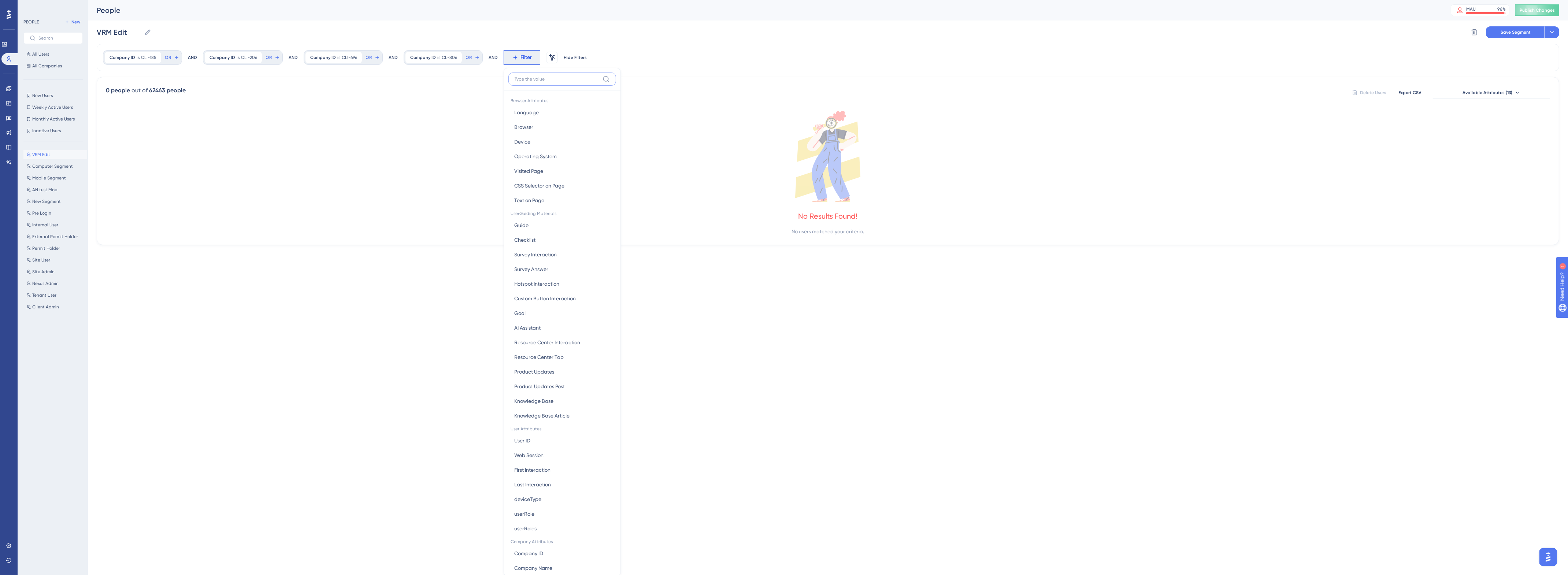
scroll to position [23, 0]
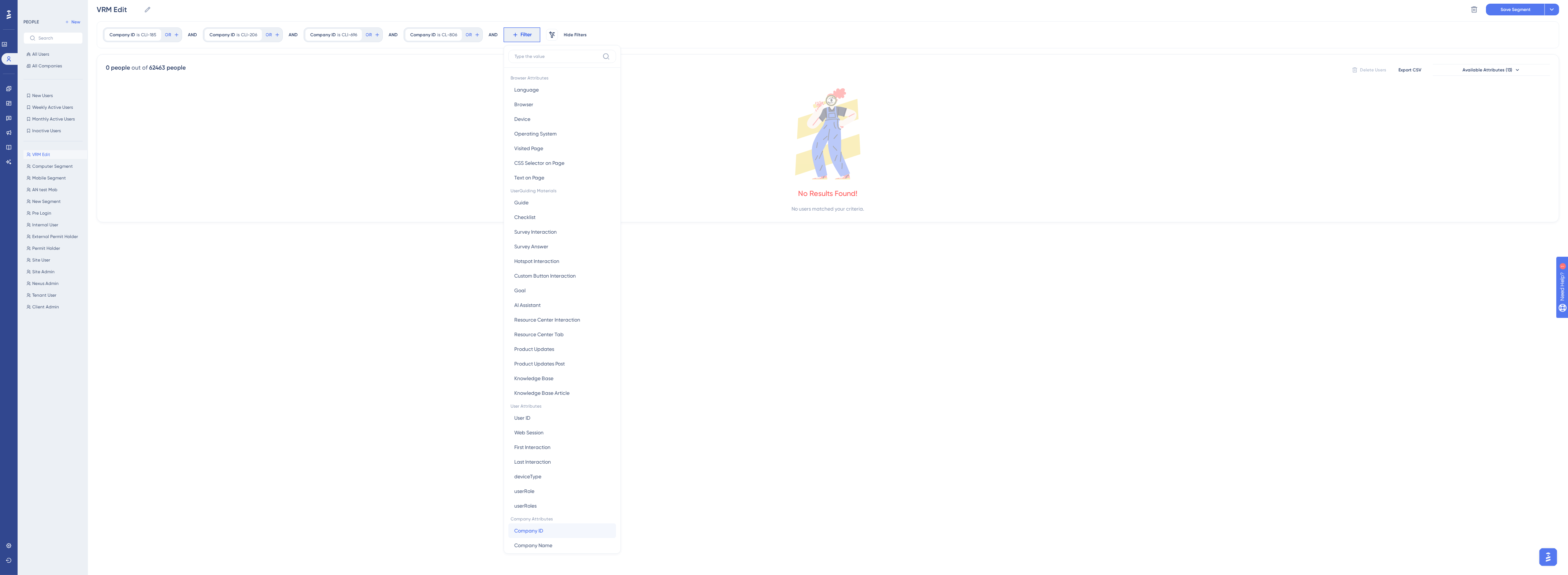
click at [542, 532] on button "Company ID Company ID" at bounding box center [562, 530] width 108 height 15
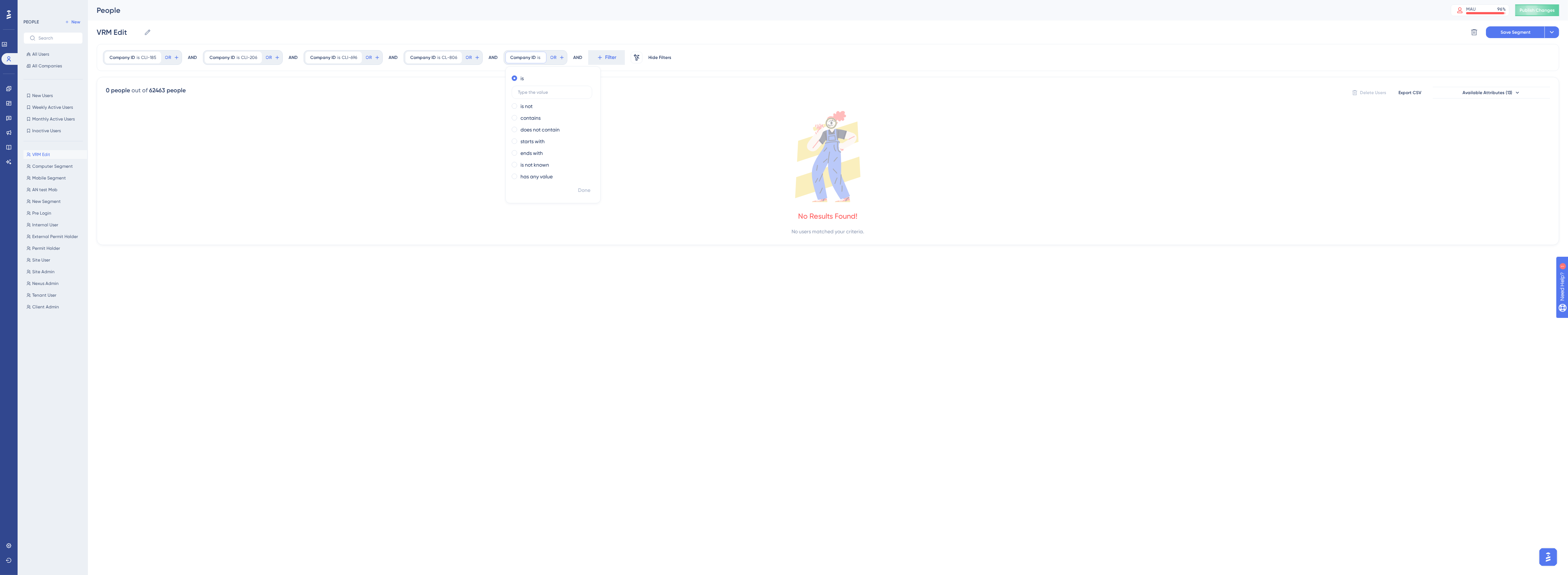
scroll to position [0, 0]
click at [553, 96] on label at bounding box center [552, 92] width 81 height 13
click at [553, 95] on input "text" at bounding box center [551, 92] width 68 height 5
paste input "CLI-10"
type input "CLI-10"
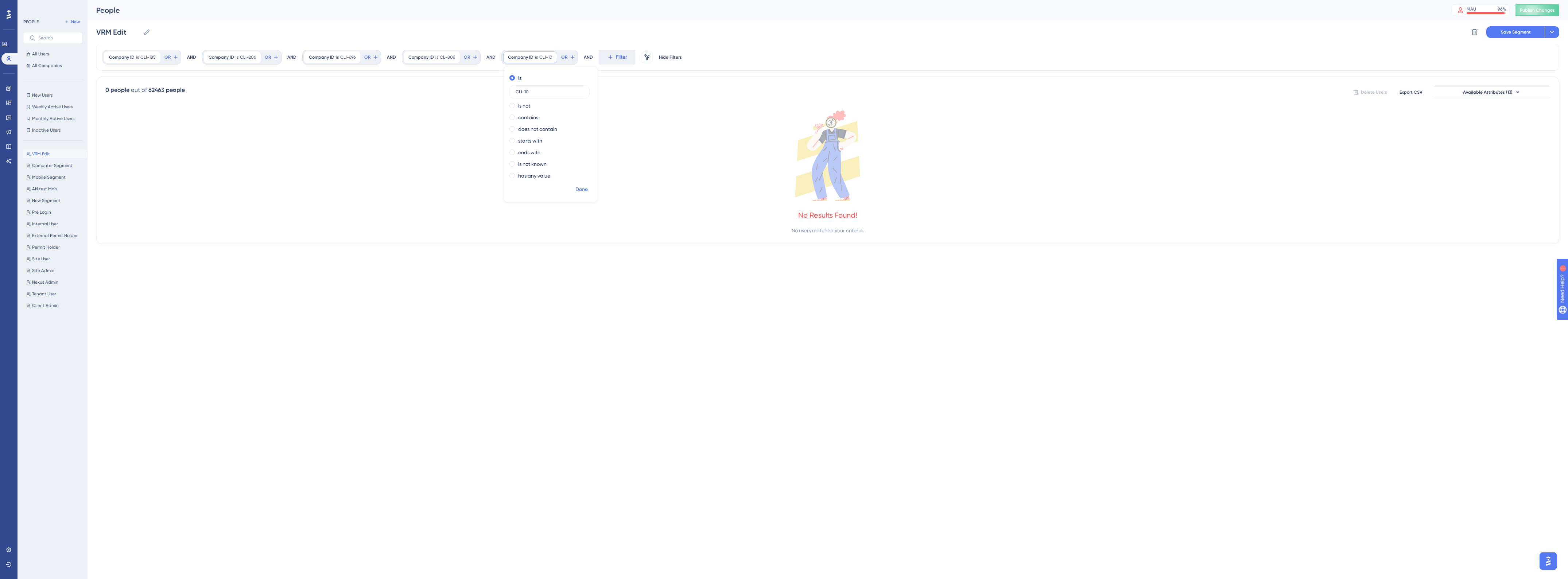
click at [587, 192] on button "Done" at bounding box center [582, 190] width 21 height 13
click at [617, 57] on div at bounding box center [821, 312] width 1495 height 527
click at [617, 57] on span "Filter" at bounding box center [621, 57] width 12 height 9
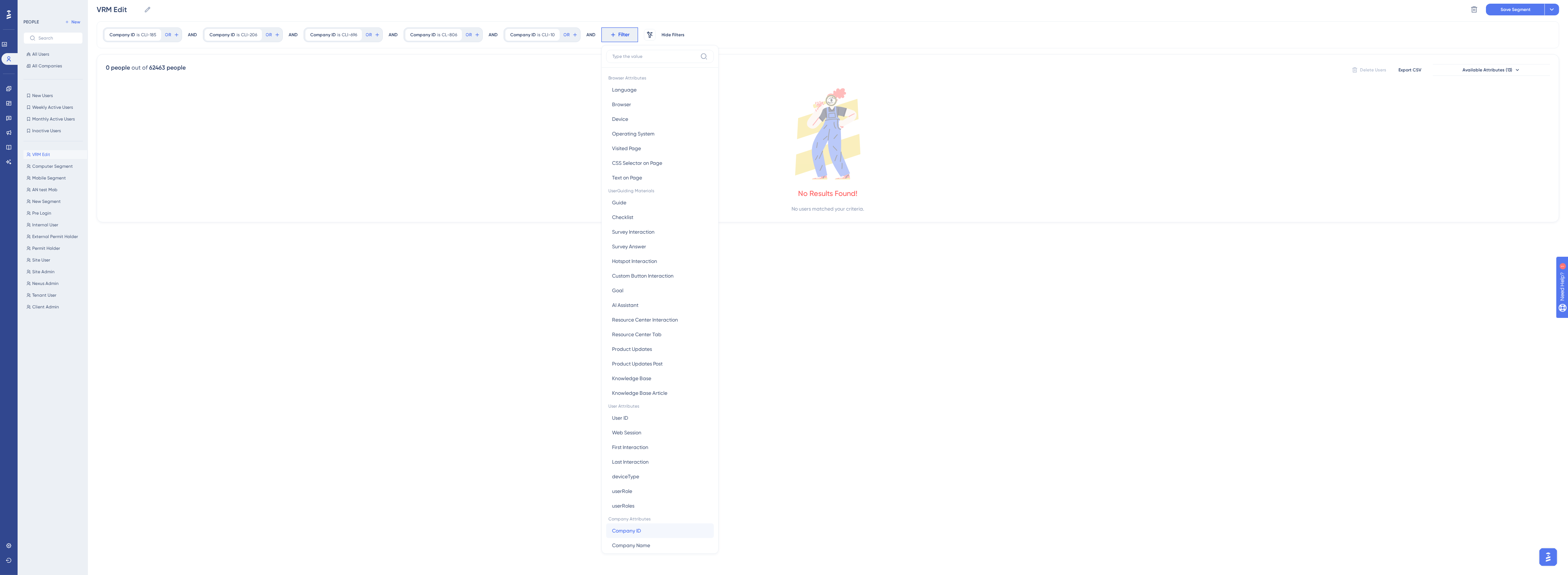
click at [627, 526] on span "Company ID" at bounding box center [626, 530] width 29 height 9
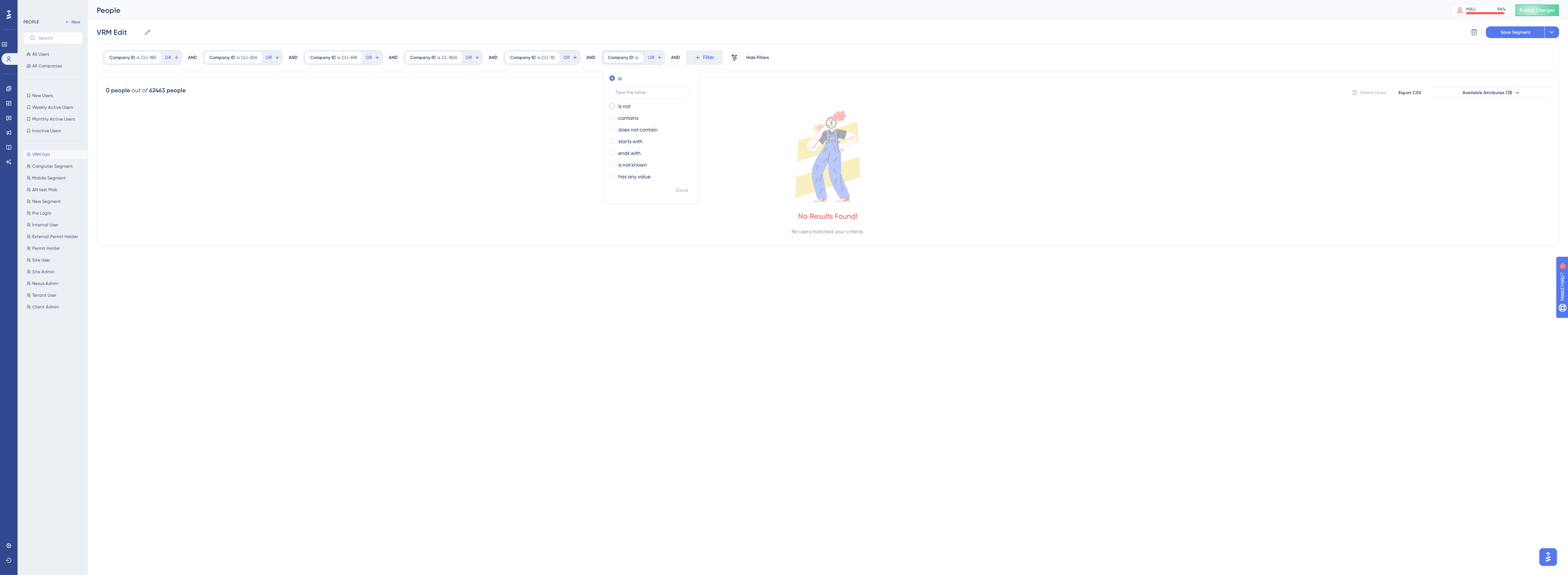
scroll to position [0, 0]
type input "CLI-853"
click at [678, 191] on span "Done" at bounding box center [682, 190] width 12 height 9
click at [721, 59] on div at bounding box center [824, 313] width 1501 height 529
click at [715, 59] on button "Filter" at bounding box center [720, 57] width 37 height 15
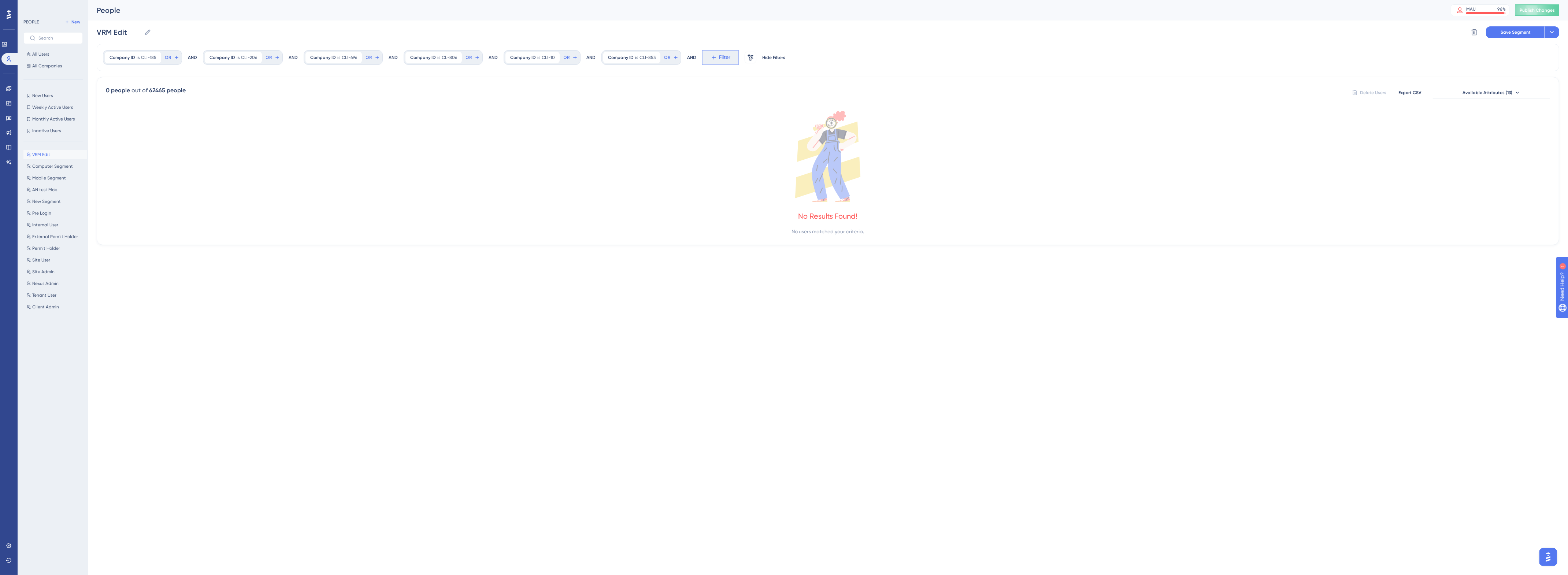
scroll to position [23, 0]
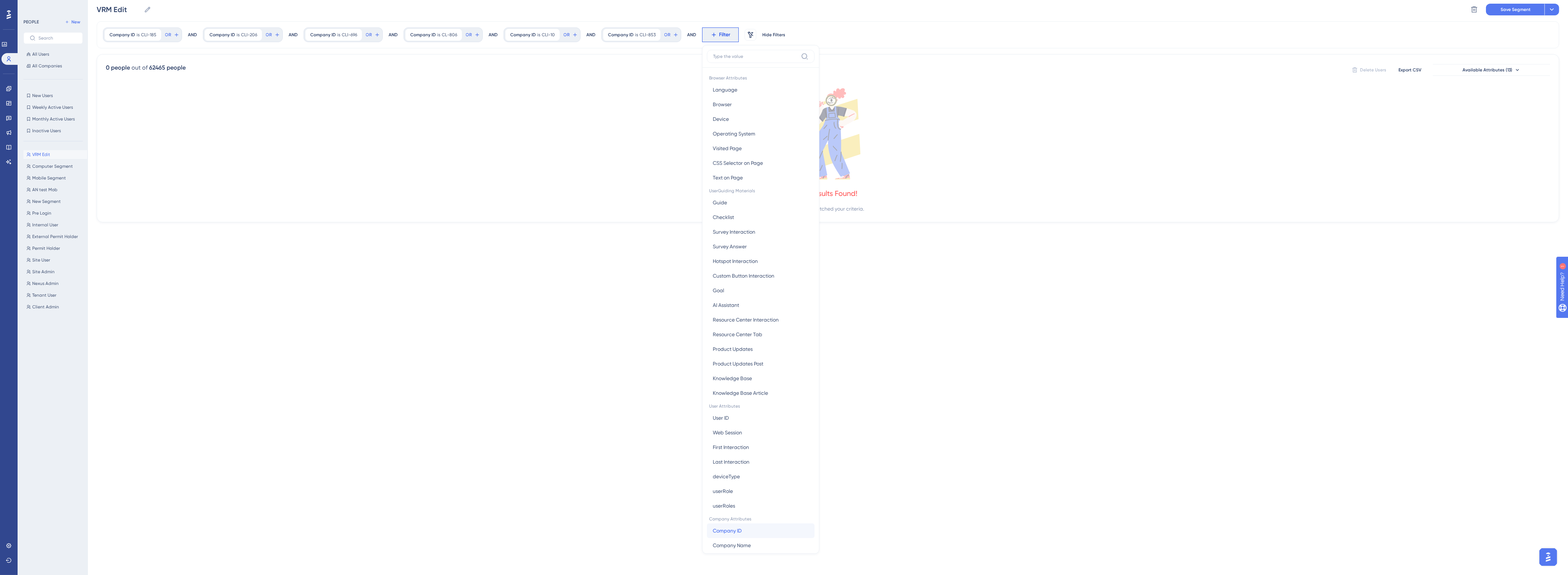
click at [737, 531] on span "Company ID" at bounding box center [727, 530] width 29 height 9
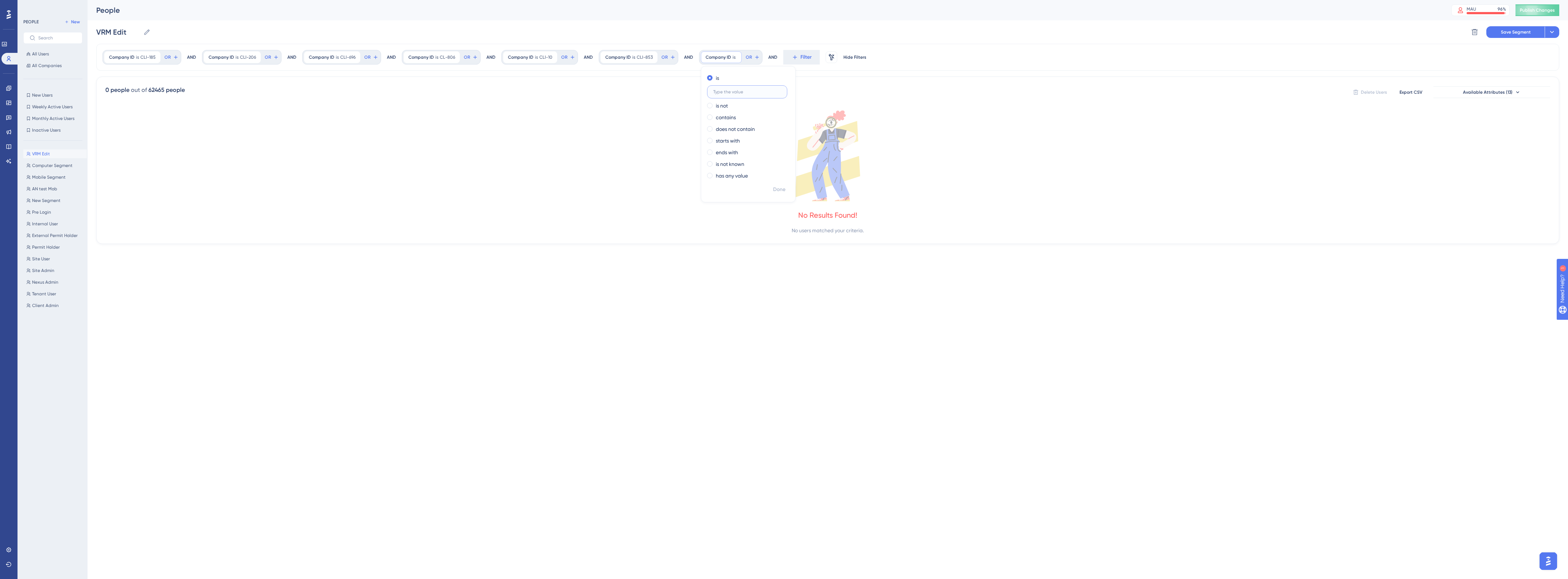
click at [734, 89] on input "text" at bounding box center [747, 92] width 68 height 5
paste input "CLI-9"
type input "CLI-9"
click at [778, 192] on span "Done" at bounding box center [779, 189] width 12 height 9
click at [816, 61] on div at bounding box center [821, 312] width 1495 height 527
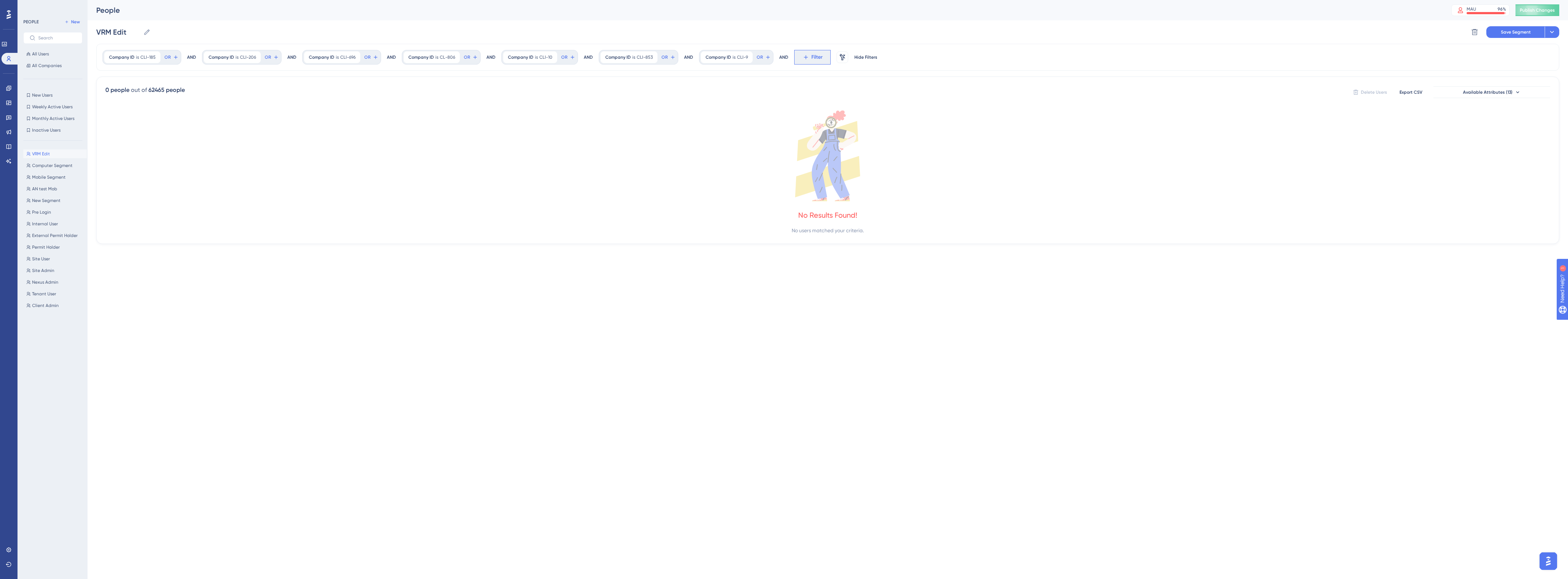
click at [811, 58] on span "Filter" at bounding box center [817, 57] width 12 height 9
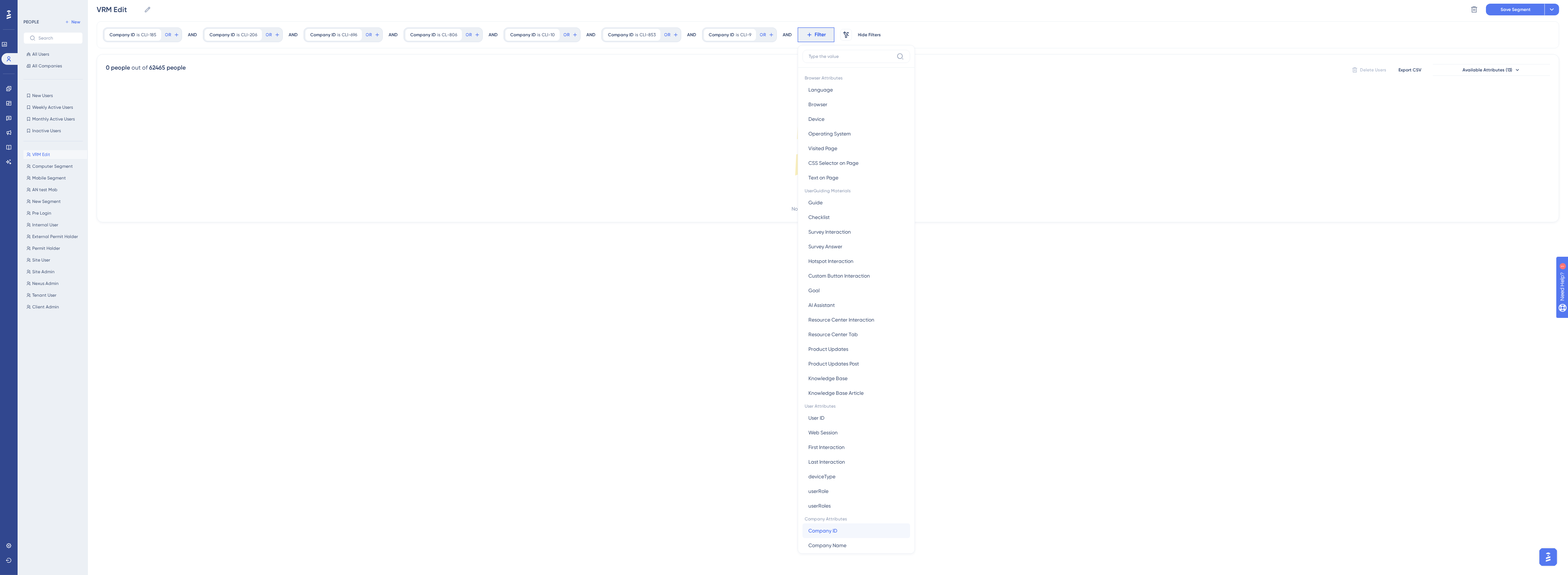
click at [830, 526] on button "Company ID Company ID" at bounding box center [856, 530] width 108 height 15
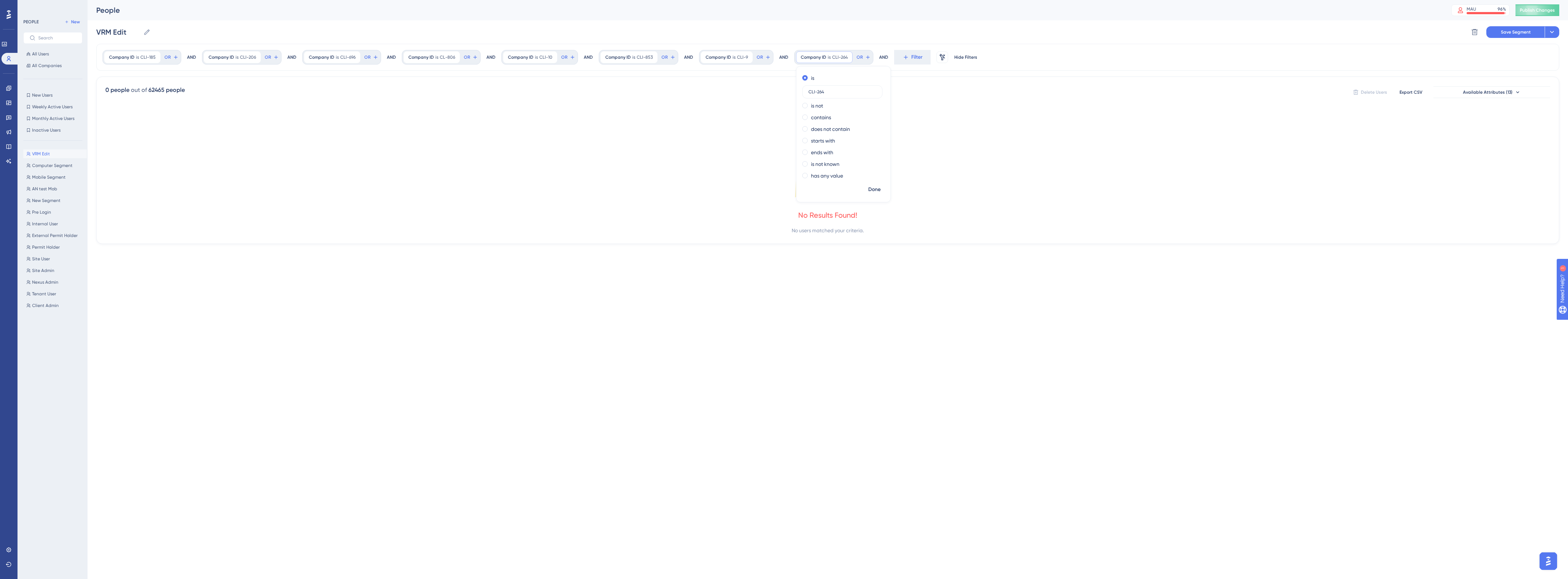
type input "CLI-264"
click at [870, 192] on span "Done" at bounding box center [874, 189] width 12 height 9
click at [908, 55] on button "Filter" at bounding box center [912, 57] width 37 height 15
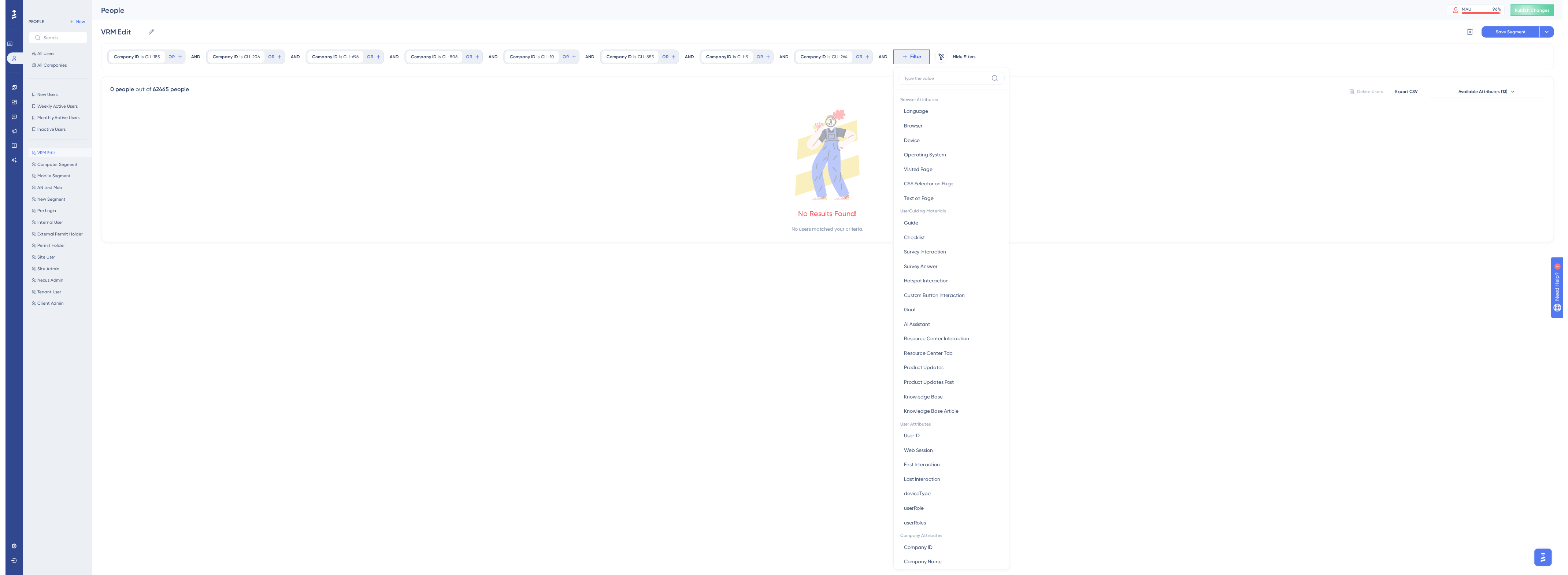
scroll to position [23, 0]
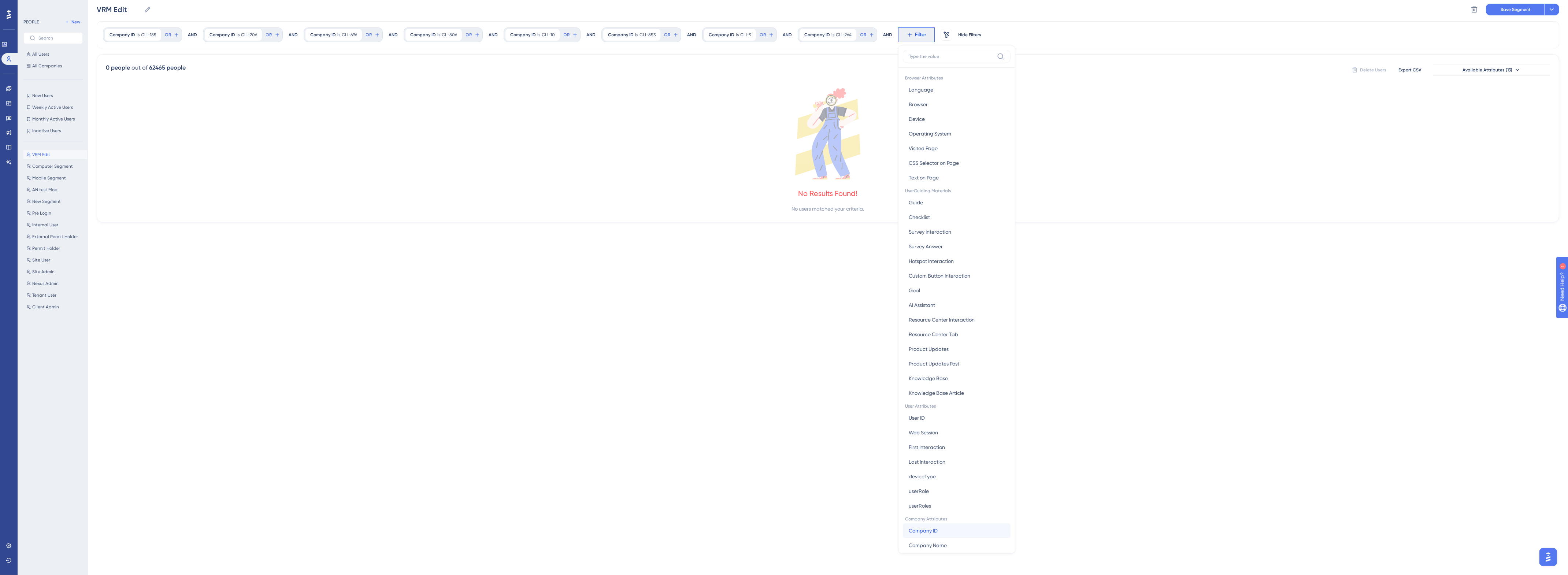
click at [949, 528] on button "Company ID Company ID" at bounding box center [957, 530] width 108 height 15
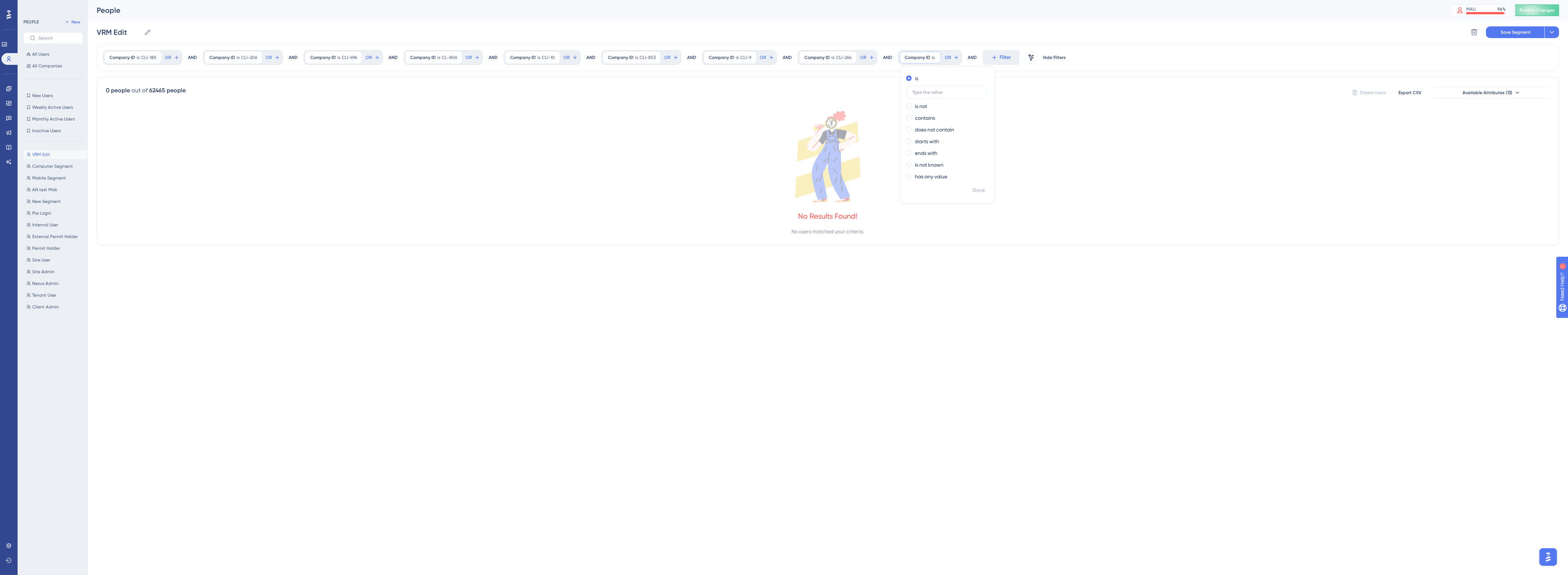
scroll to position [0, 0]
click at [949, 92] on input "text" at bounding box center [946, 92] width 68 height 5
paste input "CLI-53"
type input "CLI-53"
click at [976, 193] on span "Done" at bounding box center [979, 190] width 12 height 9
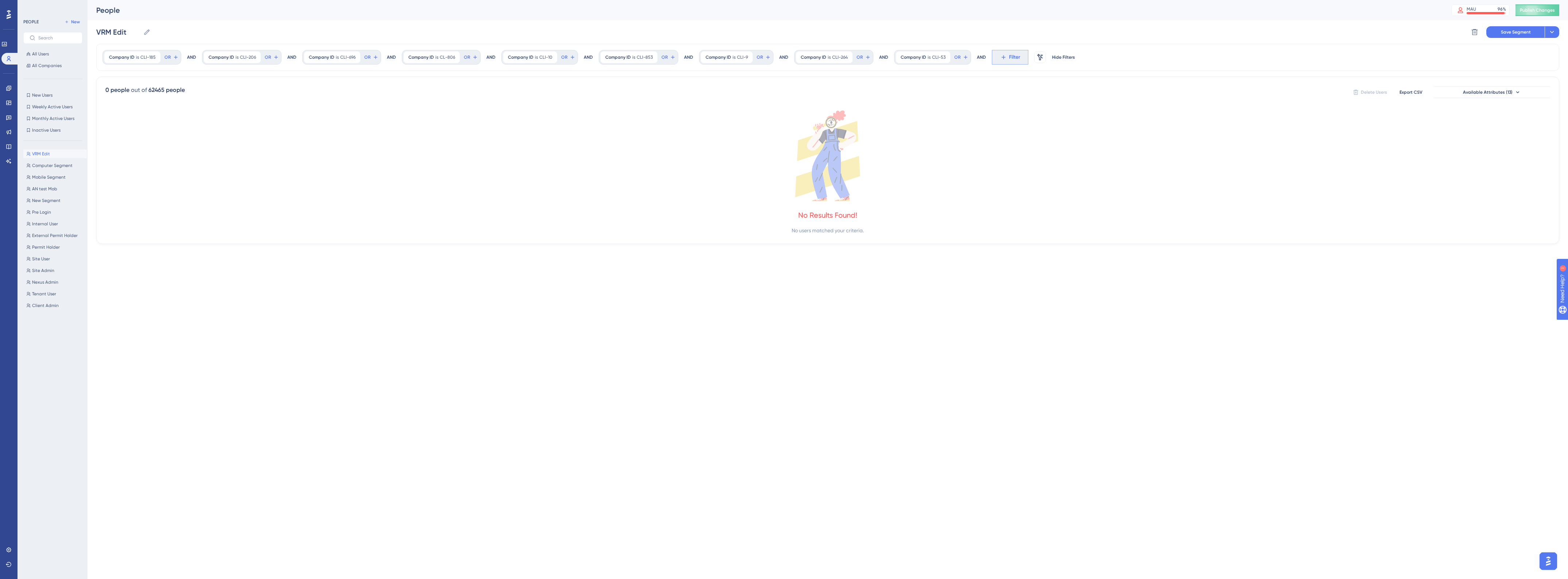
click at [1006, 55] on button "Filter" at bounding box center [1010, 57] width 37 height 15
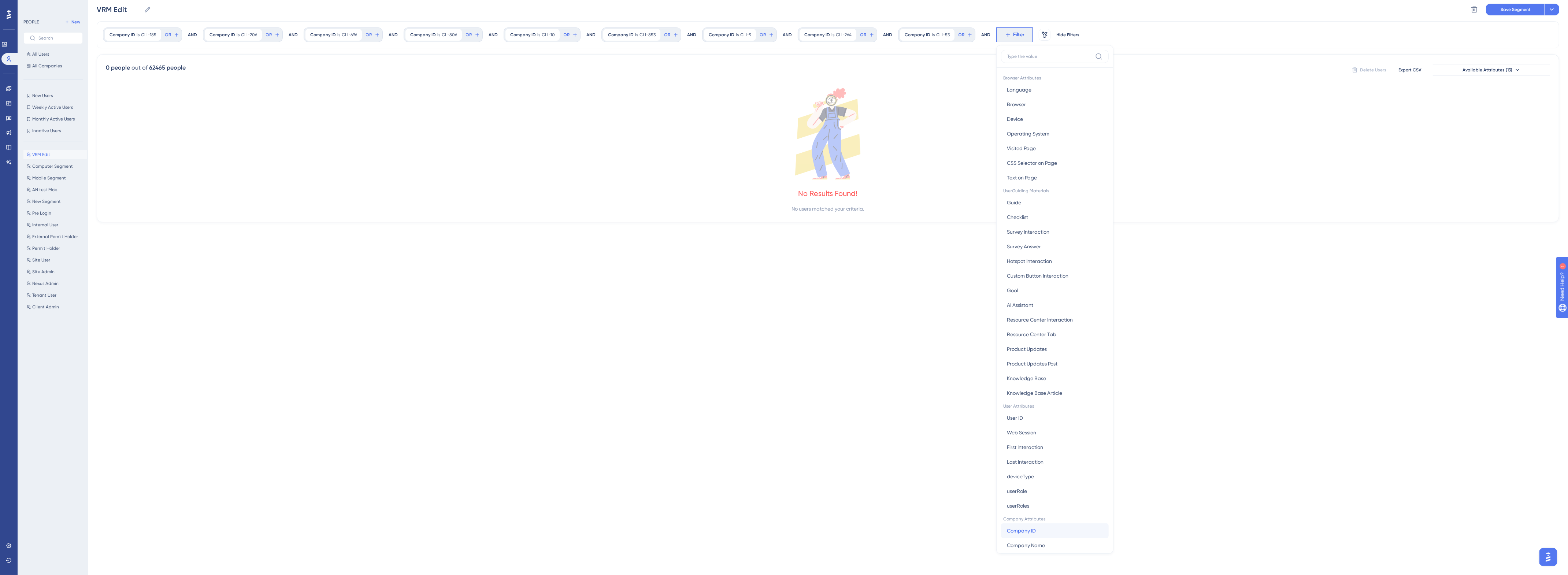
click at [1024, 533] on span "Company ID" at bounding box center [1021, 530] width 29 height 9
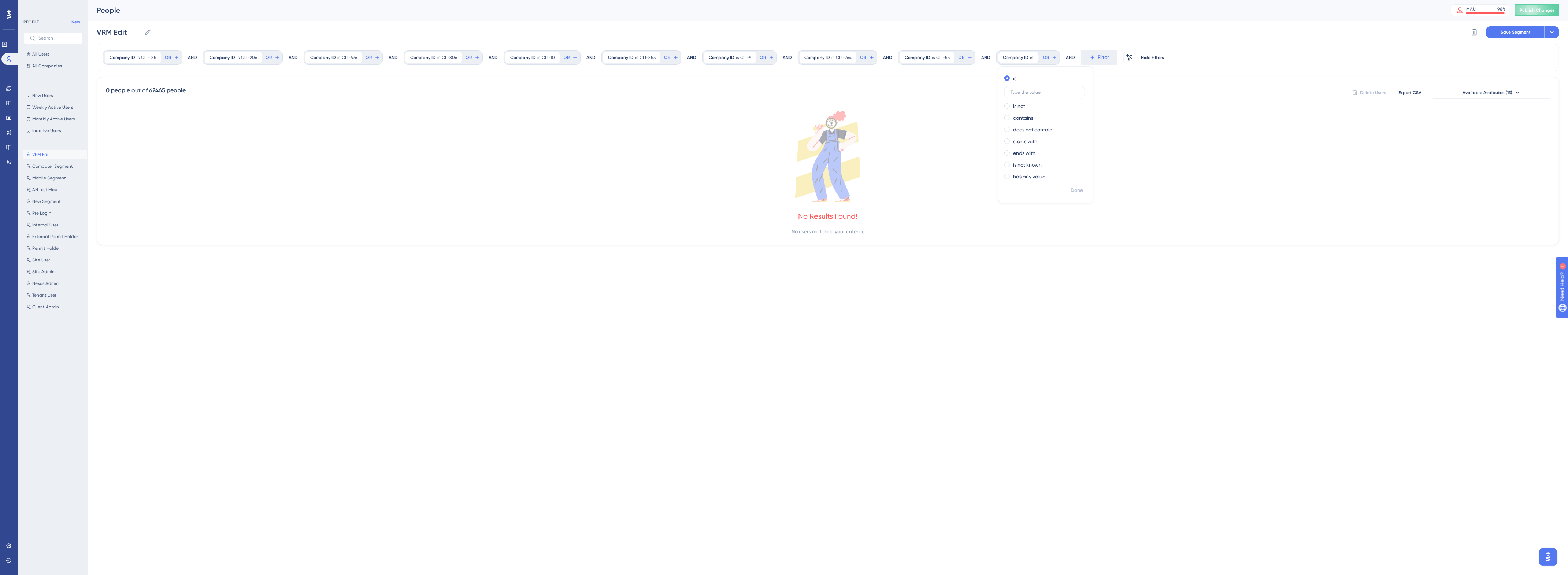
scroll to position [0, 0]
click at [1019, 91] on input "text" at bounding box center [1044, 92] width 68 height 5
paste input "CLI-380"
type input "CLI-380"
click at [1071, 191] on span "Done" at bounding box center [1077, 190] width 12 height 9
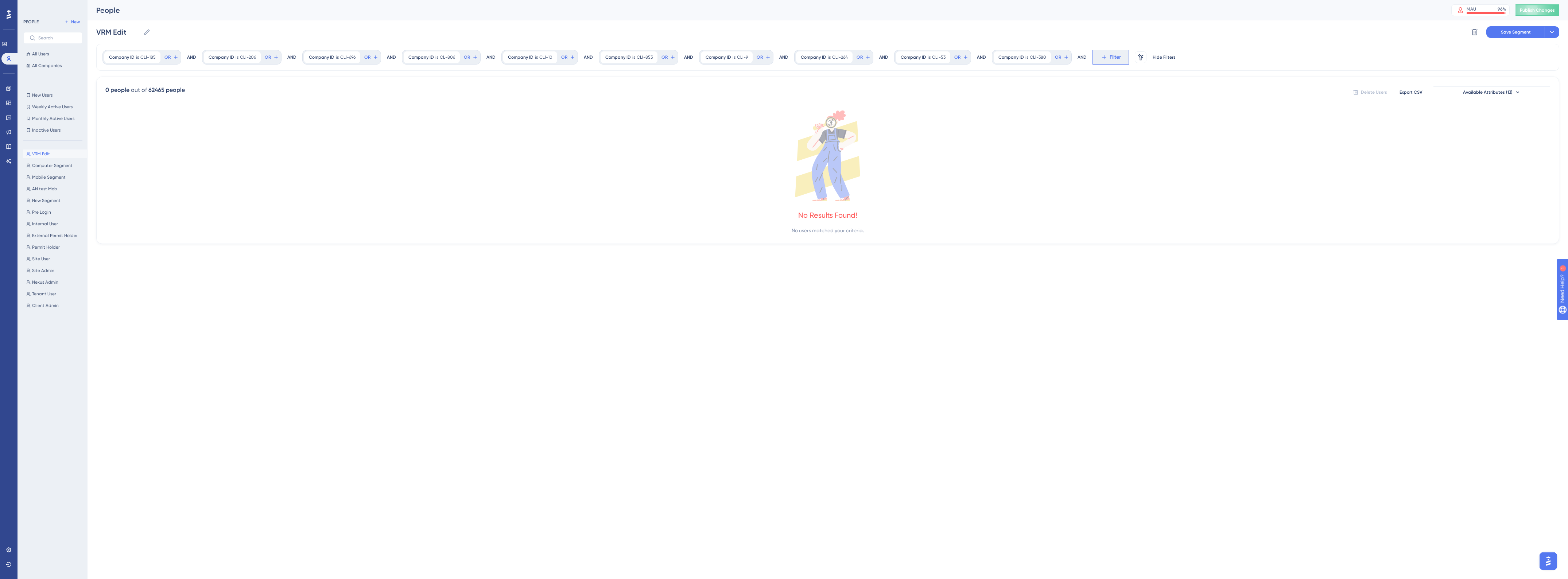
click at [1105, 58] on button "Filter" at bounding box center [1111, 57] width 37 height 15
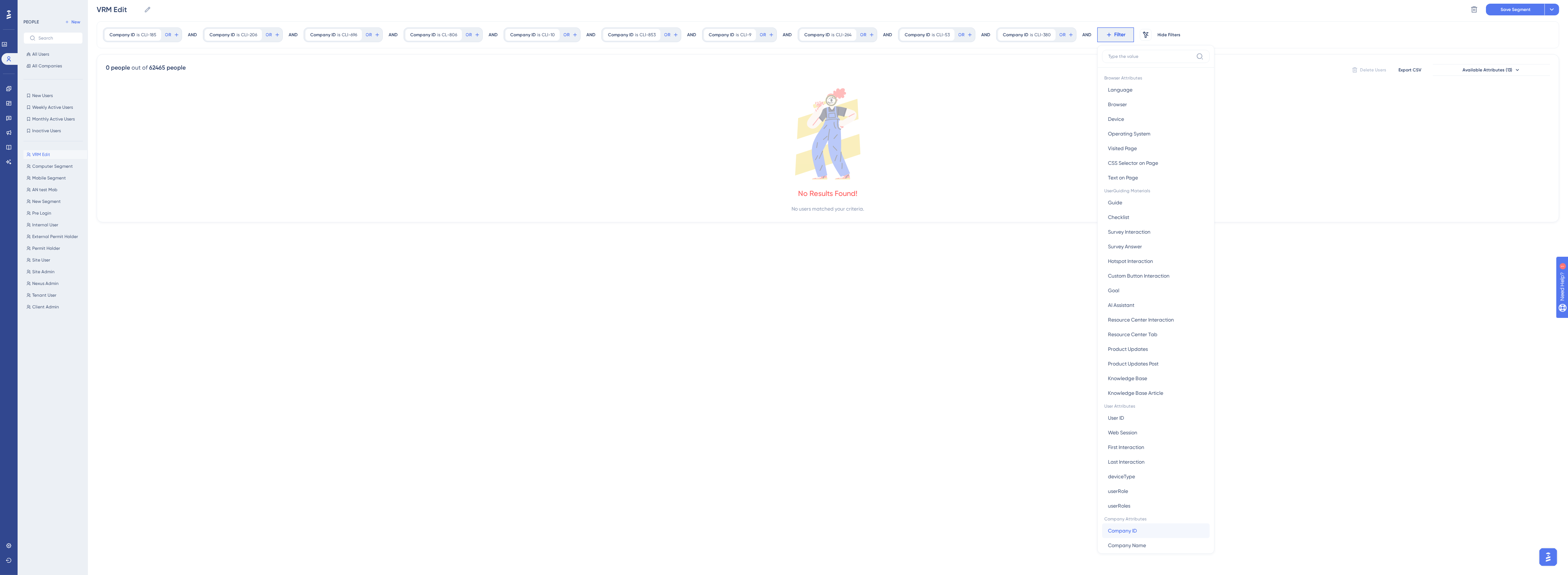
click at [1145, 530] on button "Company ID Company ID" at bounding box center [1156, 530] width 108 height 15
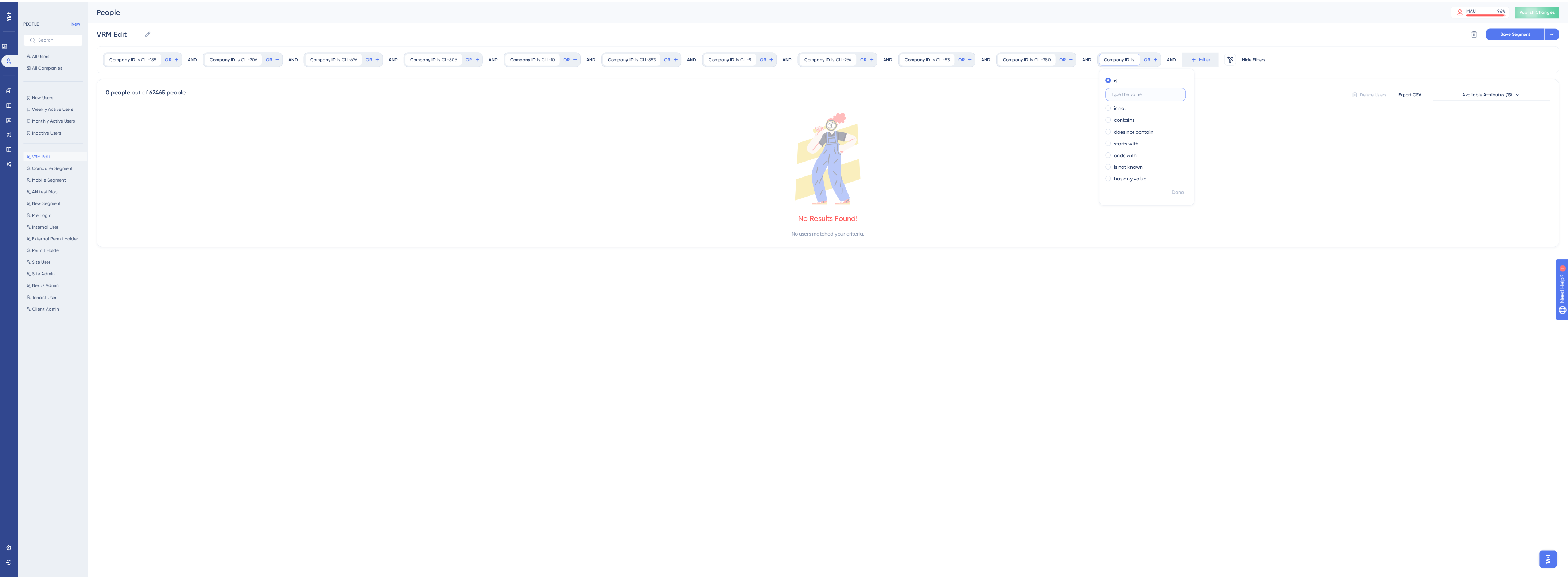
scroll to position [0, 0]
click at [1125, 93] on input "text" at bounding box center [1140, 92] width 68 height 5
paste input "CLI-786"
type input "CLI-786"
click at [1171, 188] on span "Done" at bounding box center [1172, 189] width 12 height 9
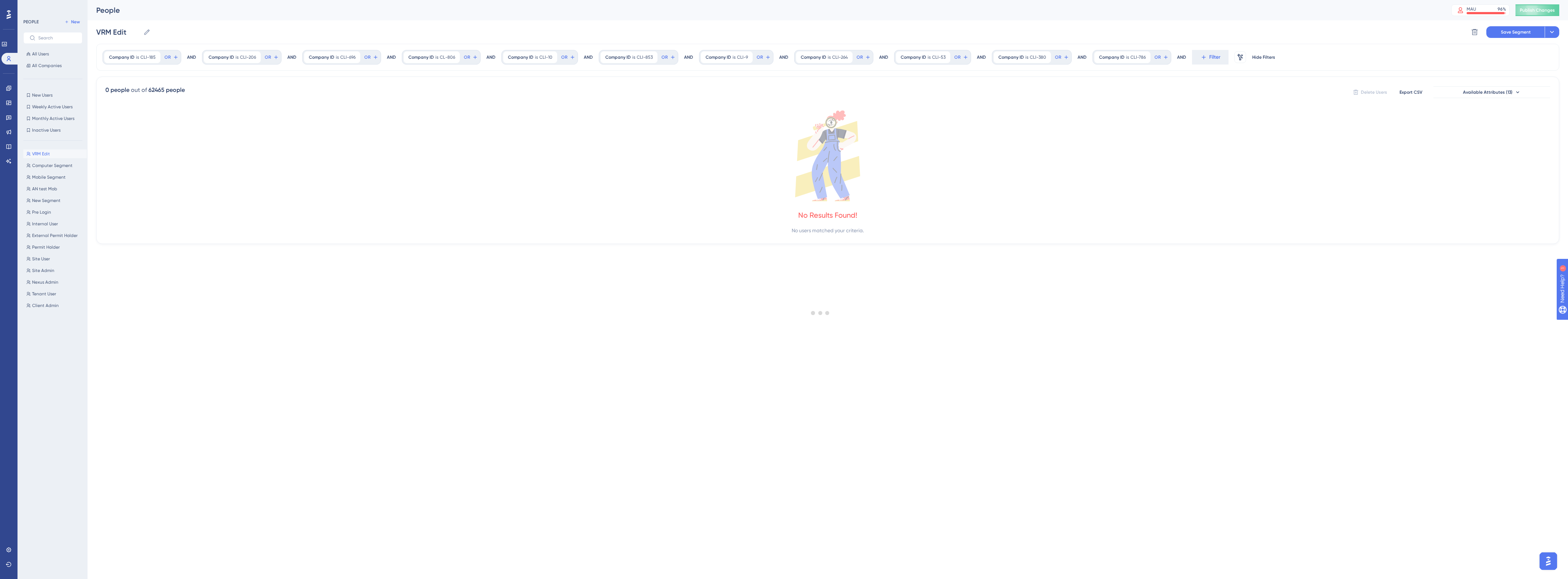
click at [1208, 60] on div at bounding box center [821, 312] width 1495 height 527
click at [1205, 59] on button "Filter" at bounding box center [1210, 57] width 37 height 15
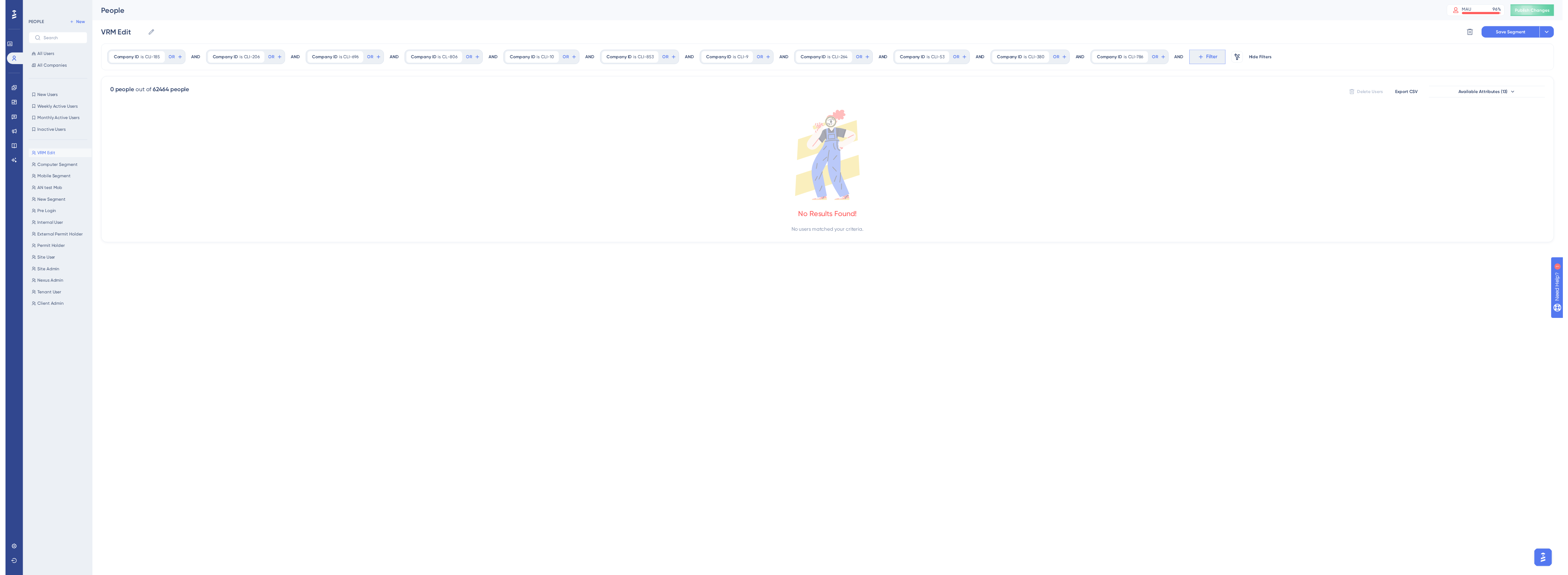
scroll to position [23, 0]
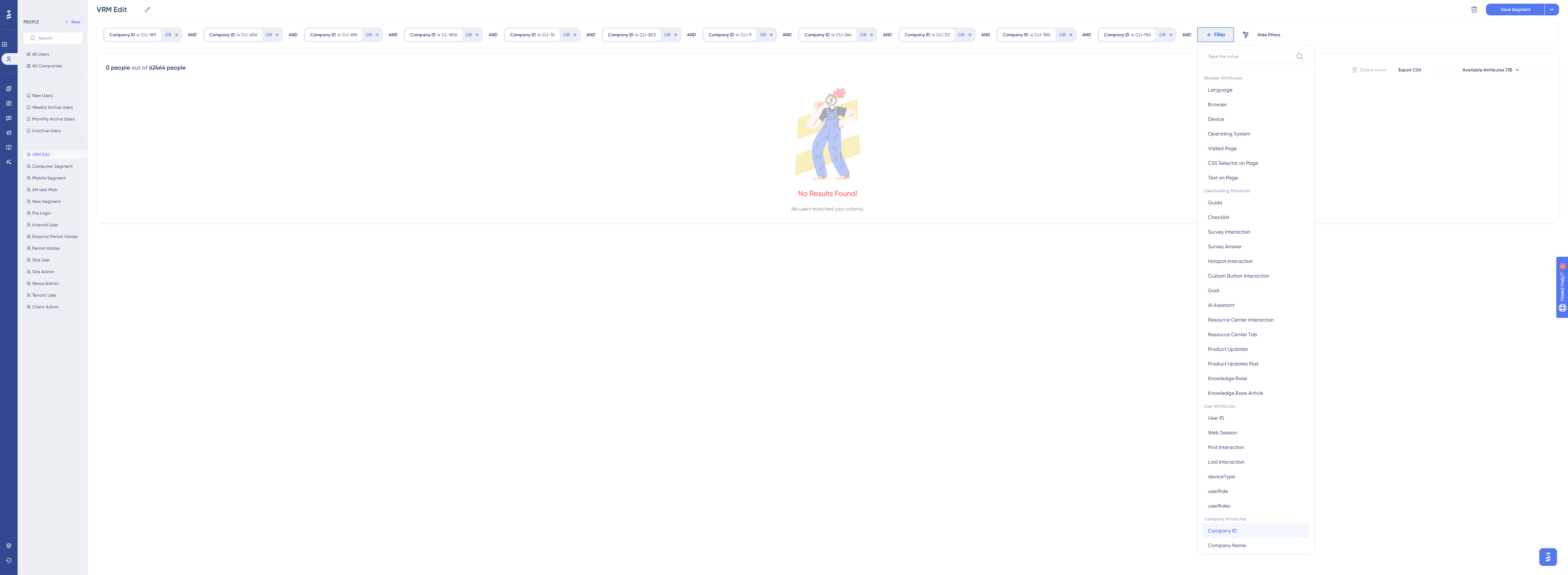
click at [1228, 533] on span "Company ID" at bounding box center [1222, 530] width 29 height 9
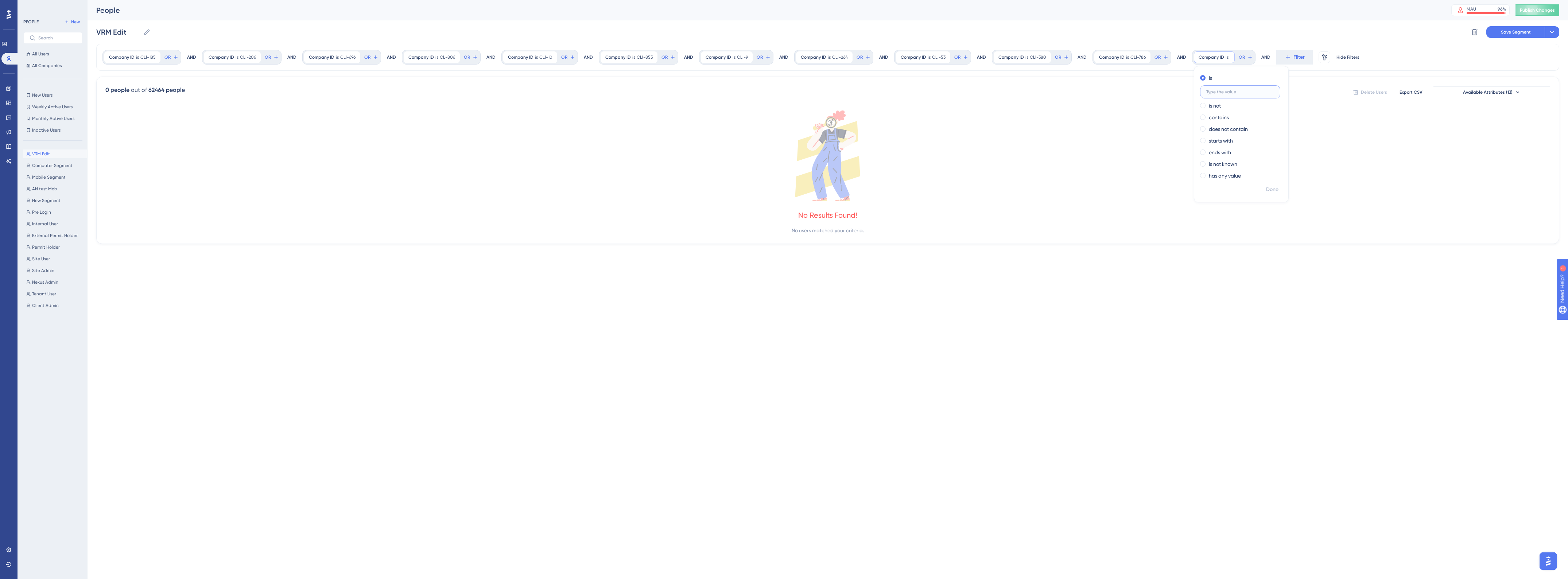
click at [1231, 89] on input "text" at bounding box center [1240, 92] width 68 height 5
paste input "CLI-338"
type input "CLI-338"
click at [1266, 192] on span "Done" at bounding box center [1272, 189] width 12 height 9
click at [1297, 57] on div at bounding box center [821, 312] width 1495 height 527
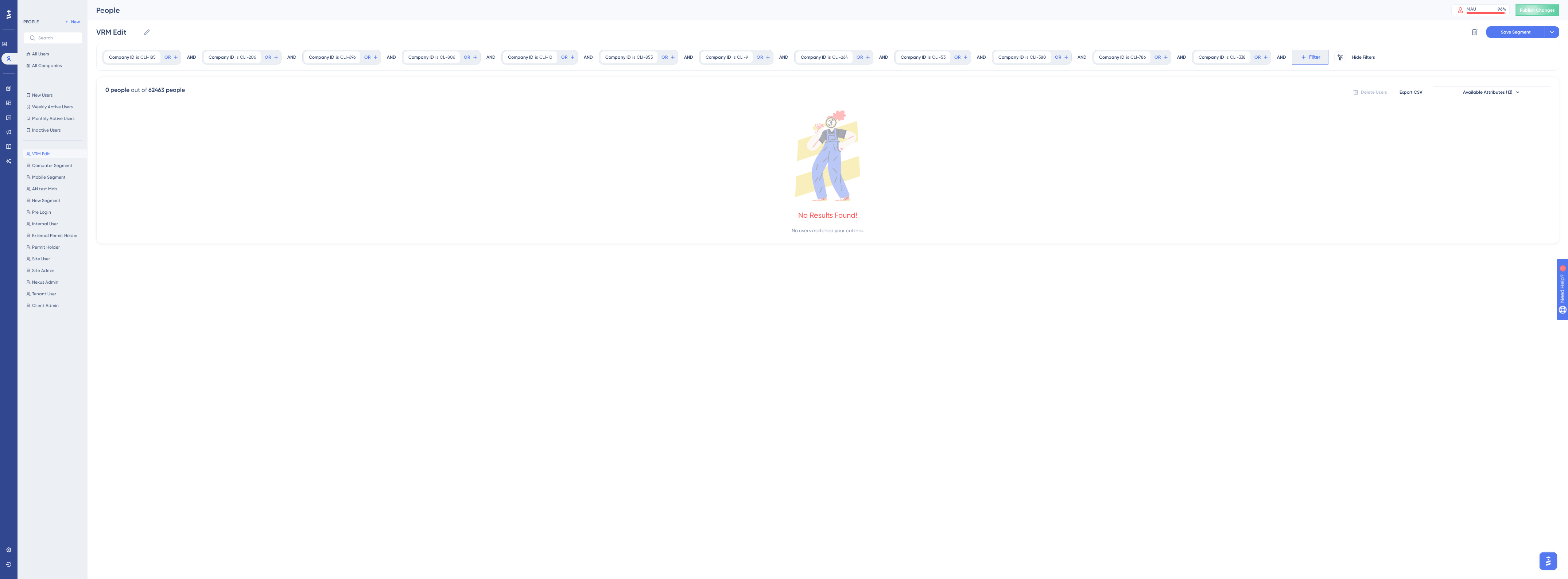
click at [1309, 57] on span "Filter" at bounding box center [1315, 57] width 12 height 9
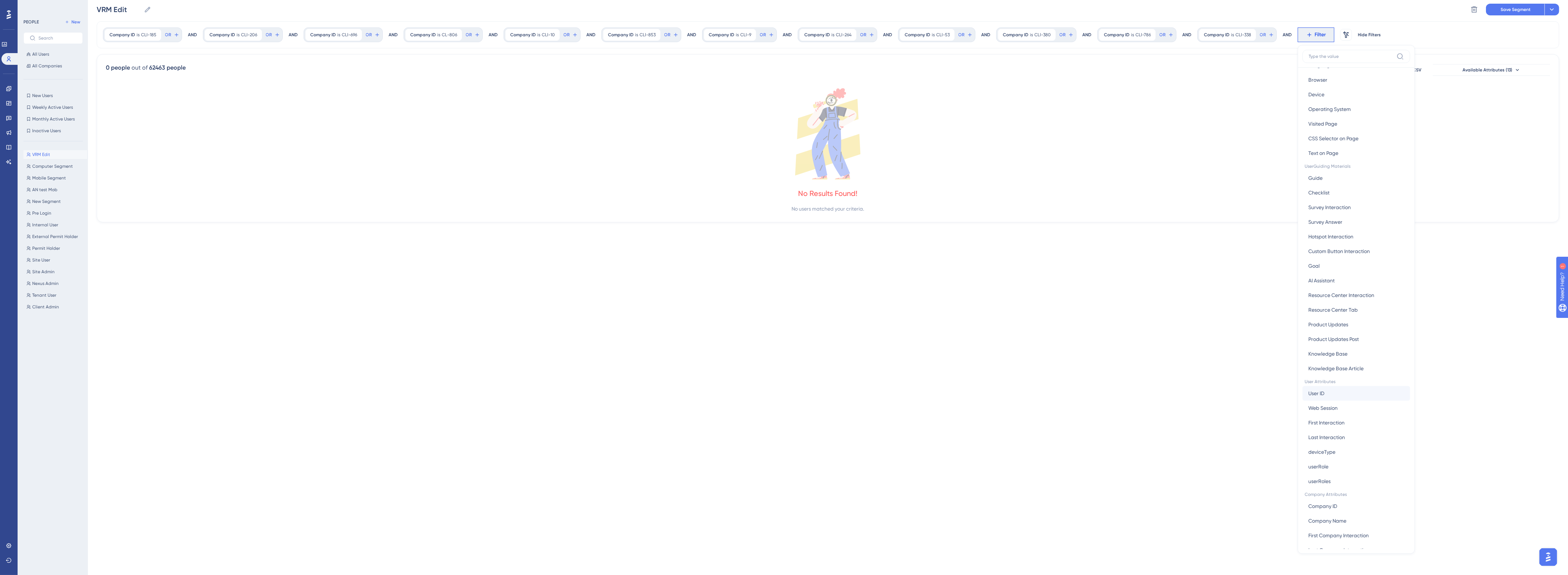
scroll to position [37, 0]
click at [1316, 496] on span "Company ID" at bounding box center [1322, 493] width 29 height 9
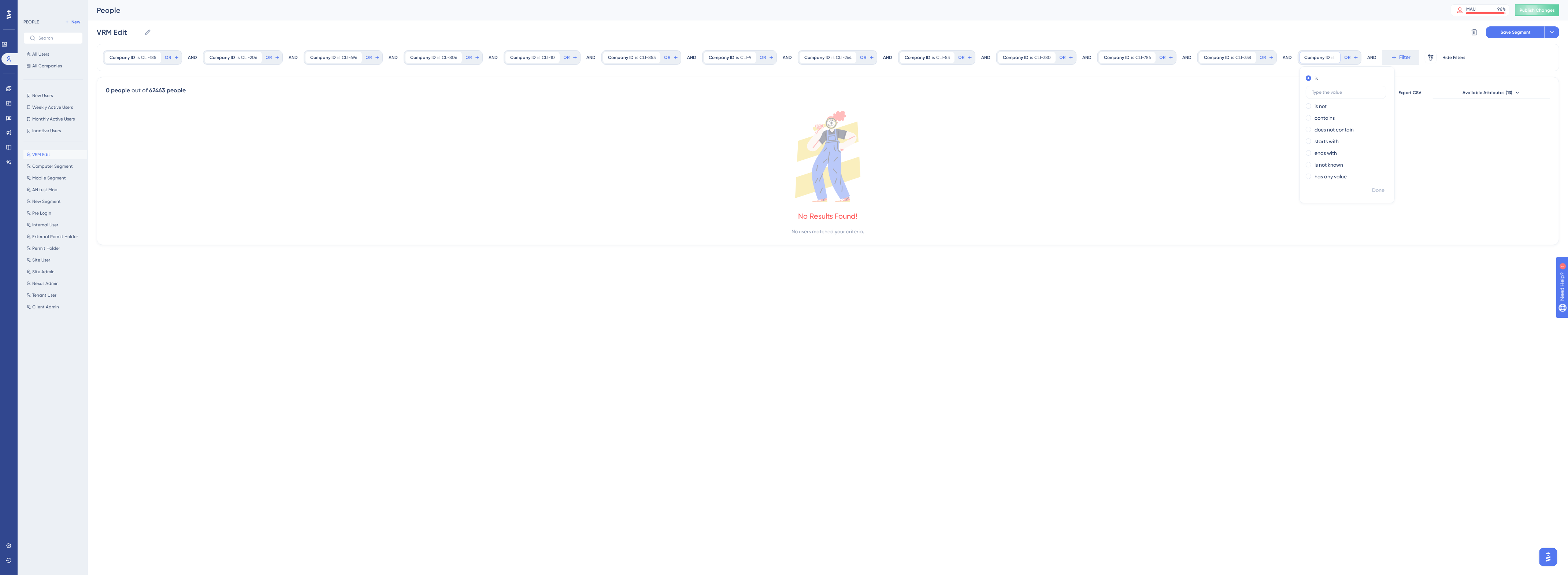
scroll to position [0, 0]
click at [1339, 90] on input "text" at bounding box center [1345, 92] width 68 height 5
paste input "CLI-27"
type input "CLI-27"
click at [1378, 191] on span "Done" at bounding box center [1378, 190] width 12 height 9
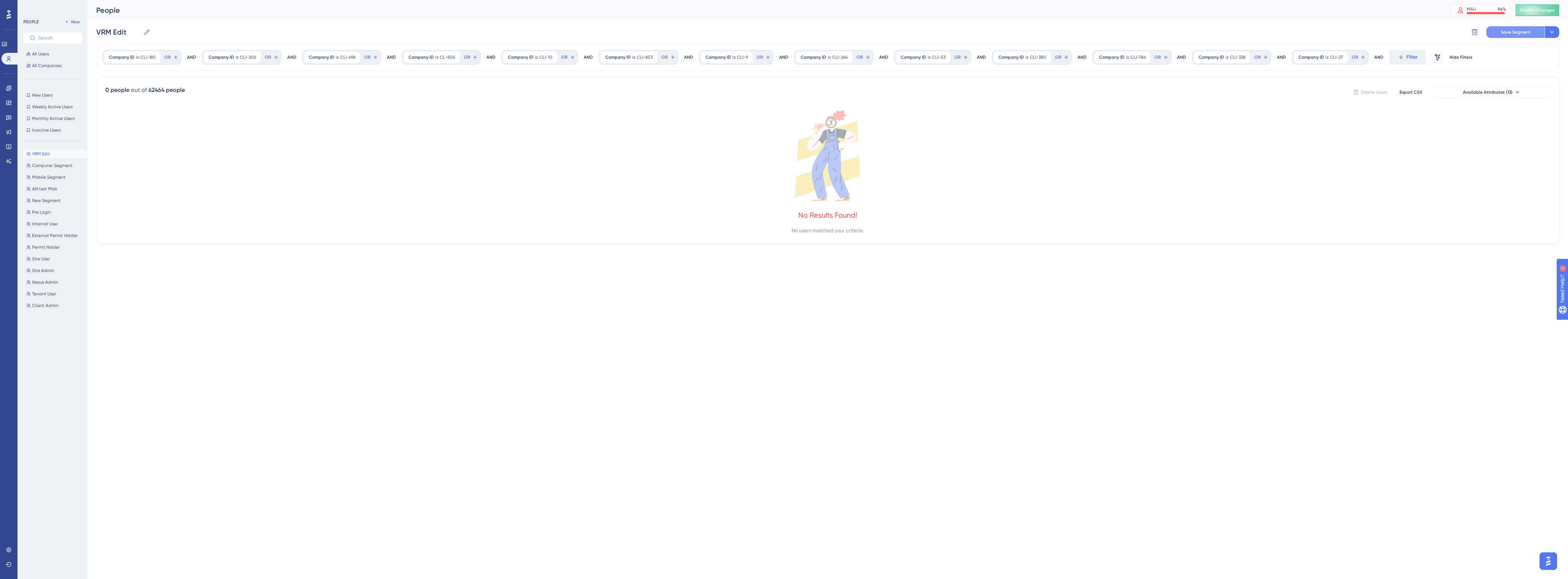
click at [1503, 30] on span "Save Segment" at bounding box center [1516, 32] width 30 height 6
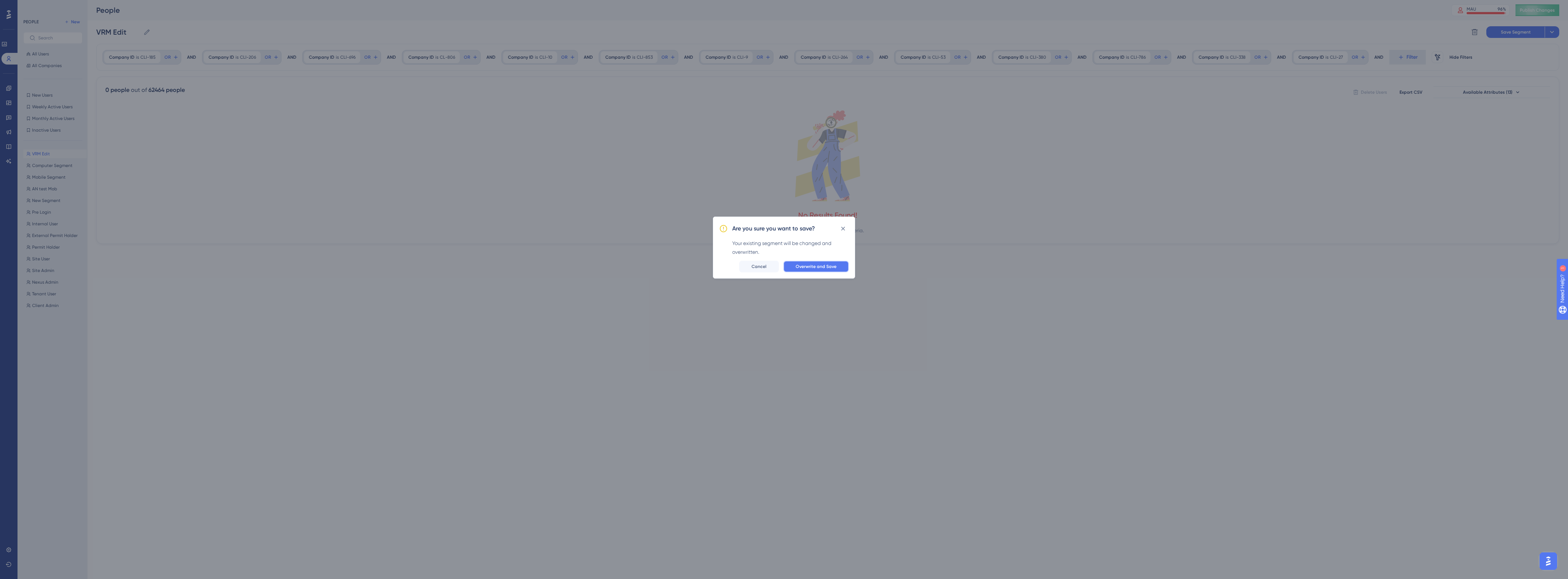
click at [807, 267] on span "Overwrite and Save" at bounding box center [816, 267] width 41 height 6
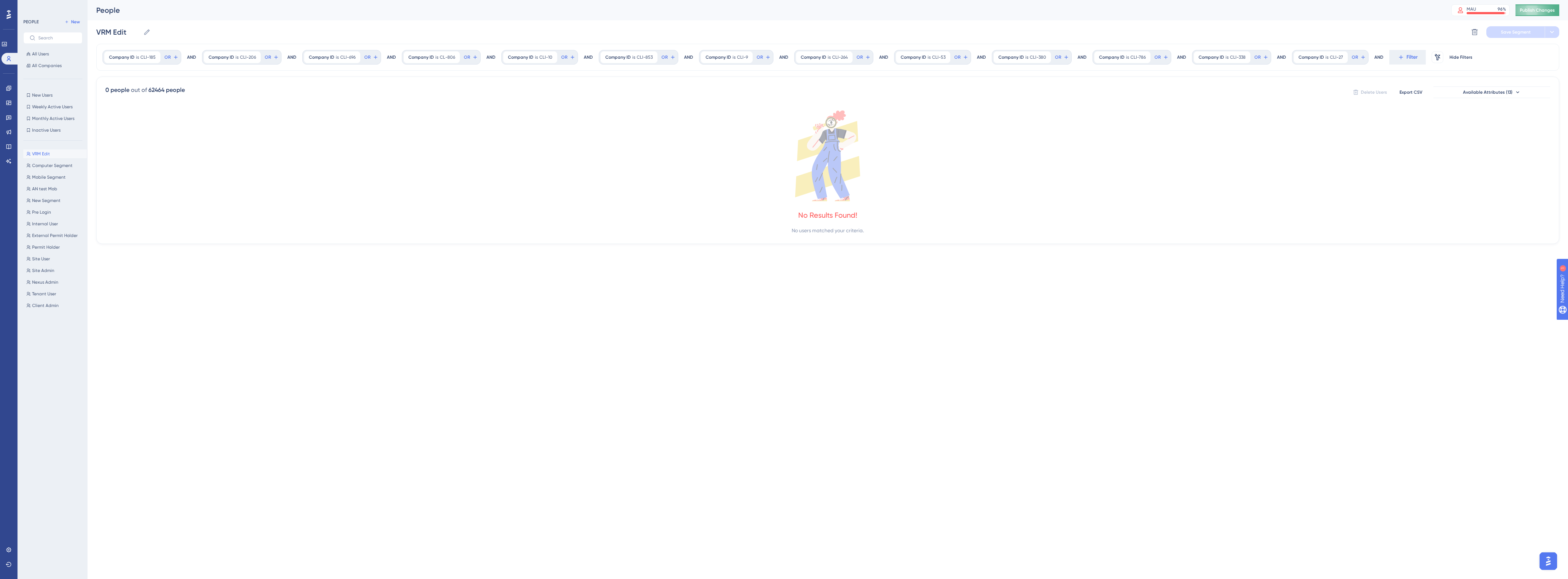
click at [1539, 12] on span "Publish Changes" at bounding box center [1538, 10] width 35 height 6
click at [8, 88] on icon at bounding box center [9, 88] width 6 height 6
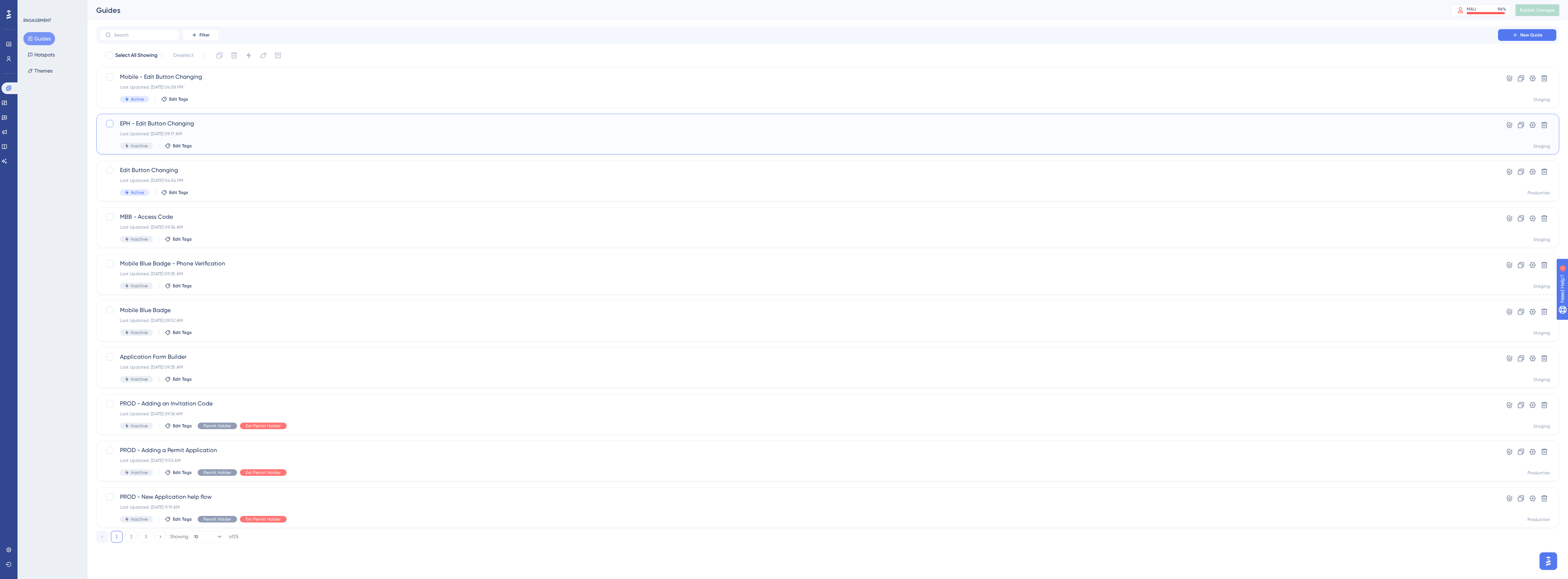
click at [111, 122] on div at bounding box center [110, 124] width 7 height 7
checkbox input "true"
click at [234, 57] on icon at bounding box center [234, 55] width 7 height 7
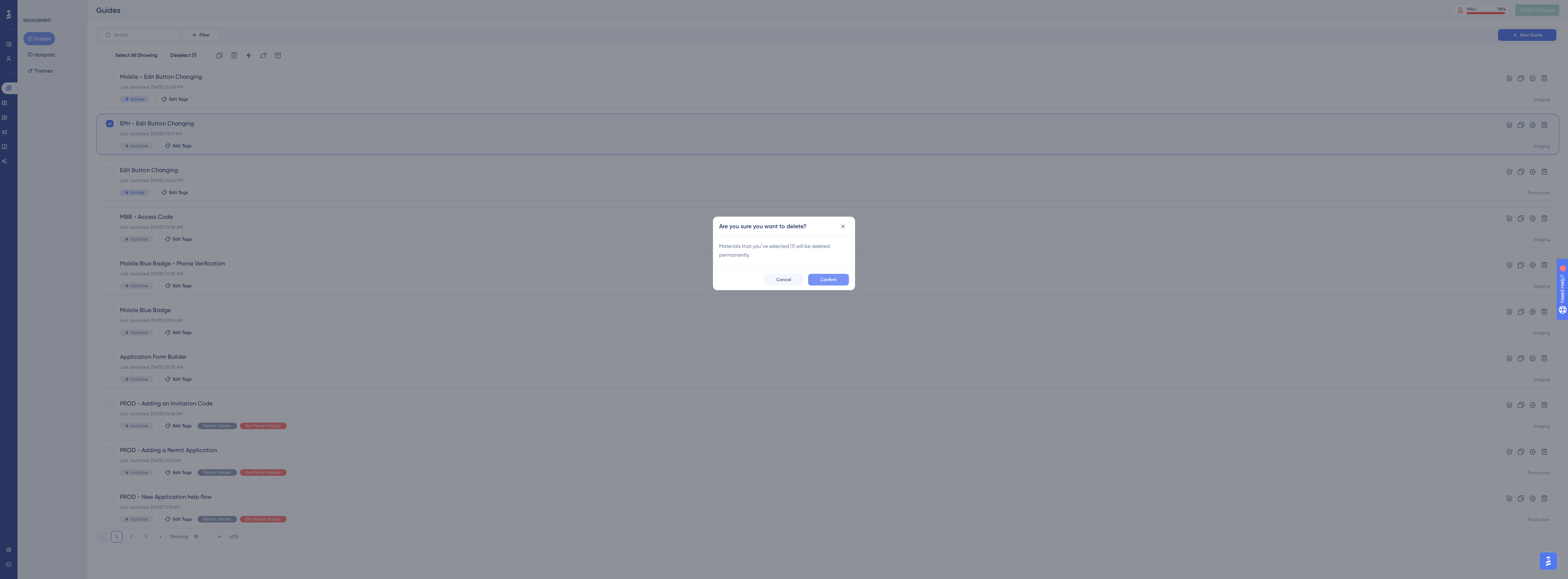
click at [830, 283] on button "Confirm" at bounding box center [828, 279] width 41 height 12
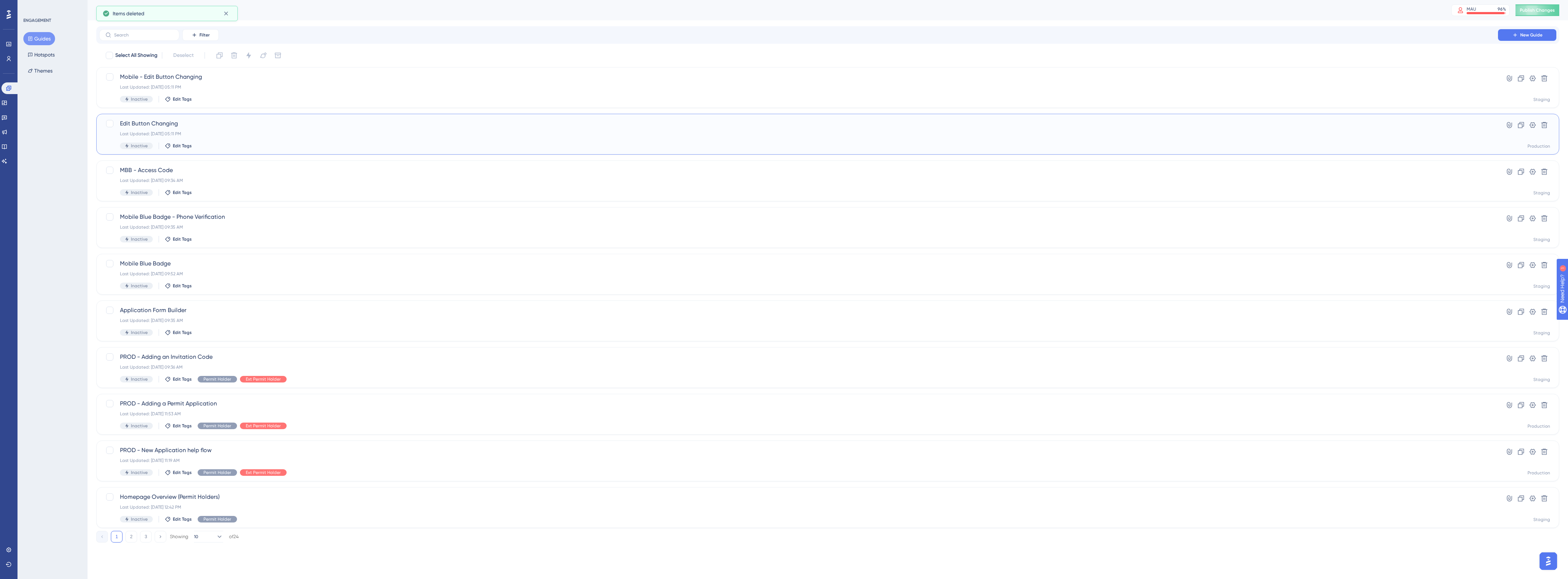
click at [237, 133] on div "Last Updated: Aug 20 2025, 05:11 PM" at bounding box center [799, 134] width 1357 height 6
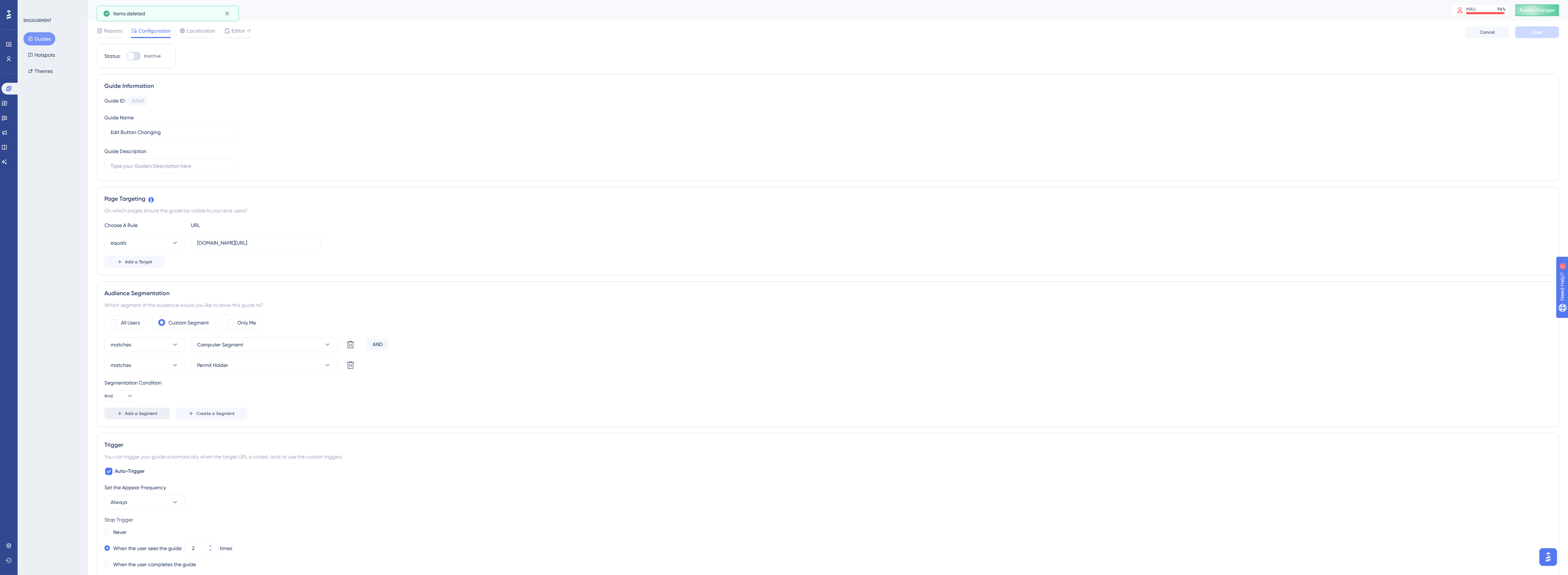
scroll to position [46, 0]
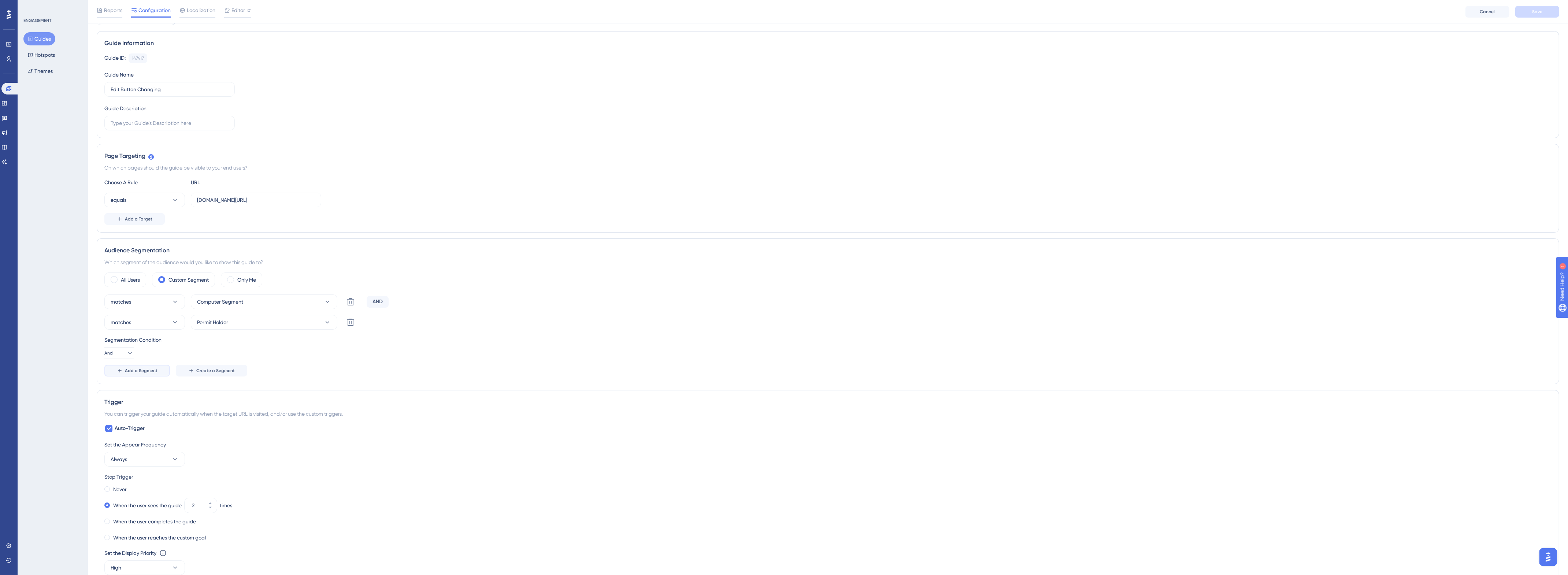
click at [141, 370] on span "Add a Segment" at bounding box center [141, 370] width 32 height 6
click at [232, 340] on span "Choose a segment" at bounding box center [218, 343] width 43 height 9
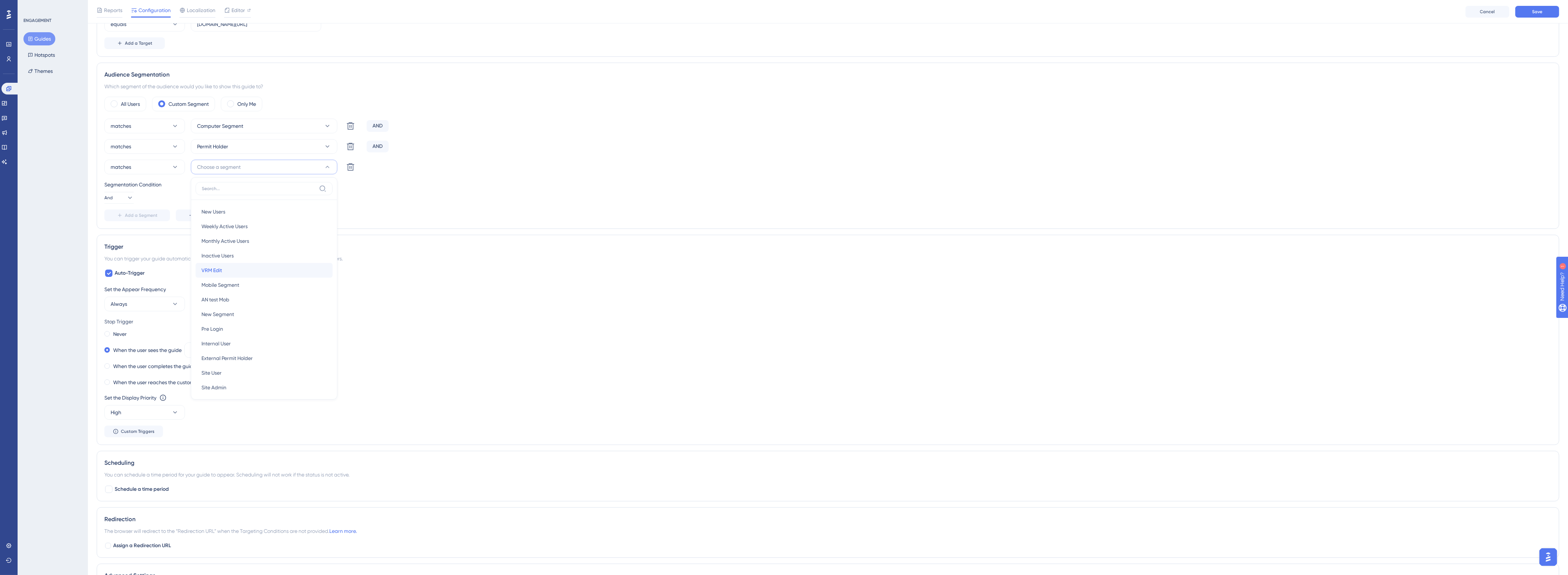
click at [230, 271] on div "VRM Edit VRM Edit" at bounding box center [263, 270] width 125 height 15
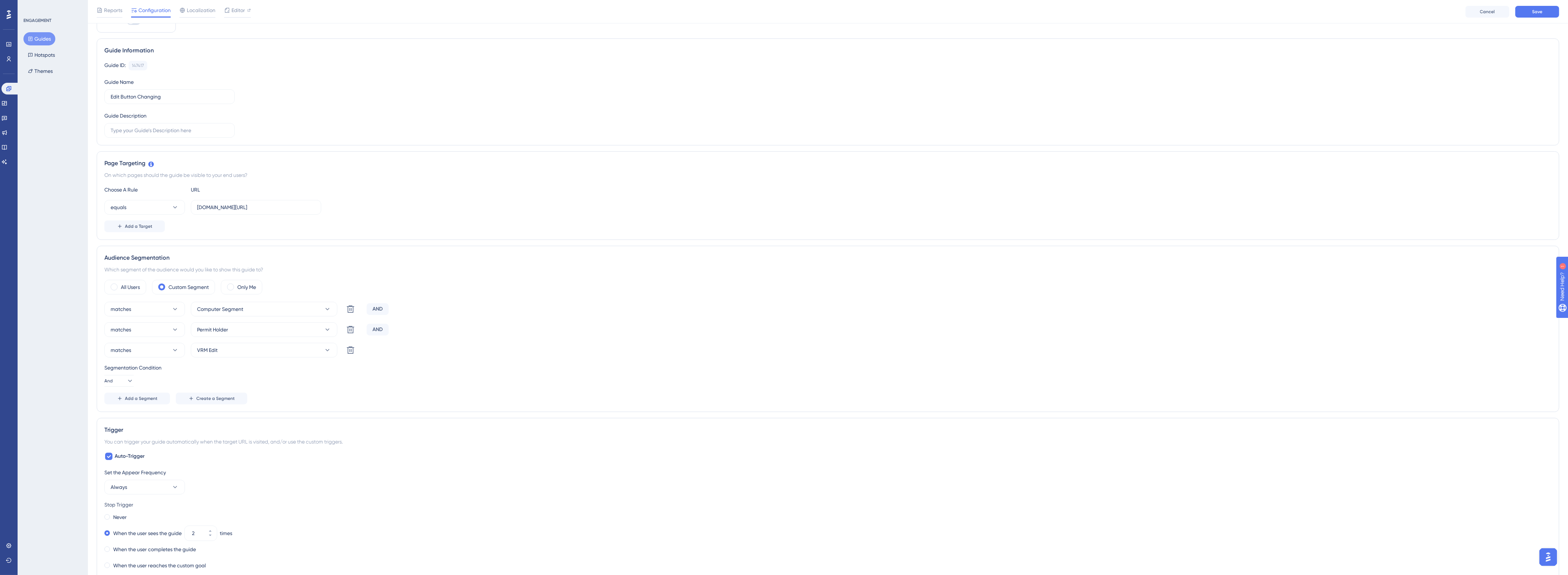
scroll to position [0, 0]
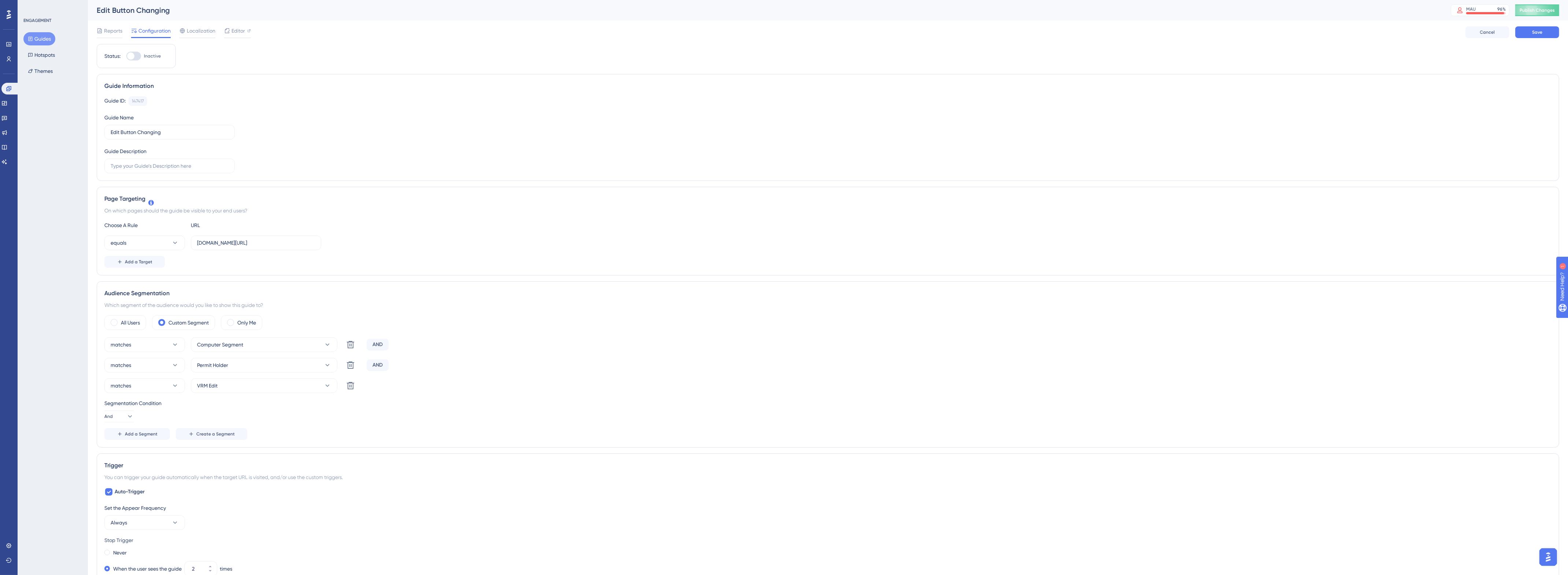
click at [139, 55] on div at bounding box center [134, 56] width 15 height 9
click at [127, 56] on input "Inactive" at bounding box center [126, 56] width 1 height 1
checkbox input "true"
click at [1540, 32] on span "Save" at bounding box center [1537, 32] width 10 height 6
click at [1541, 10] on span "Publish Changes" at bounding box center [1537, 10] width 35 height 6
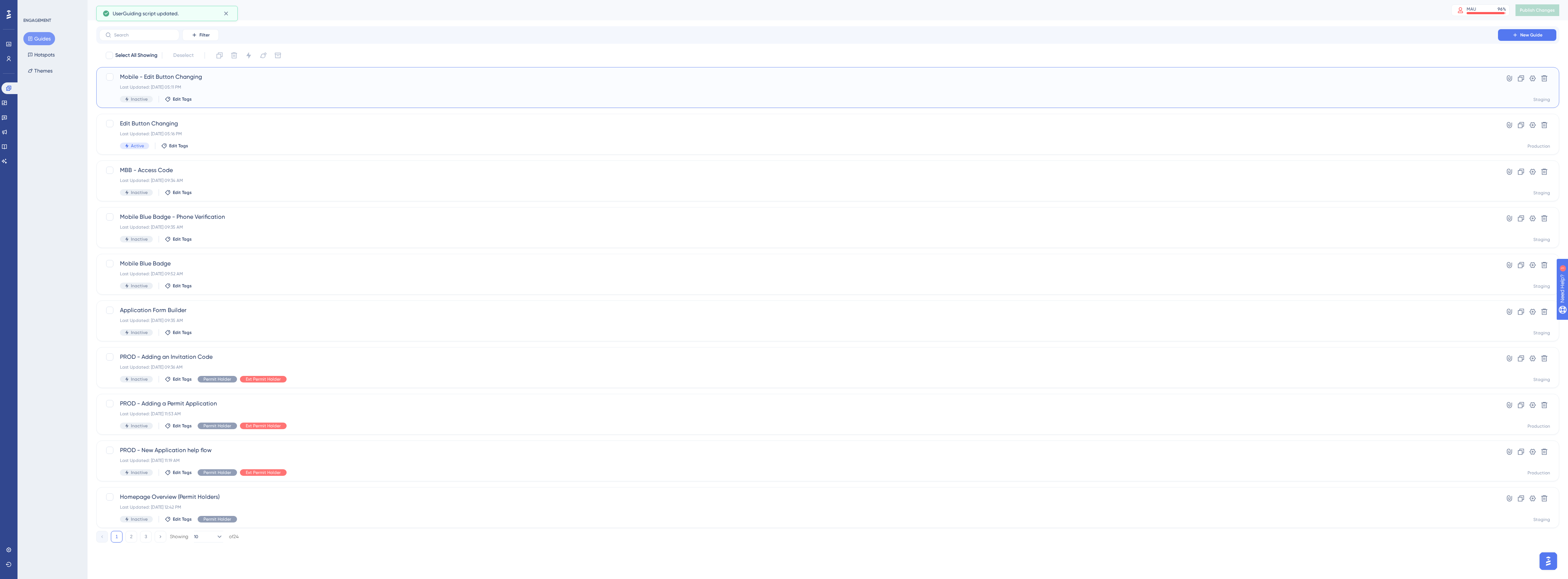
click at [244, 80] on span "Mobile - Edit Button Changing" at bounding box center [799, 77] width 1357 height 9
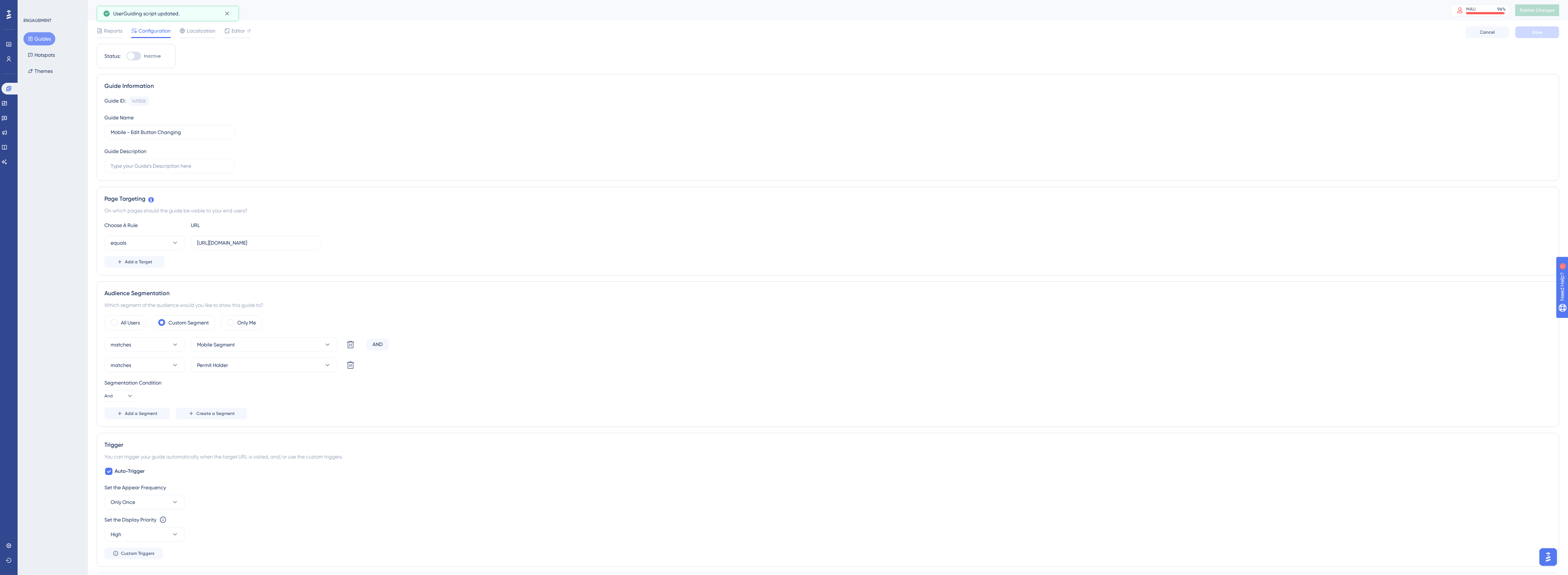
click at [139, 62] on div "Status: Inactive" at bounding box center [136, 56] width 79 height 24
click at [138, 59] on div at bounding box center [134, 56] width 15 height 9
click at [127, 56] on input "Inactive" at bounding box center [126, 56] width 1 height 1
checkbox input "true"
click at [145, 414] on span "Add a Segment" at bounding box center [141, 414] width 32 height 6
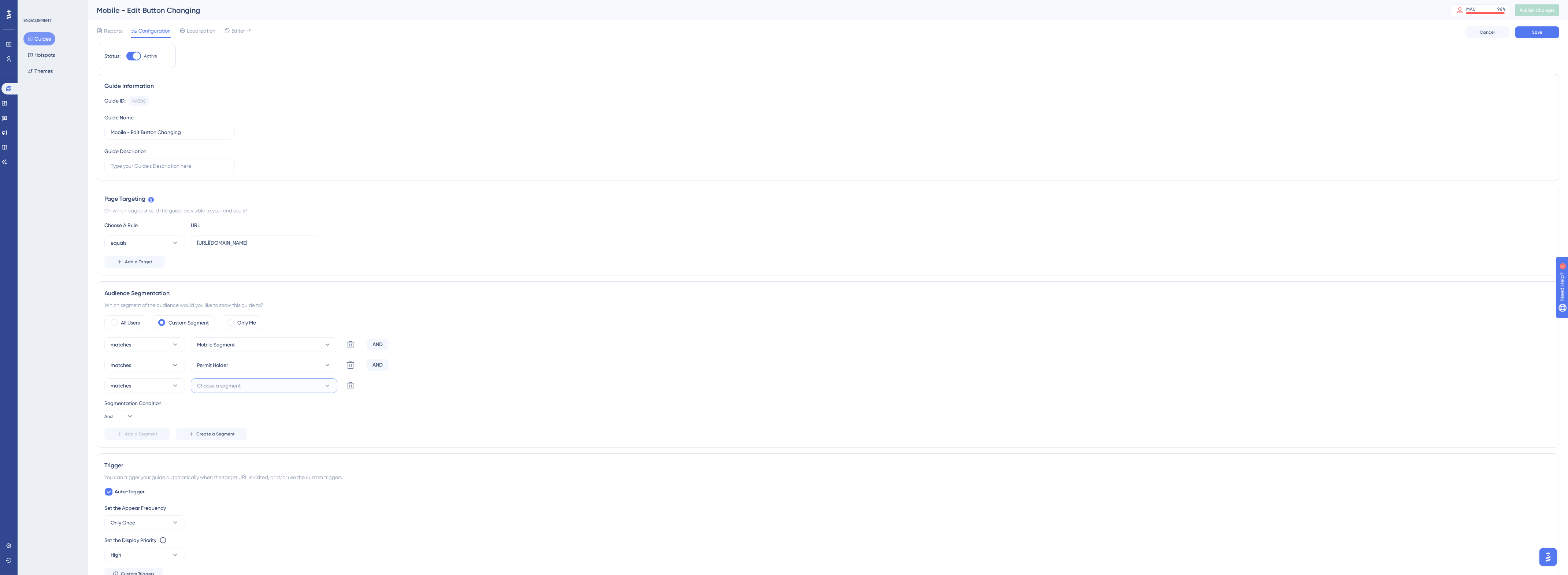
click at [253, 390] on button "Choose a segment" at bounding box center [264, 386] width 147 height 15
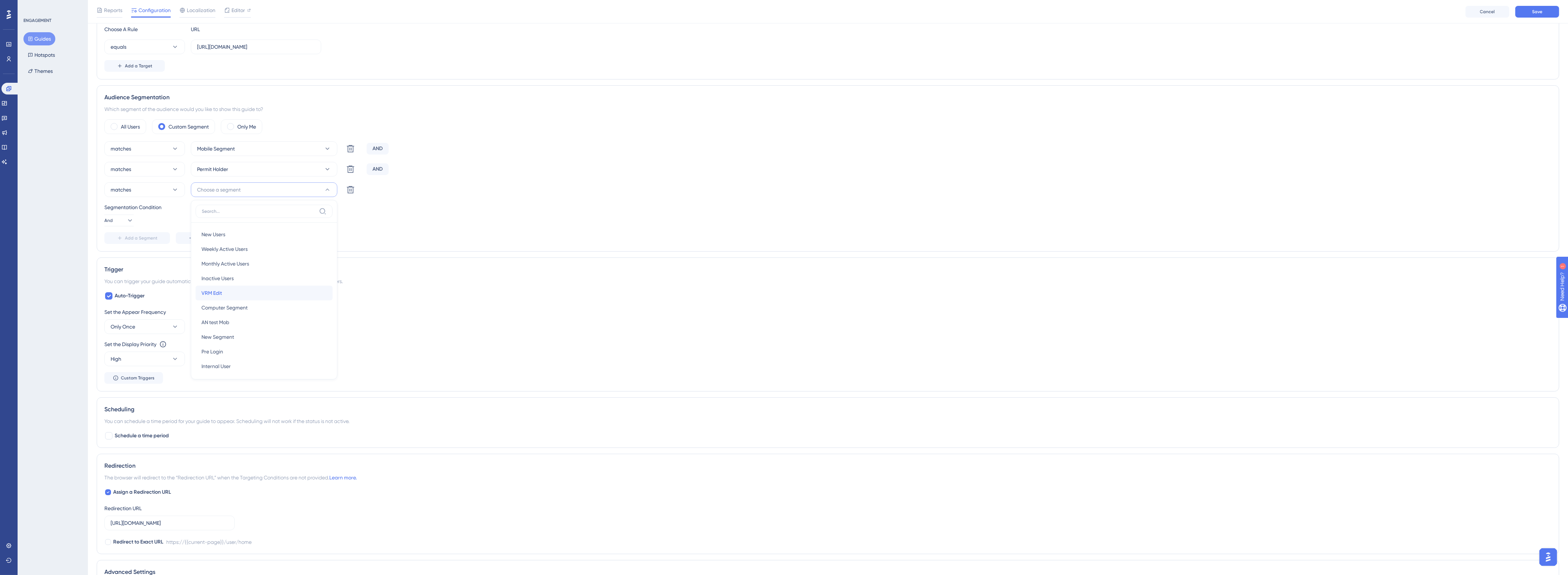
click at [223, 293] on div "VRM Edit VRM Edit" at bounding box center [263, 293] width 125 height 15
click at [126, 221] on icon at bounding box center [130, 221] width 7 height 7
click at [123, 245] on div "And And" at bounding box center [119, 241] width 14 height 15
click at [113, 222] on span "And" at bounding box center [109, 221] width 9 height 6
drag, startPoint x: 114, startPoint y: 258, endPoint x: 117, endPoint y: 253, distance: 5.8
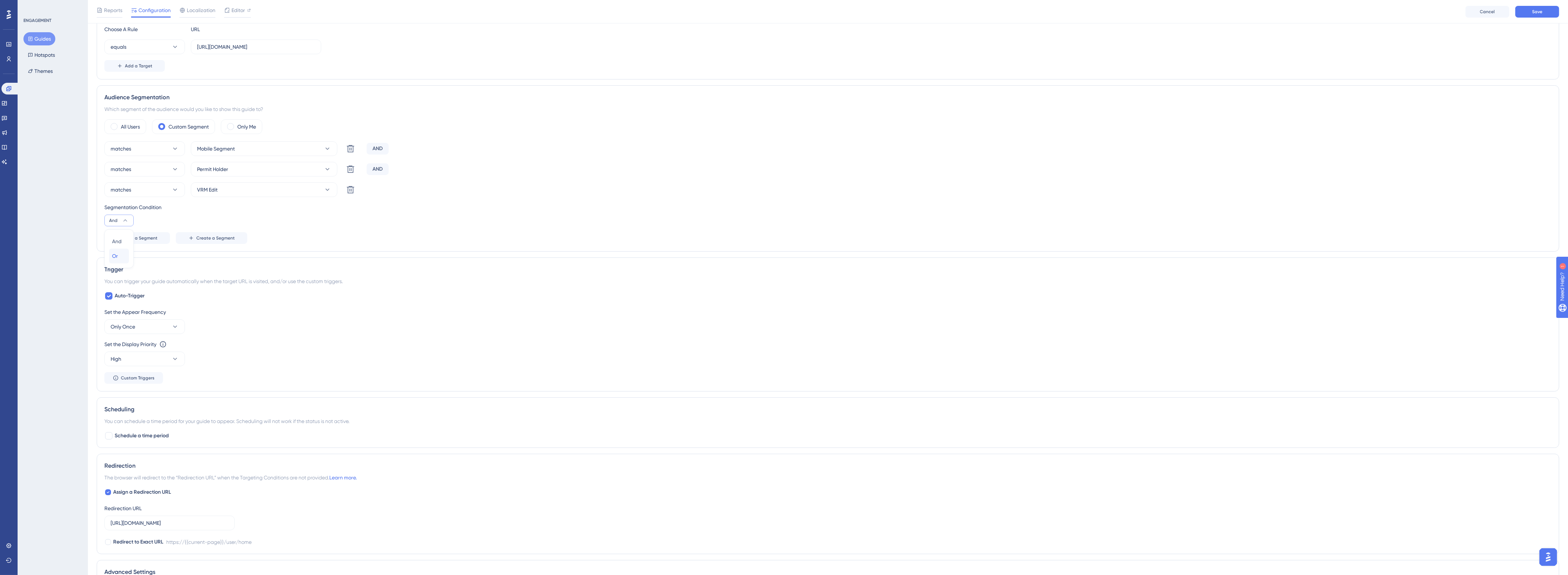
click at [114, 258] on span "Or" at bounding box center [115, 256] width 6 height 9
click at [117, 223] on button "Or" at bounding box center [119, 220] width 29 height 12
click at [123, 241] on div "And And" at bounding box center [119, 241] width 14 height 15
click at [111, 298] on icon at bounding box center [108, 296] width 4 height 6
click at [109, 297] on div at bounding box center [109, 296] width 7 height 7
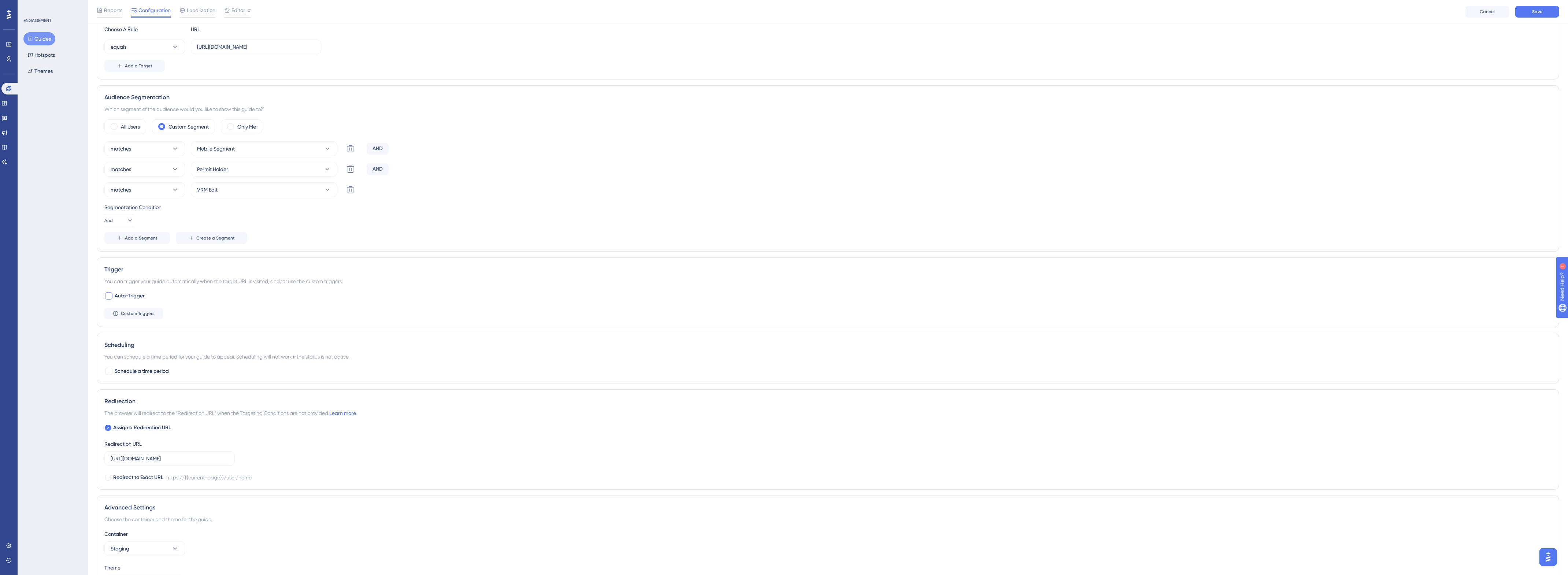
checkbox input "true"
drag, startPoint x: 145, startPoint y: 406, endPoint x: 108, endPoint y: 407, distance: 37.0
click at [108, 407] on label "https://gn.stg.nexusplatform.co.uk/user/home" at bounding box center [169, 407] width 130 height 15
type input "nexusplatform.co.uk/user/home"
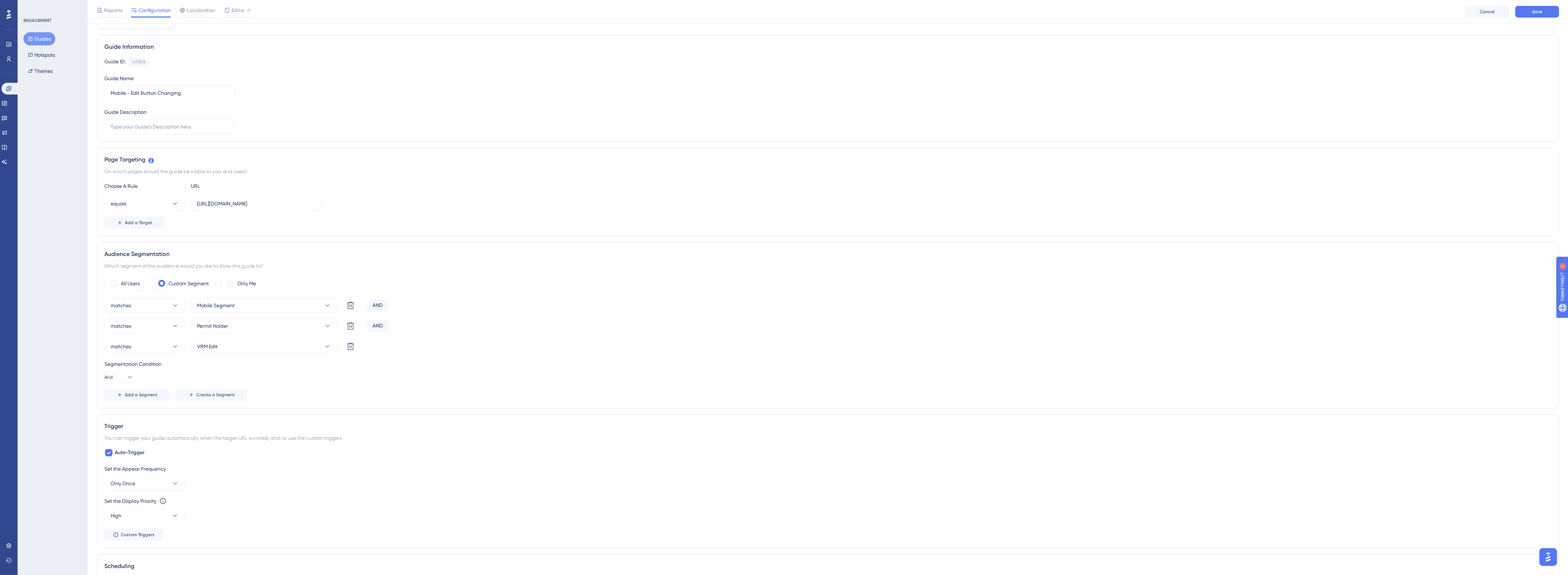
scroll to position [0, 0]
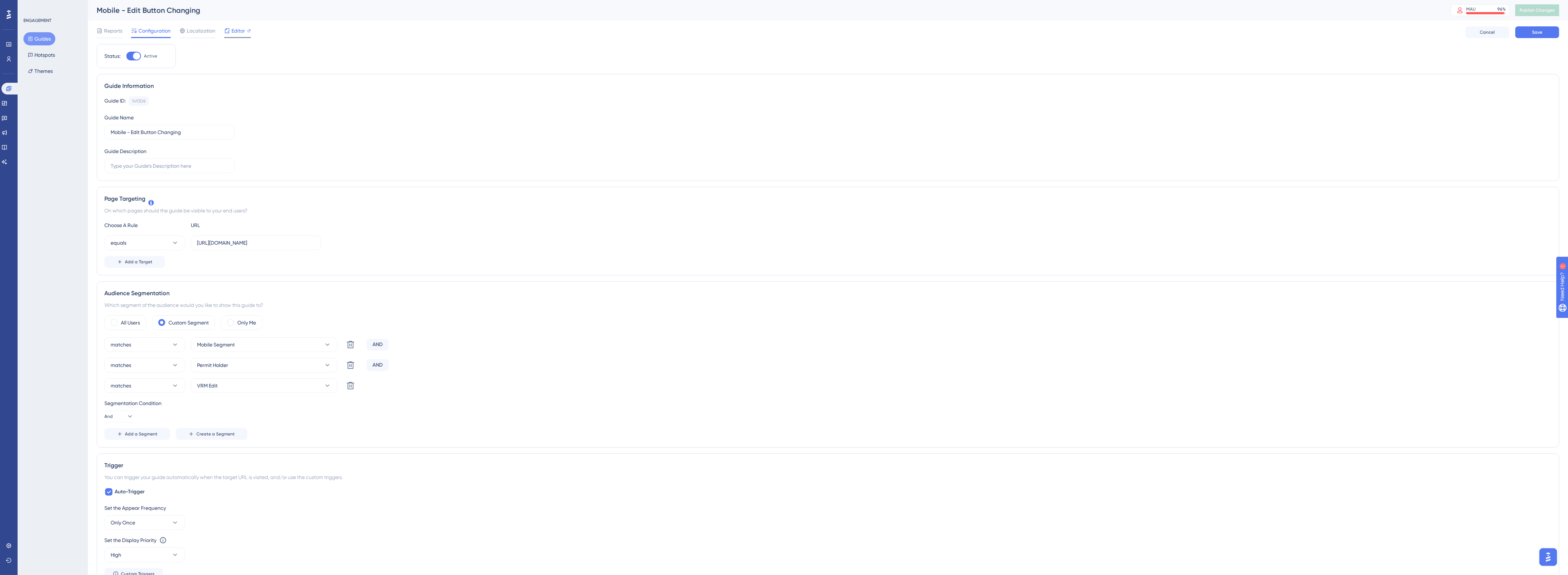
click at [248, 31] on icon at bounding box center [249, 31] width 3 height 3
click at [1551, 32] on button "Save" at bounding box center [1537, 32] width 44 height 12
click at [238, 32] on span "Editor" at bounding box center [238, 31] width 13 height 9
click at [1539, 10] on span "Publish Changes" at bounding box center [1537, 10] width 35 height 6
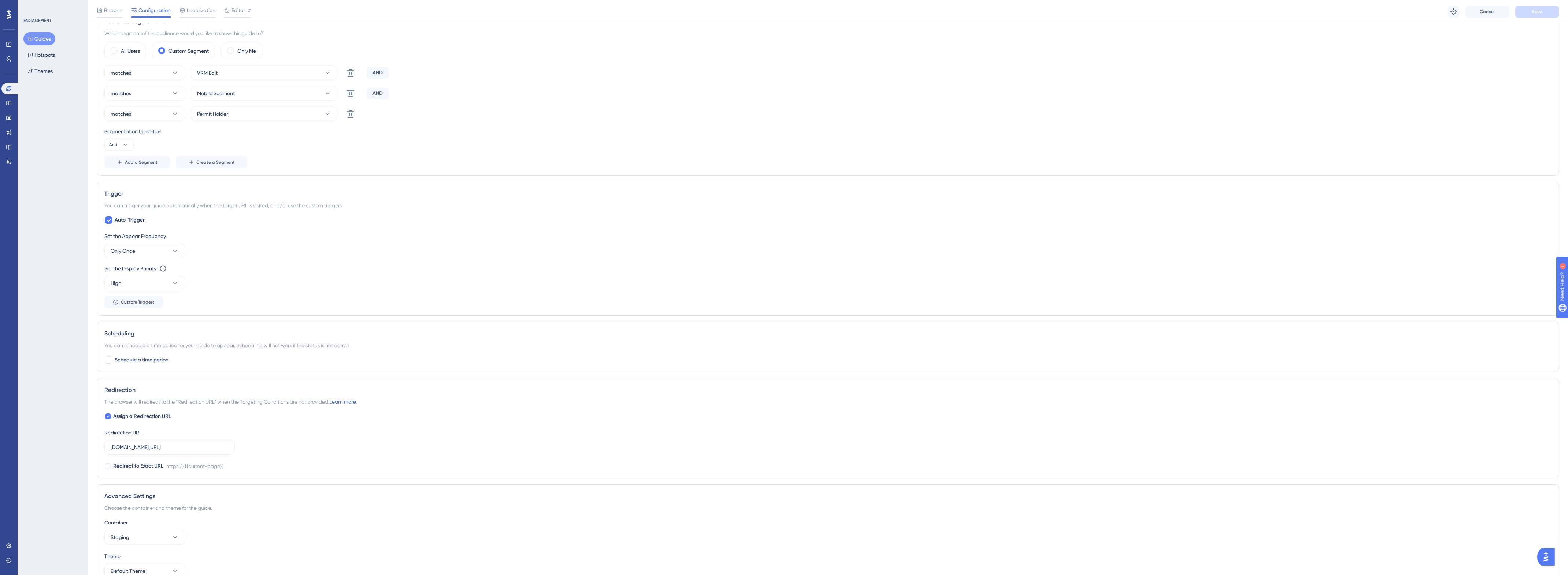
scroll to position [317, 0]
drag, startPoint x: 179, startPoint y: 405, endPoint x: 77, endPoint y: 405, distance: 102.0
click at [88, 405] on div "Performance Users Engagement Widgets Feedback Product Updates Knowledge Base AI…" at bounding box center [828, 124] width 1480 height 878
drag, startPoint x: 237, startPoint y: 153, endPoint x: 163, endPoint y: 154, distance: 74.0
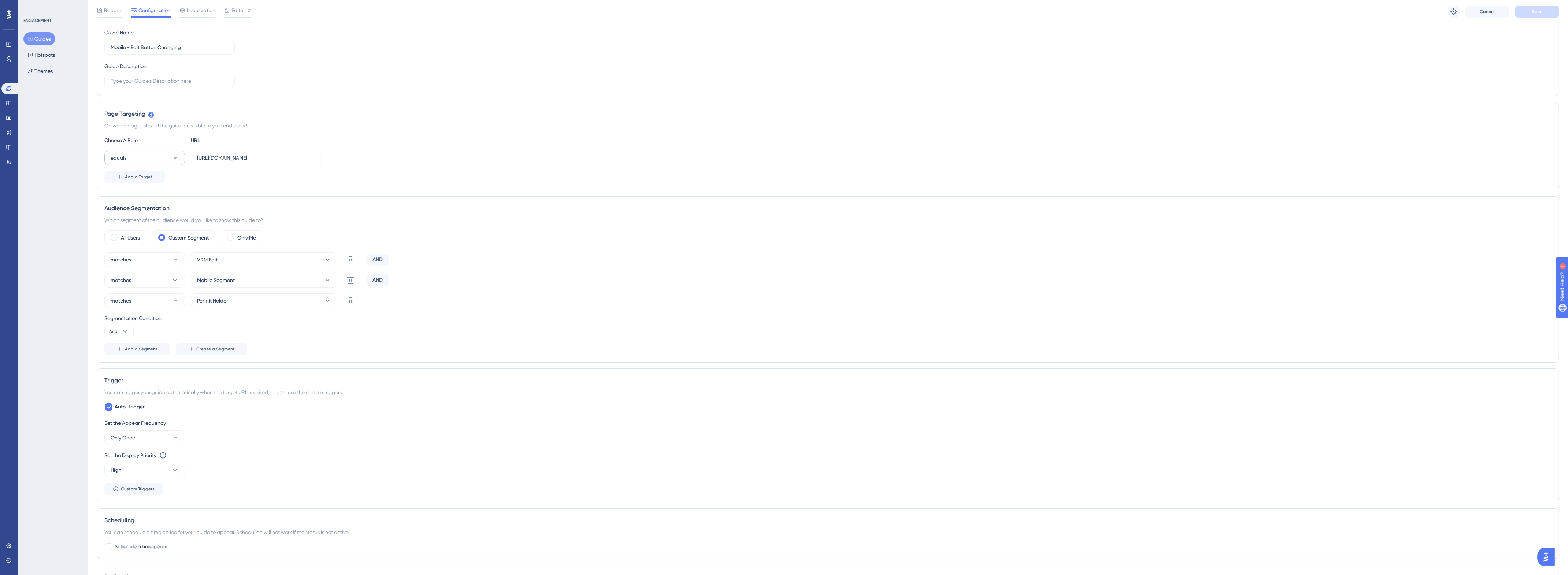
click at [163, 154] on div "equals https://gn.stg.nexusplatform.co.uk/user/home" at bounding box center [213, 158] width 217 height 15
click at [150, 401] on label "nexusplatform.co.uk/user/home" at bounding box center [169, 407] width 130 height 15
click at [150, 403] on input "nexusplatform.co.uk/user/home" at bounding box center [169, 406] width 118 height 8
click at [150, 401] on label "nexusplatform.co.uk/user/home" at bounding box center [169, 407] width 130 height 15
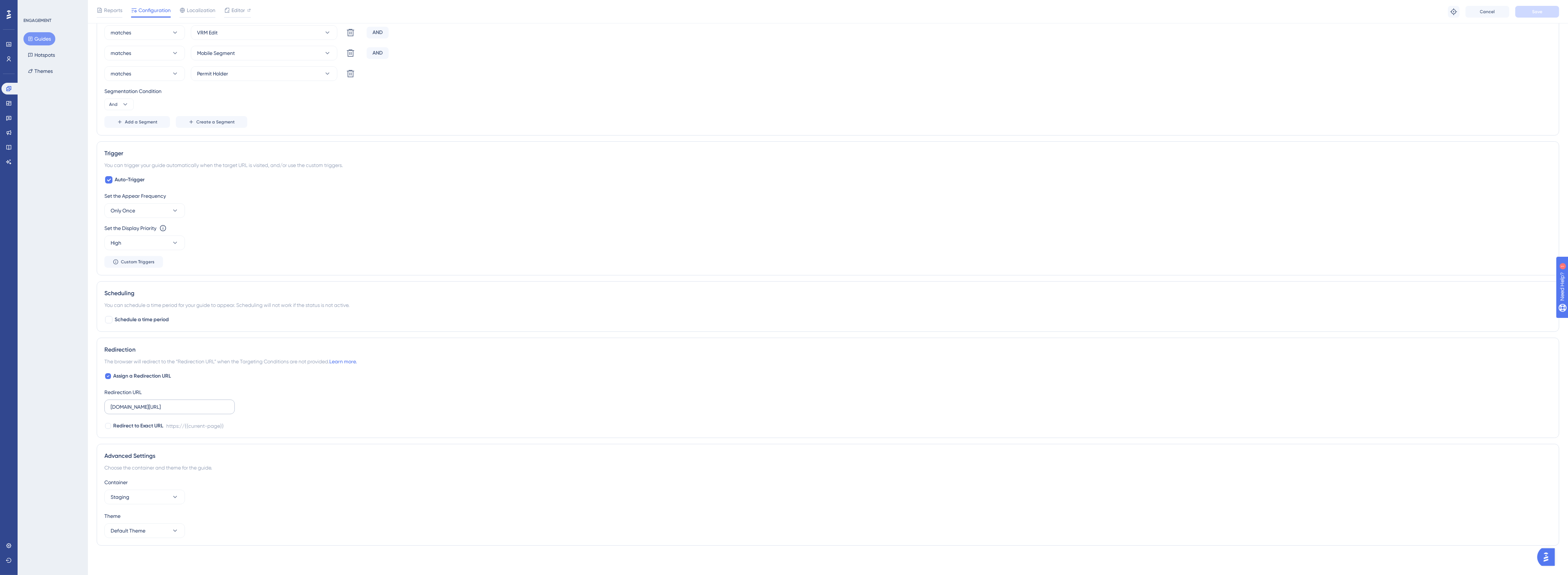
click at [150, 403] on input "nexusplatform.co.uk/user/home" at bounding box center [169, 406] width 118 height 8
click at [150, 401] on label "nexusplatform.co.uk/user/home" at bounding box center [169, 407] width 130 height 15
click at [150, 403] on input "nexusplatform.co.uk/user/home" at bounding box center [169, 406] width 118 height 8
click at [152, 401] on label "nexusplatform.co.uk/user/home" at bounding box center [169, 407] width 130 height 15
click at [152, 403] on input "nexusplatform.co.uk/user/home" at bounding box center [169, 406] width 118 height 8
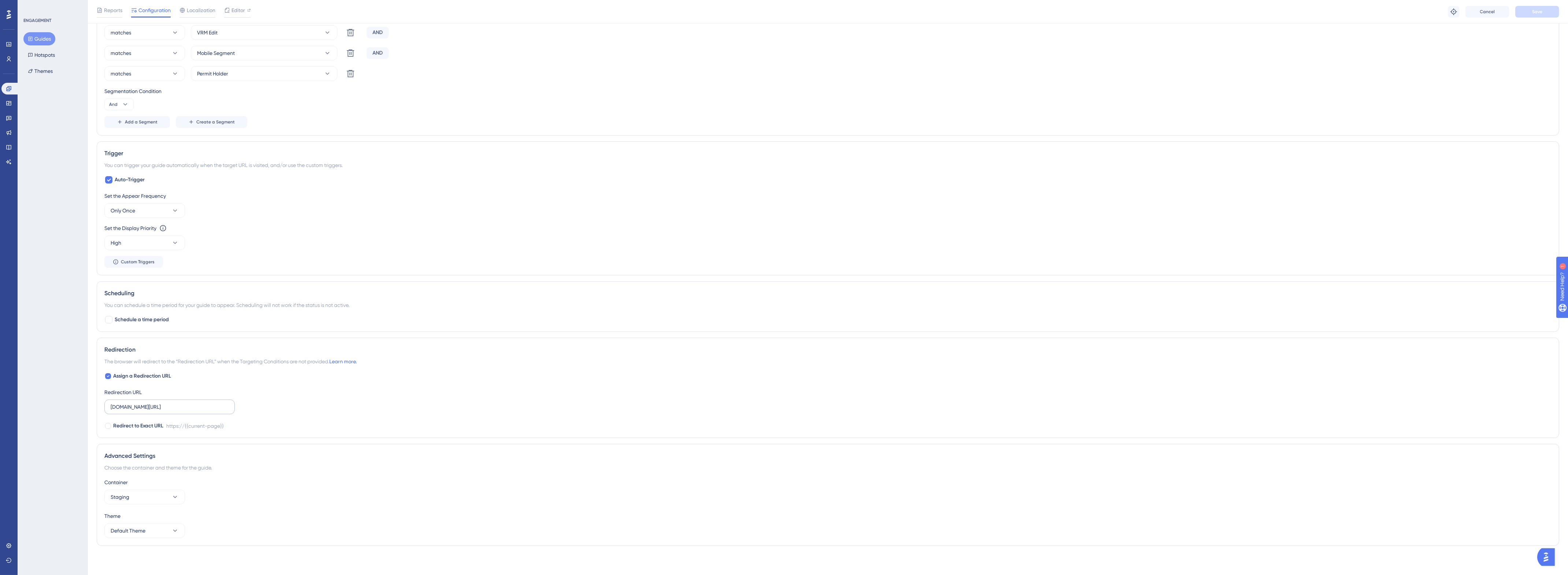
click at [152, 401] on label "nexusplatform.co.uk/user/home" at bounding box center [169, 407] width 130 height 15
click at [152, 403] on input "nexusplatform.co.uk/user/home" at bounding box center [169, 406] width 118 height 8
click at [152, 401] on label "nexusplatform.co.uk/user/home" at bounding box center [169, 407] width 130 height 15
click at [152, 403] on input "nexusplatform.co.uk/user/home" at bounding box center [169, 406] width 118 height 8
click at [153, 405] on input "nexusplatform.co.uk/user/home" at bounding box center [169, 406] width 118 height 8
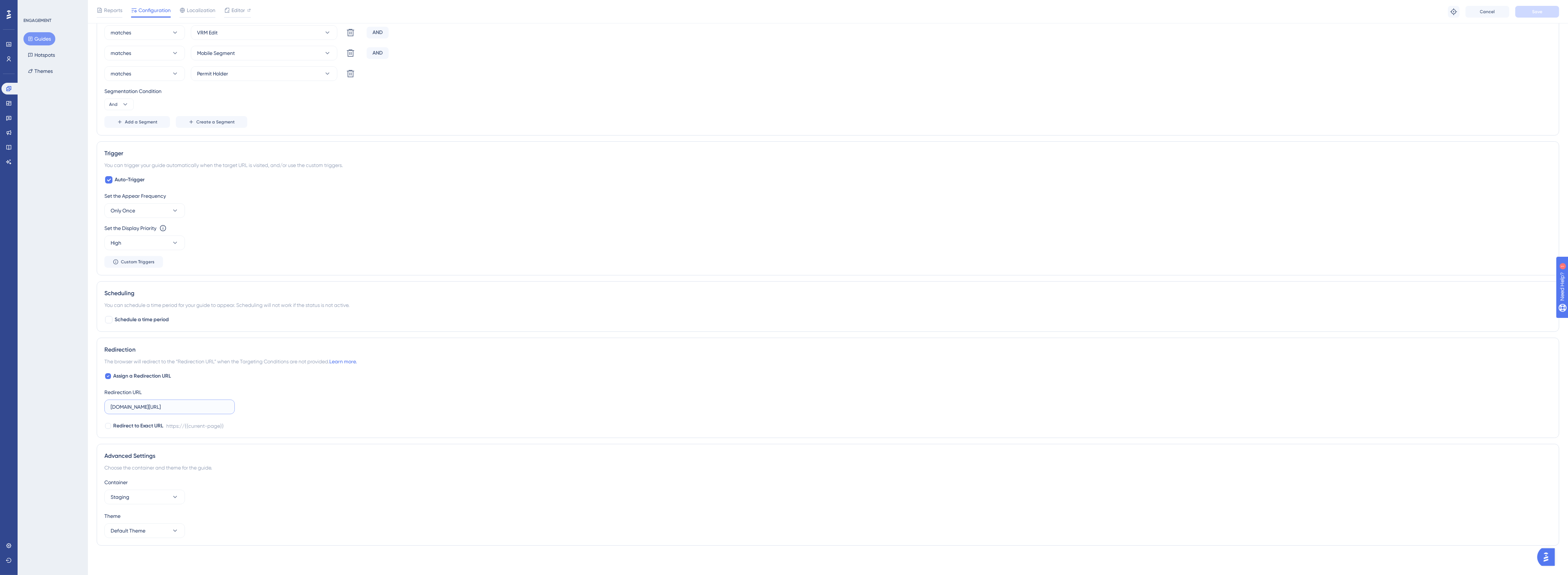
click at [153, 405] on input "nexusplatform.co.uk/user/home" at bounding box center [169, 406] width 118 height 8
click at [254, 160] on input "https://gn.stg.nexusplatform.co.uk/user/home" at bounding box center [256, 158] width 118 height 8
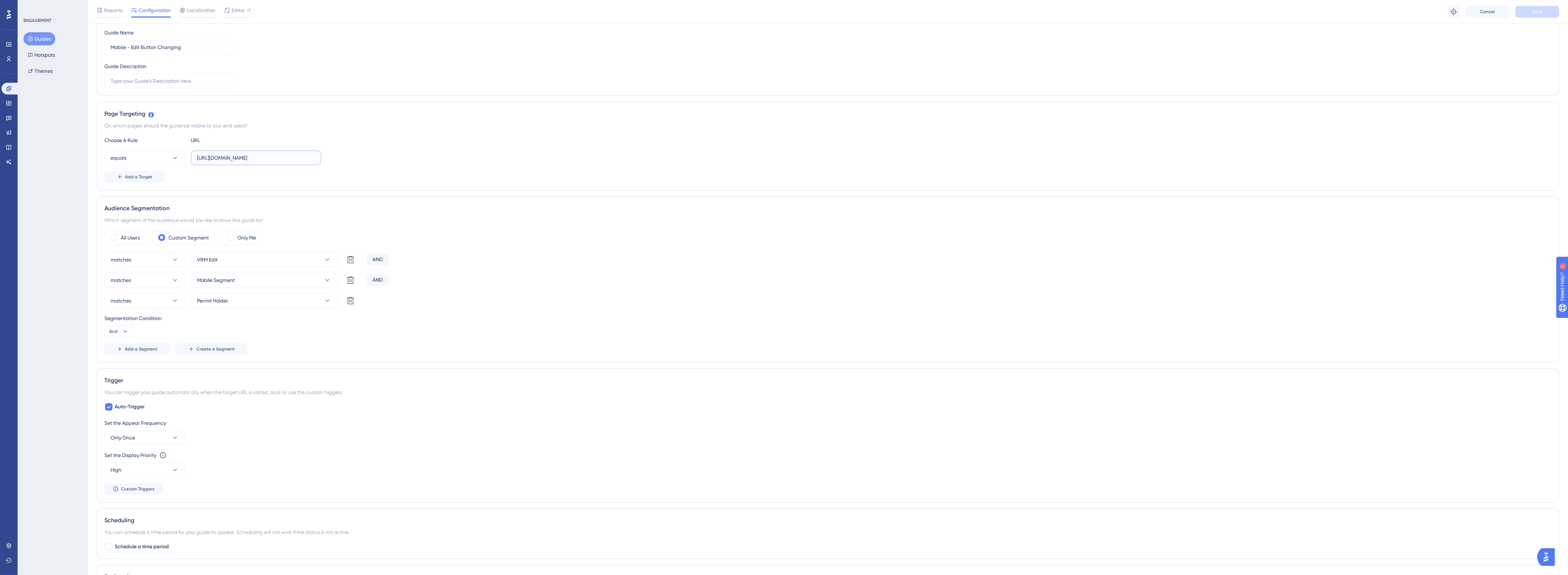
click at [254, 160] on input "https://gn.stg.nexusplatform.co.uk/user/home" at bounding box center [256, 158] width 118 height 8
paste input "text"
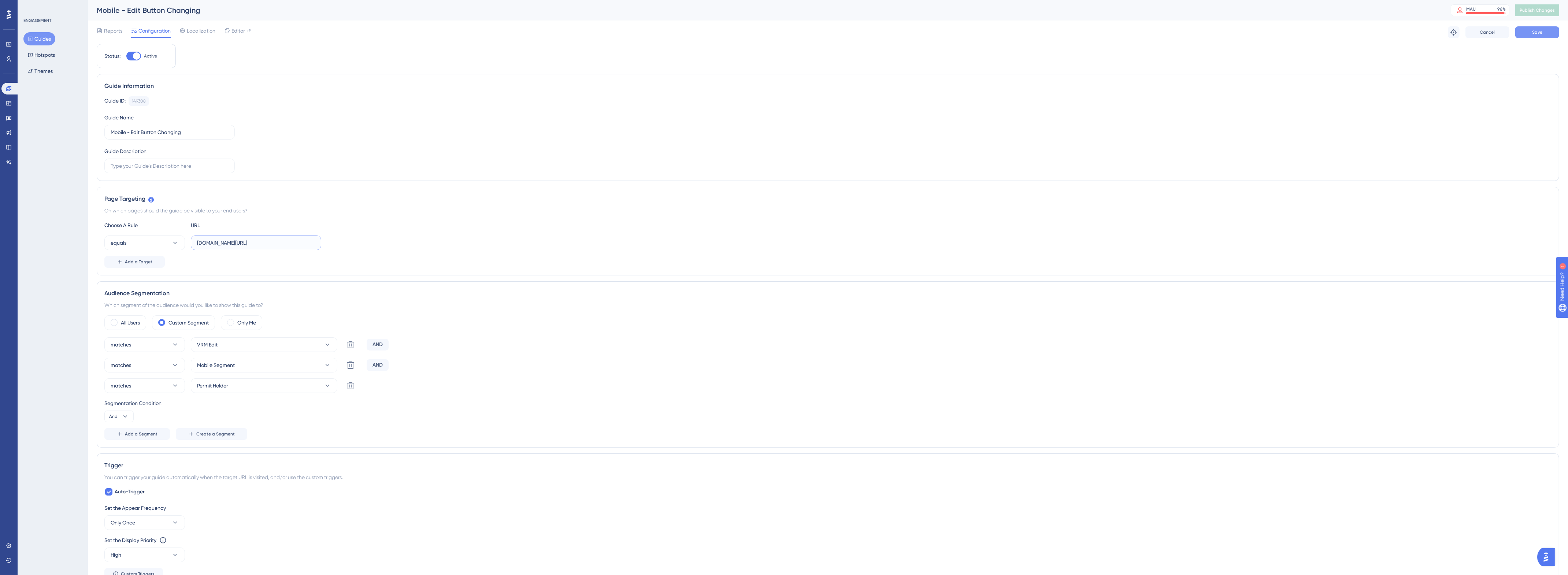
type input "nexusplatform.co.uk/user/home"
click at [1530, 31] on button "Save" at bounding box center [1537, 32] width 44 height 12
click at [1542, 7] on button "Publish Changes" at bounding box center [1537, 10] width 44 height 12
click at [240, 34] on span "Editor" at bounding box center [238, 31] width 13 height 9
click at [43, 37] on button "Guides" at bounding box center [39, 39] width 32 height 13
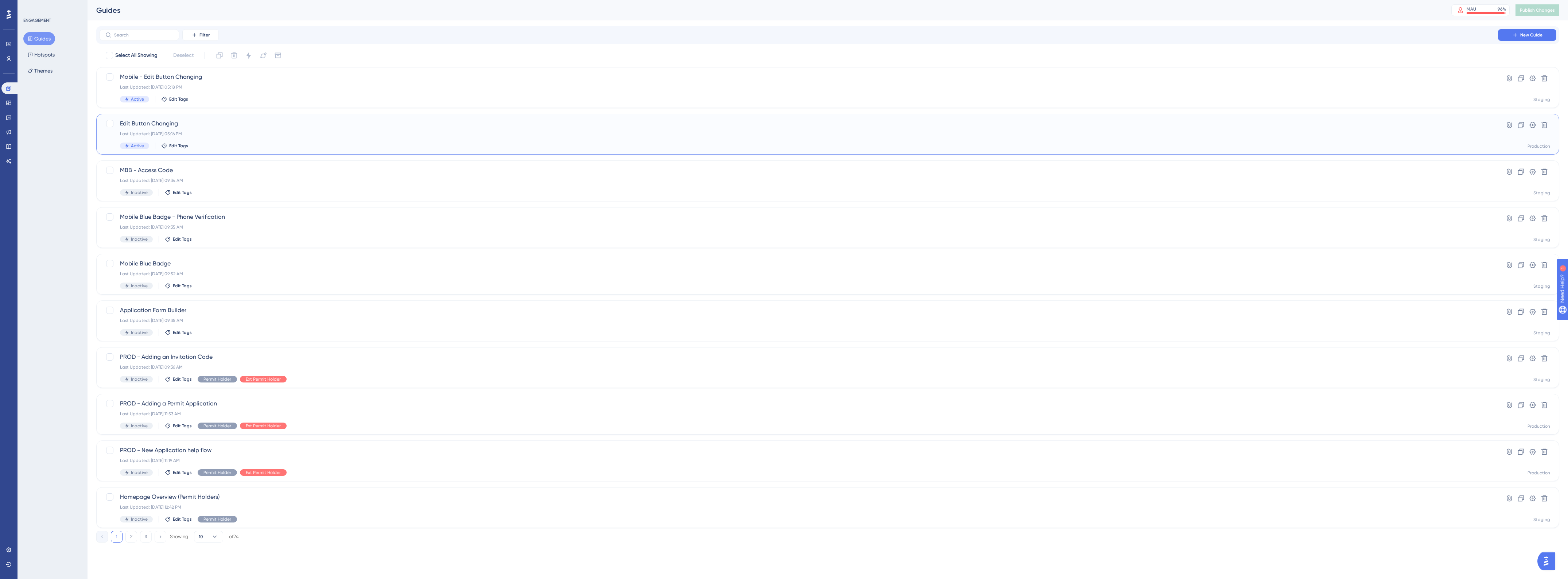
click at [228, 125] on span "Edit Button Changing" at bounding box center [799, 124] width 1357 height 9
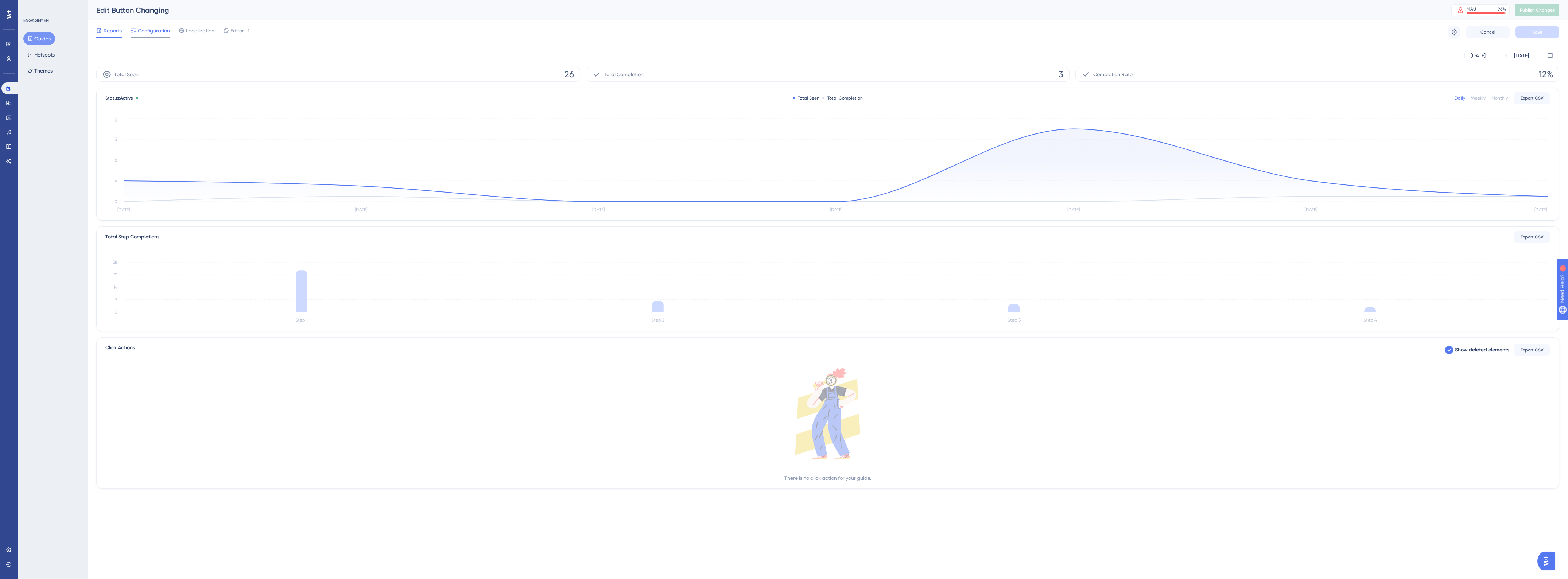
click at [159, 29] on span "Configuration" at bounding box center [153, 30] width 32 height 9
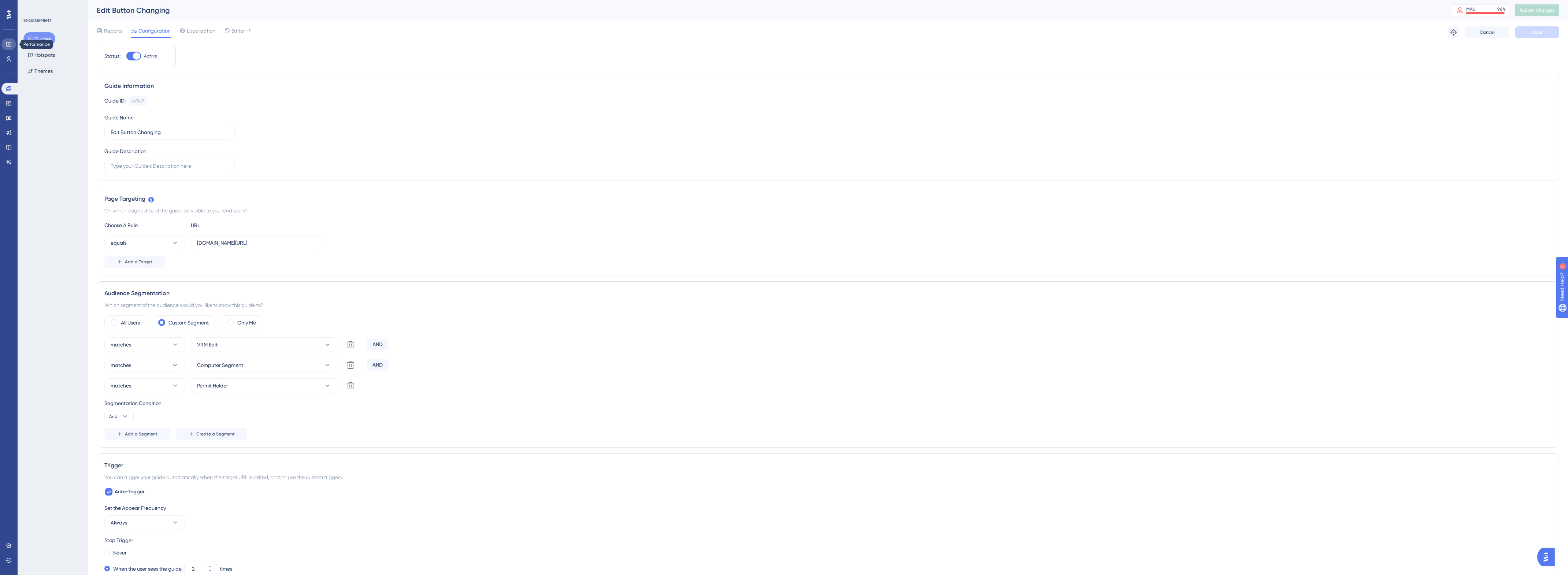
click at [9, 48] on link at bounding box center [9, 44] width 15 height 12
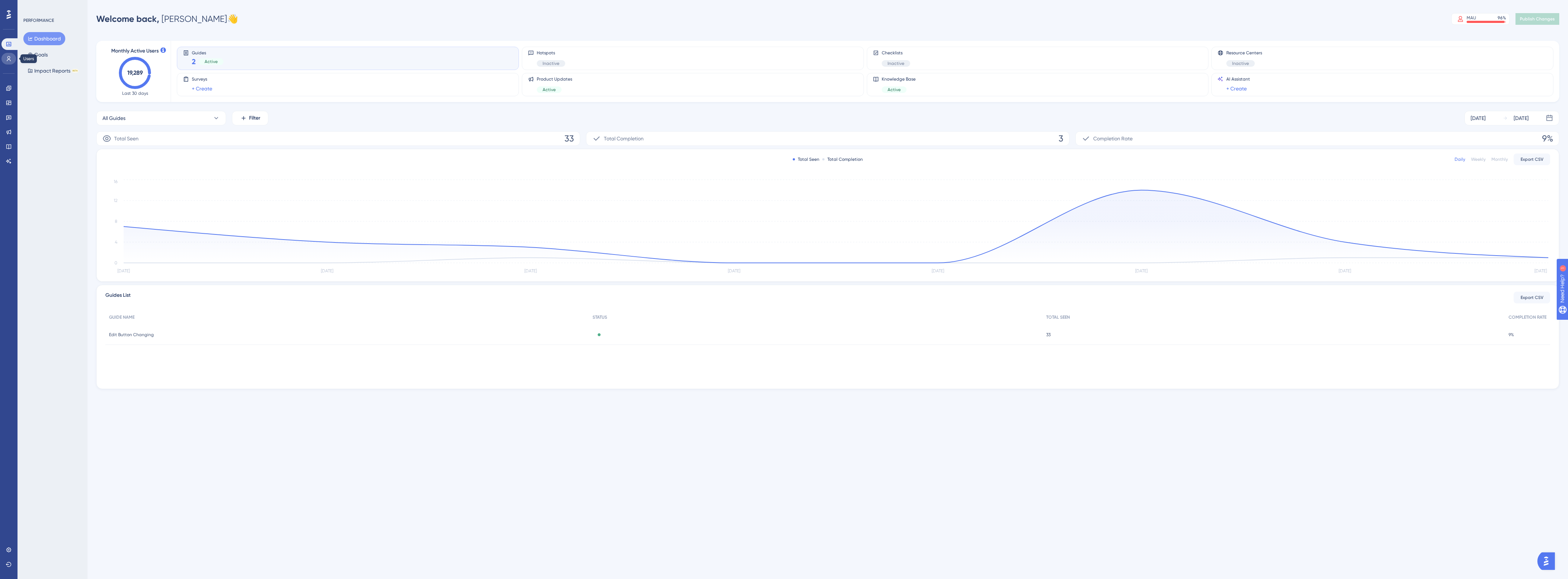
click at [6, 62] on link at bounding box center [9, 58] width 15 height 12
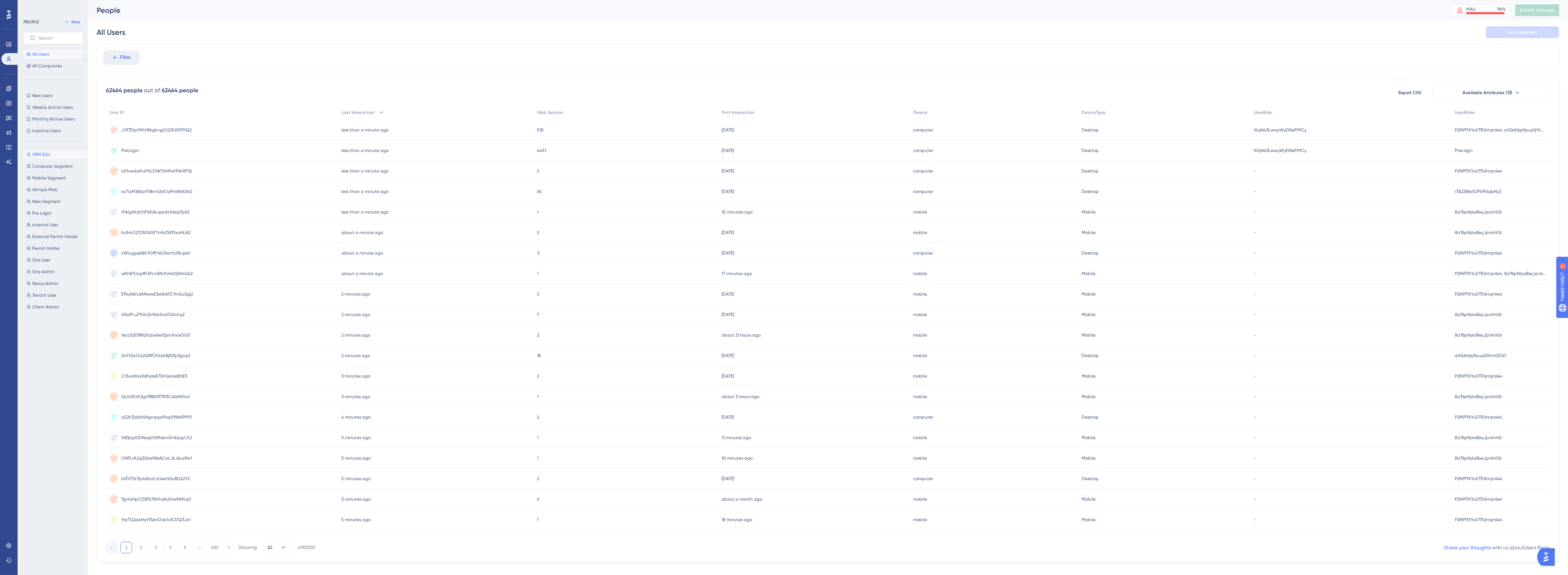
click at [39, 154] on span "VRM Edit" at bounding box center [41, 155] width 18 height 6
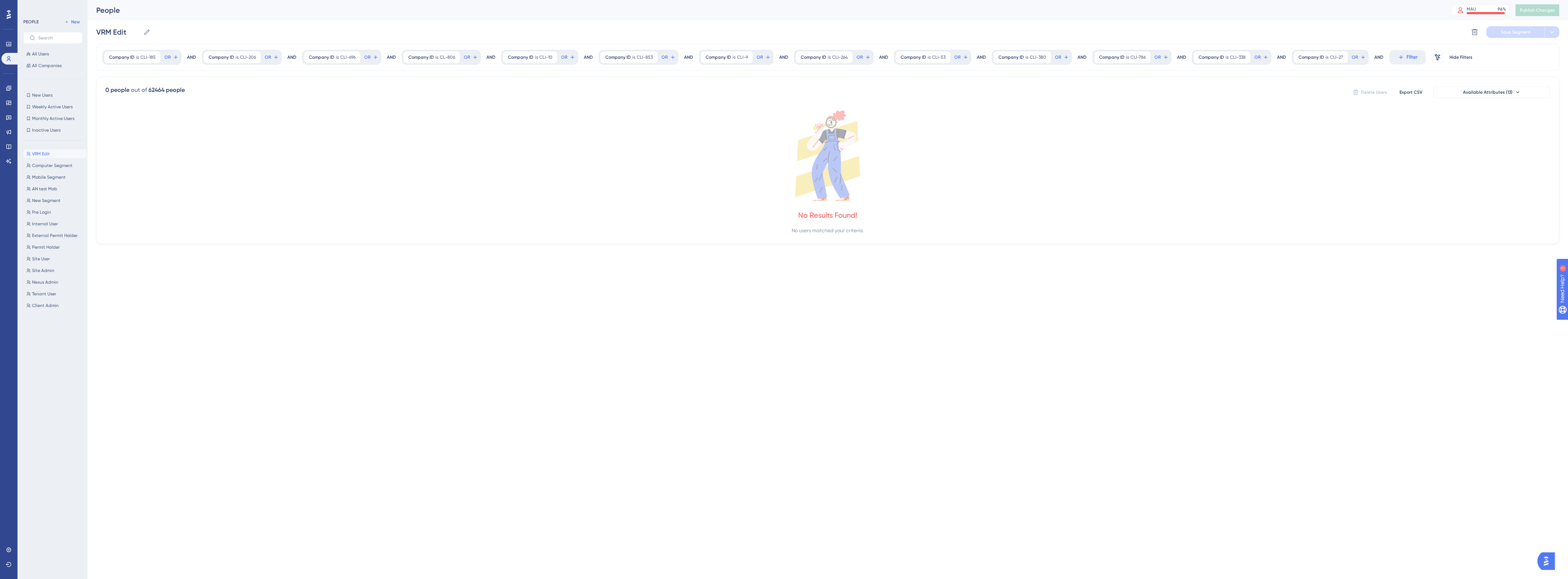
click at [46, 153] on span "VRM Edit" at bounding box center [41, 154] width 18 height 6
click at [51, 164] on span "Computer Segment" at bounding box center [52, 166] width 40 height 6
type input "Computer Segment"
